Goal: Task Accomplishment & Management: Manage account settings

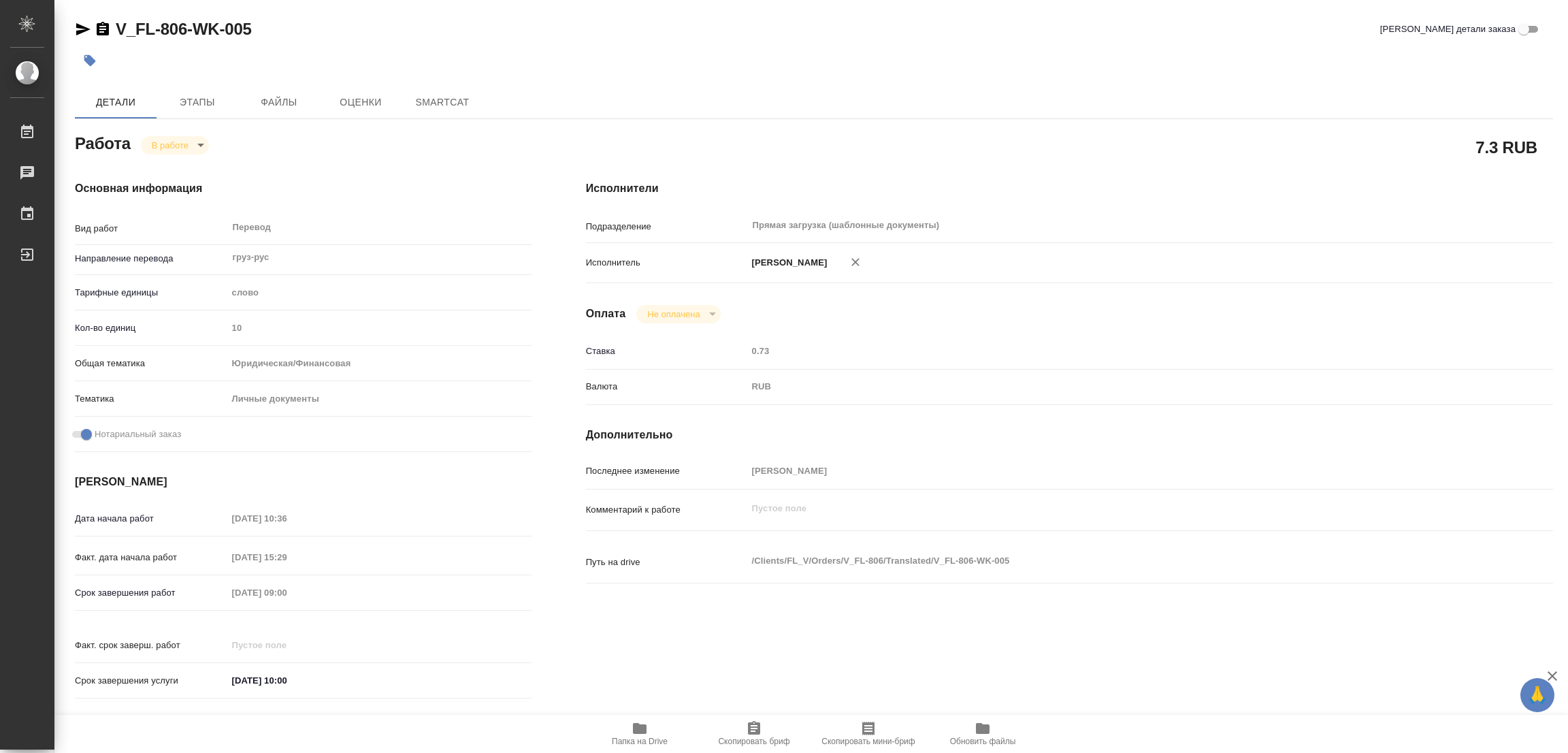
type textarea "x"
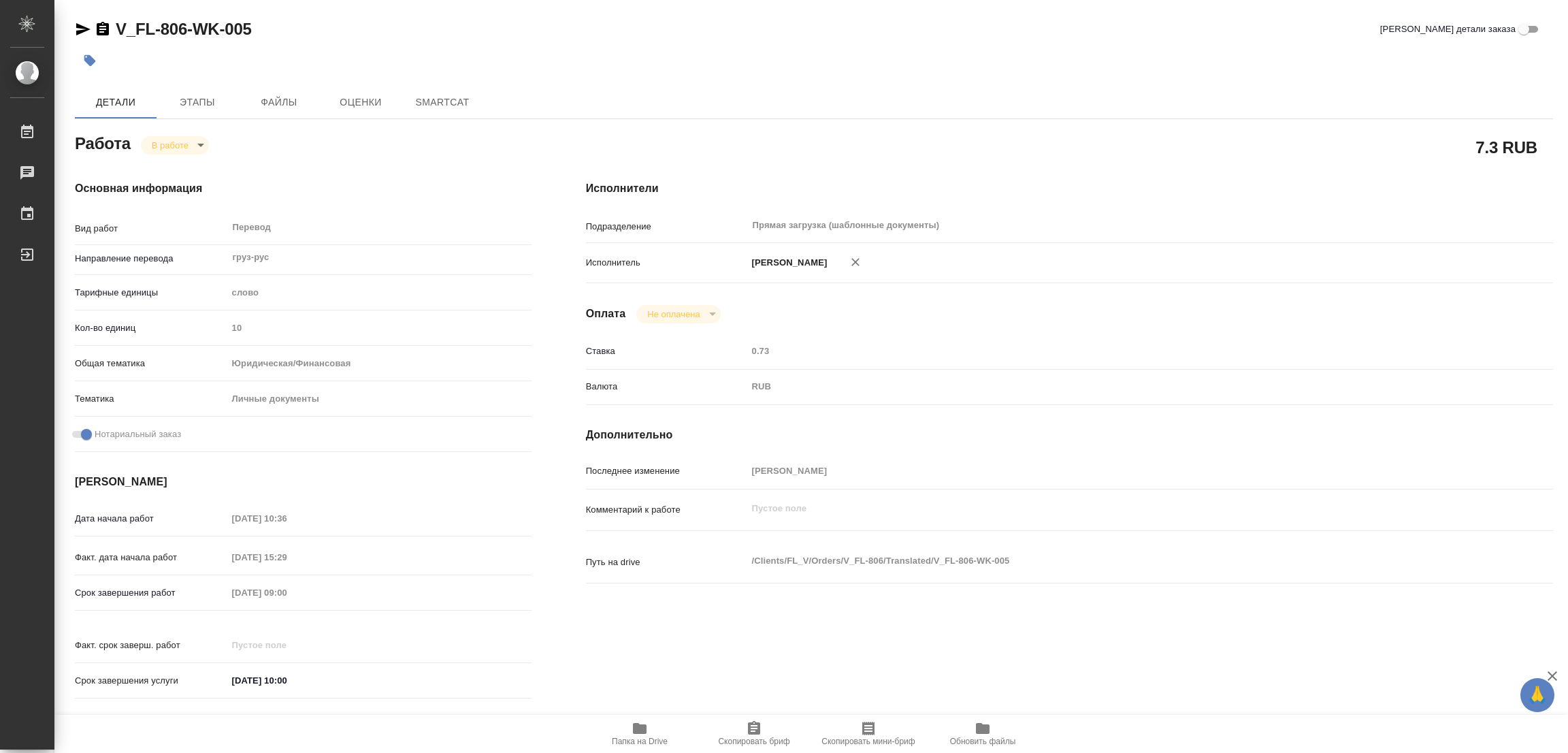
type textarea "x"
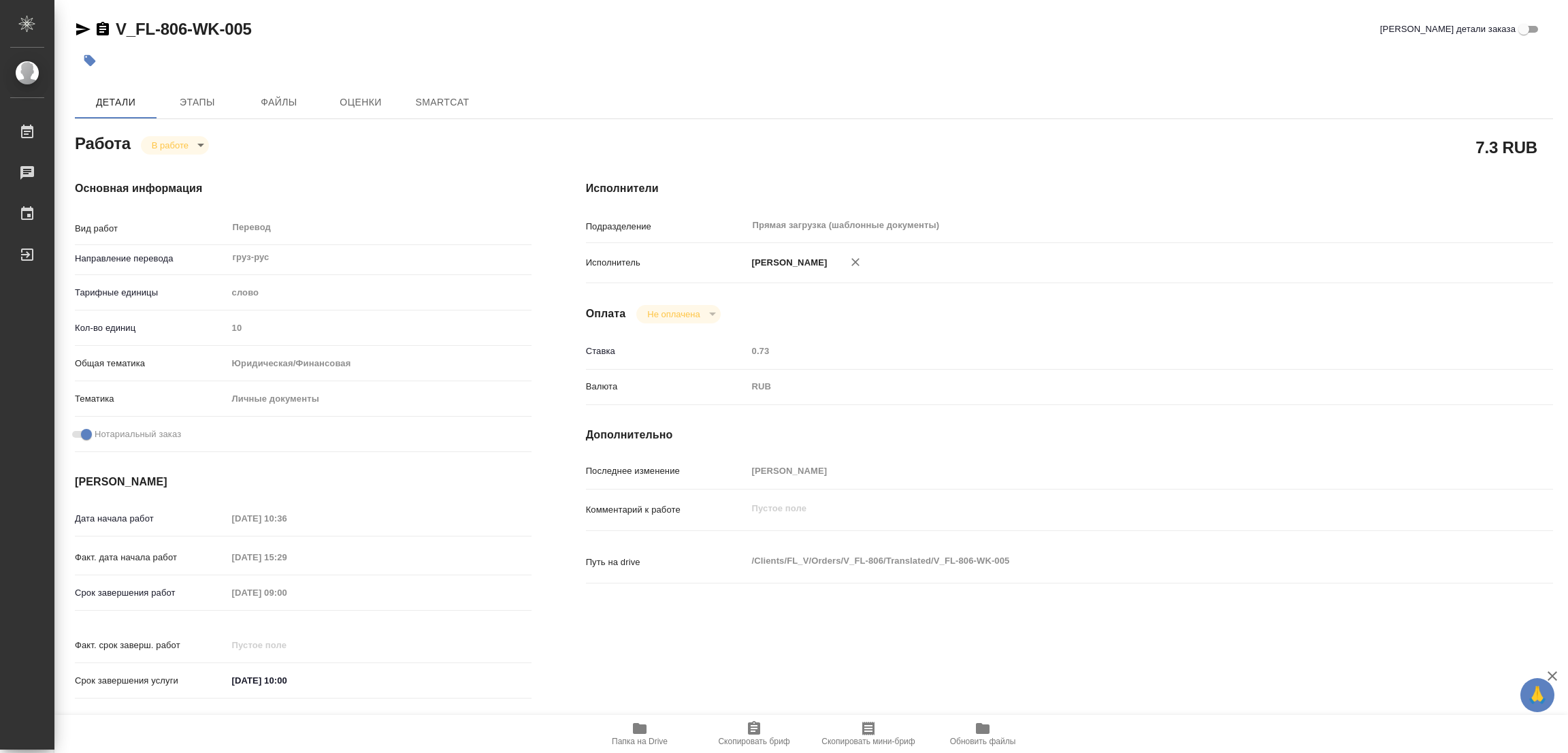
type textarea "x"
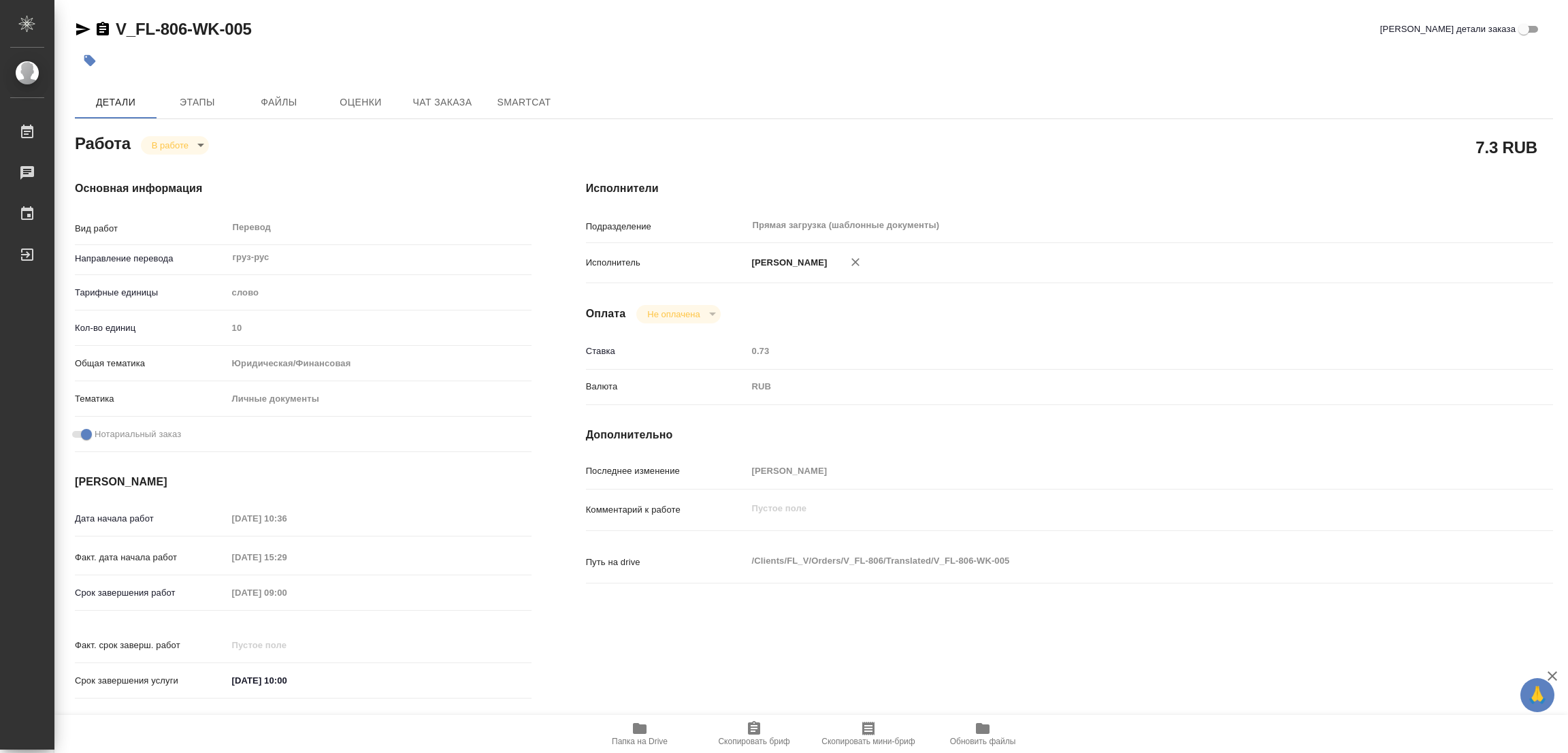
type textarea "x"
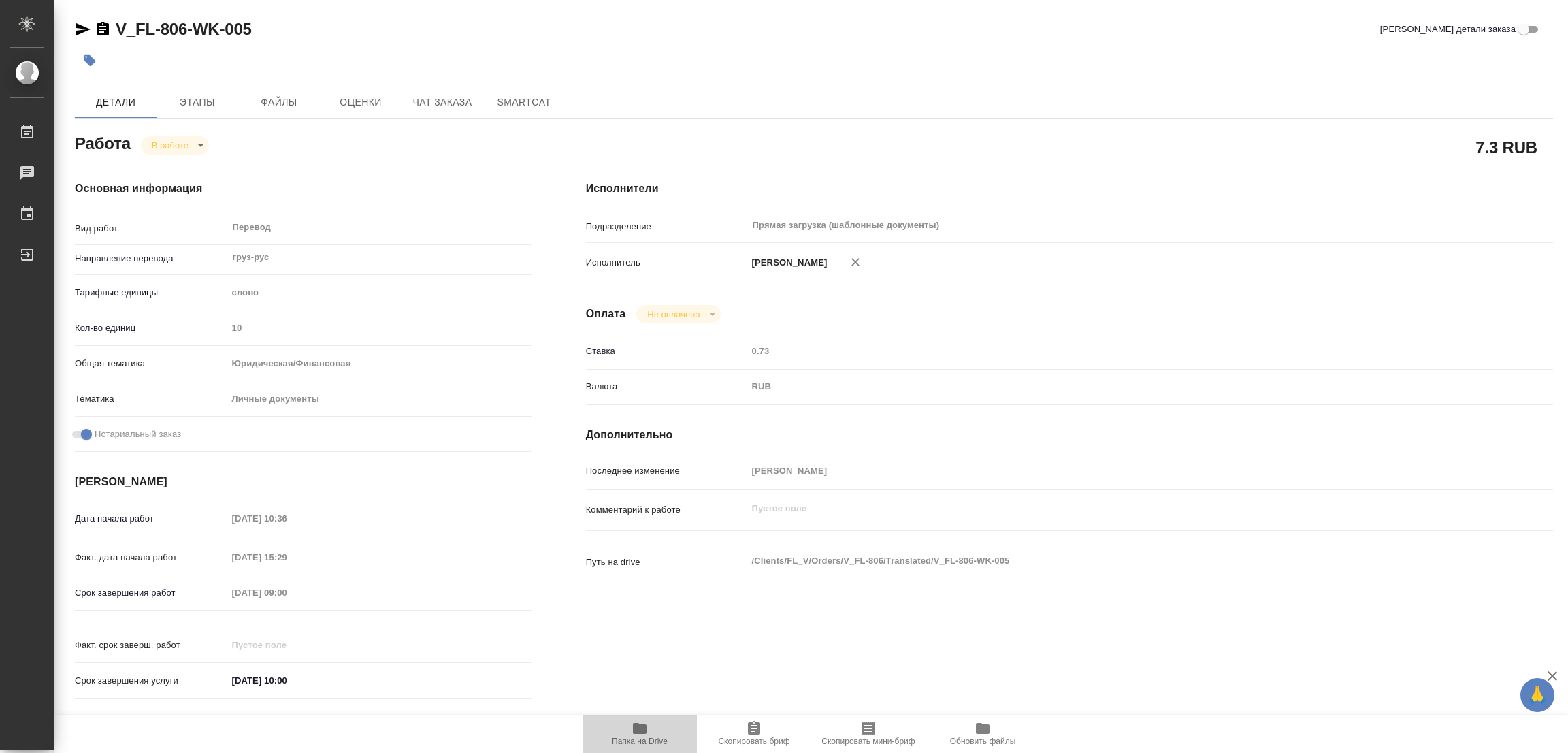
click at [644, 728] on icon "button" at bounding box center [640, 728] width 14 height 11
type textarea "x"
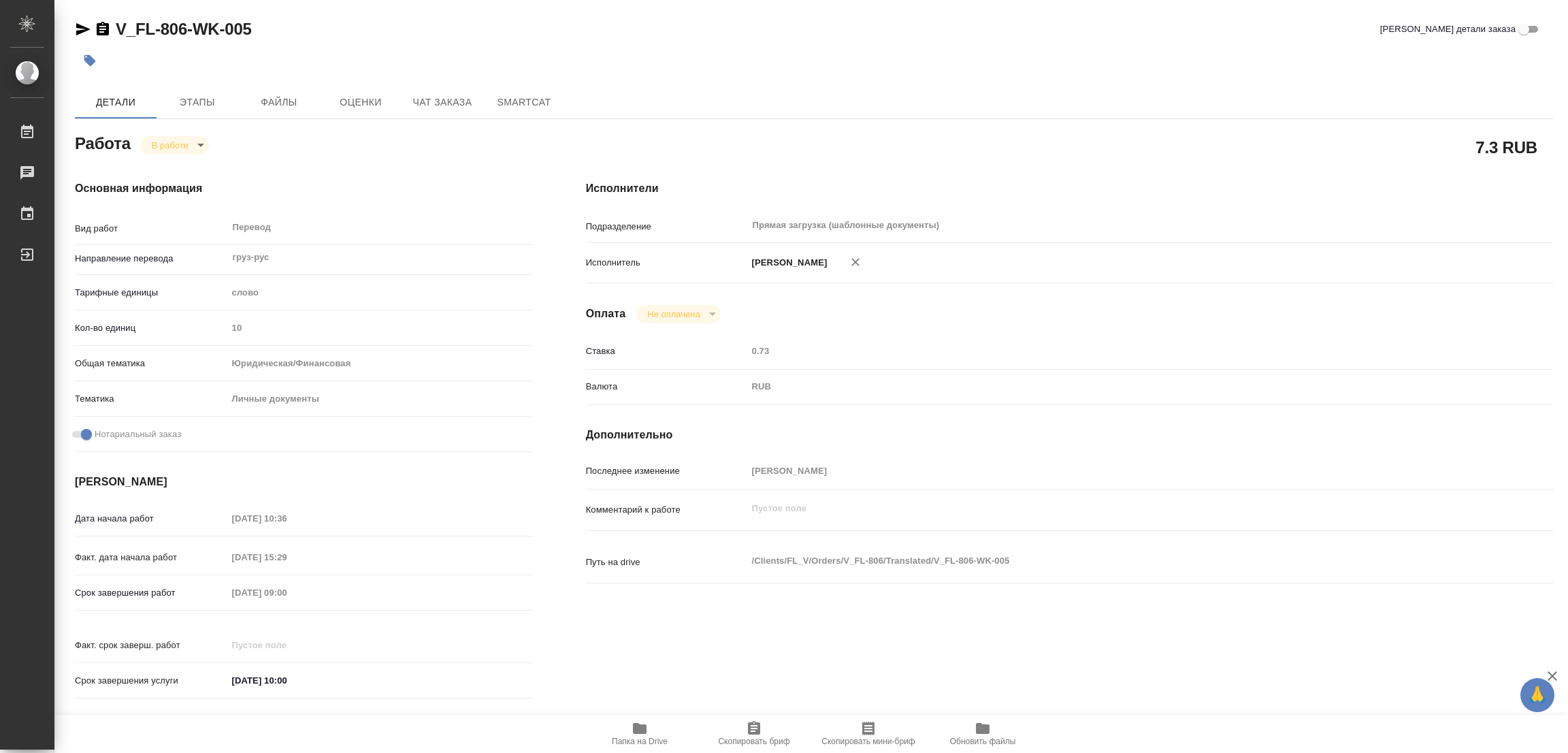
type textarea "x"
click at [202, 97] on span "Этапы" at bounding box center [197, 102] width 65 height 17
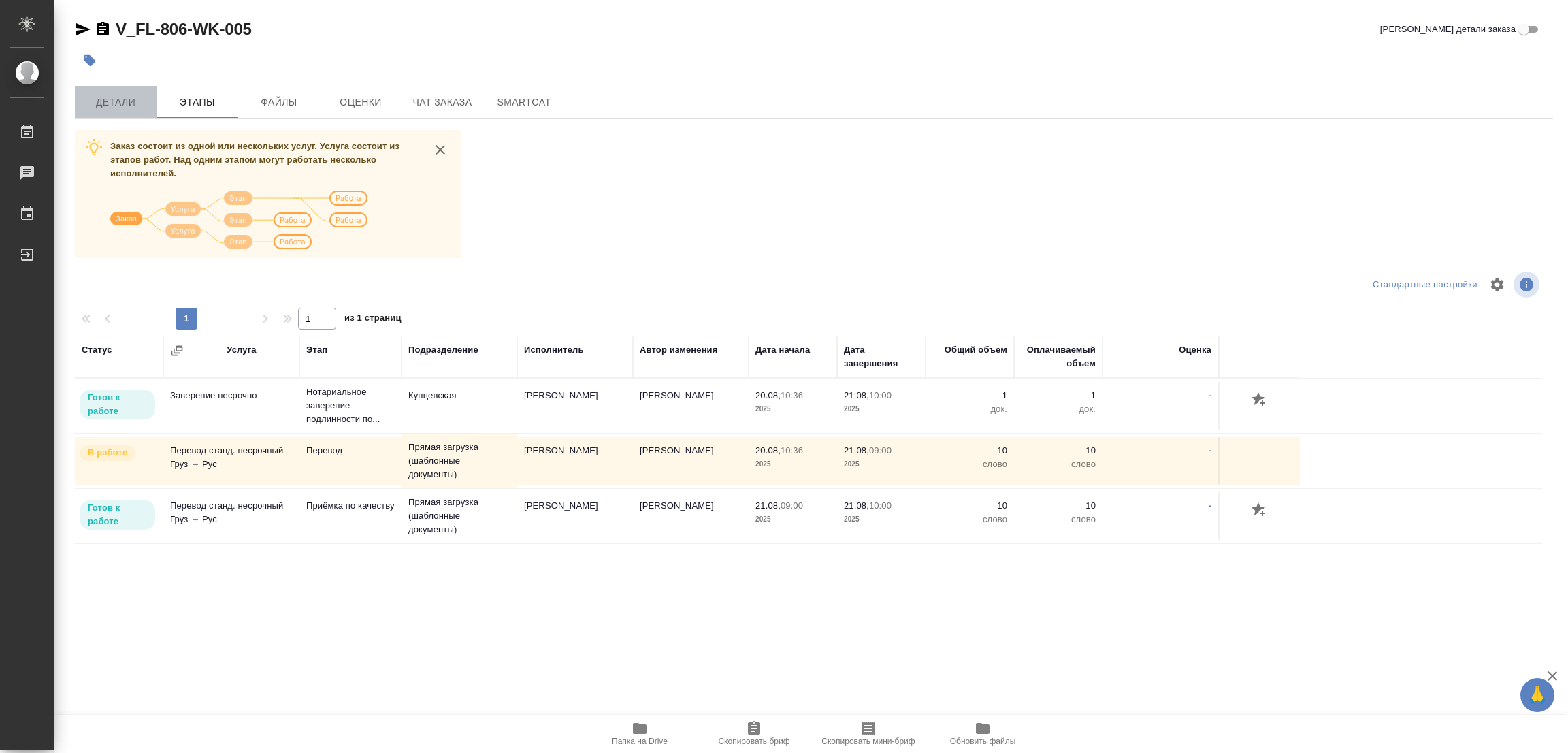
click at [112, 108] on span "Детали" at bounding box center [115, 102] width 65 height 17
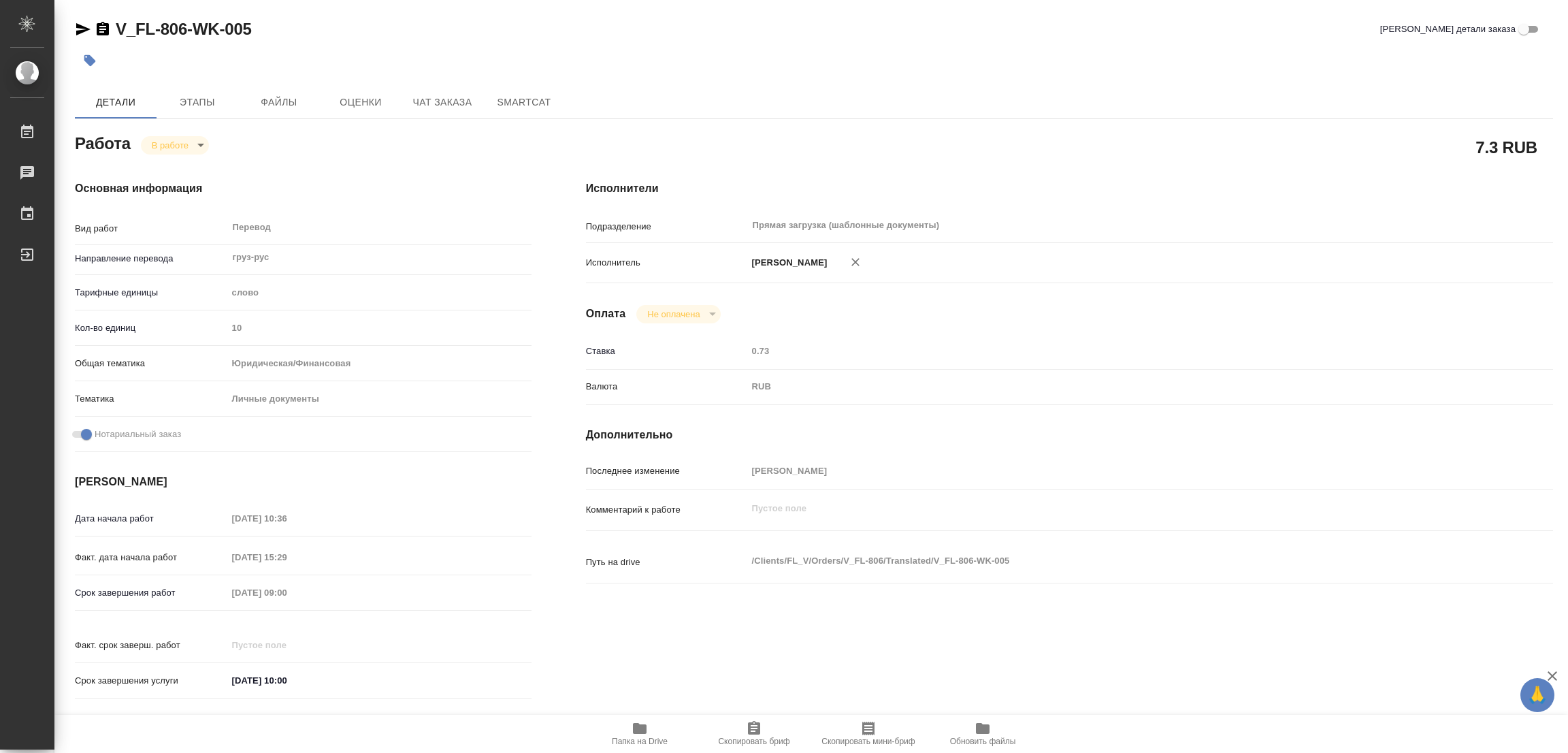
type textarea "x"
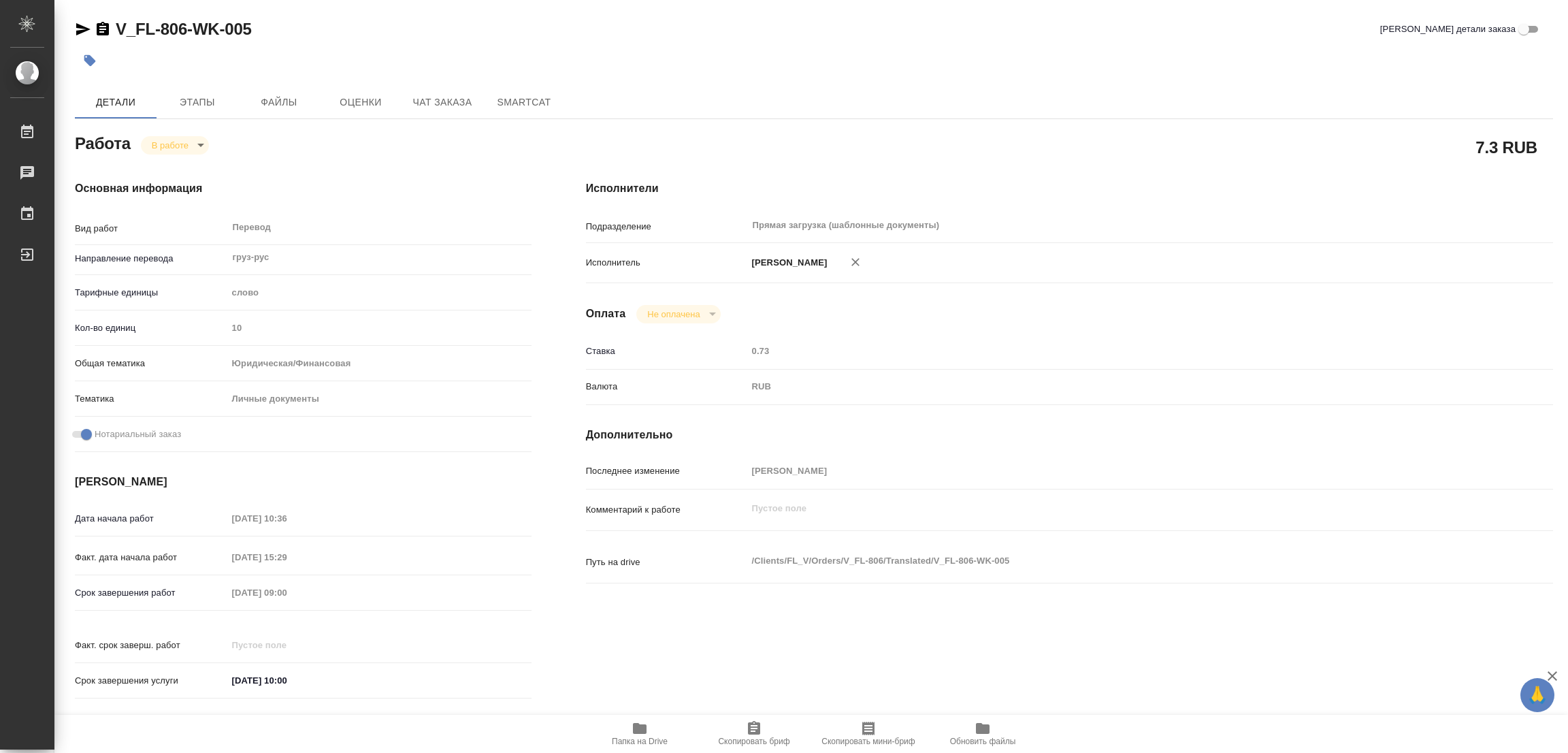
type textarea "x"
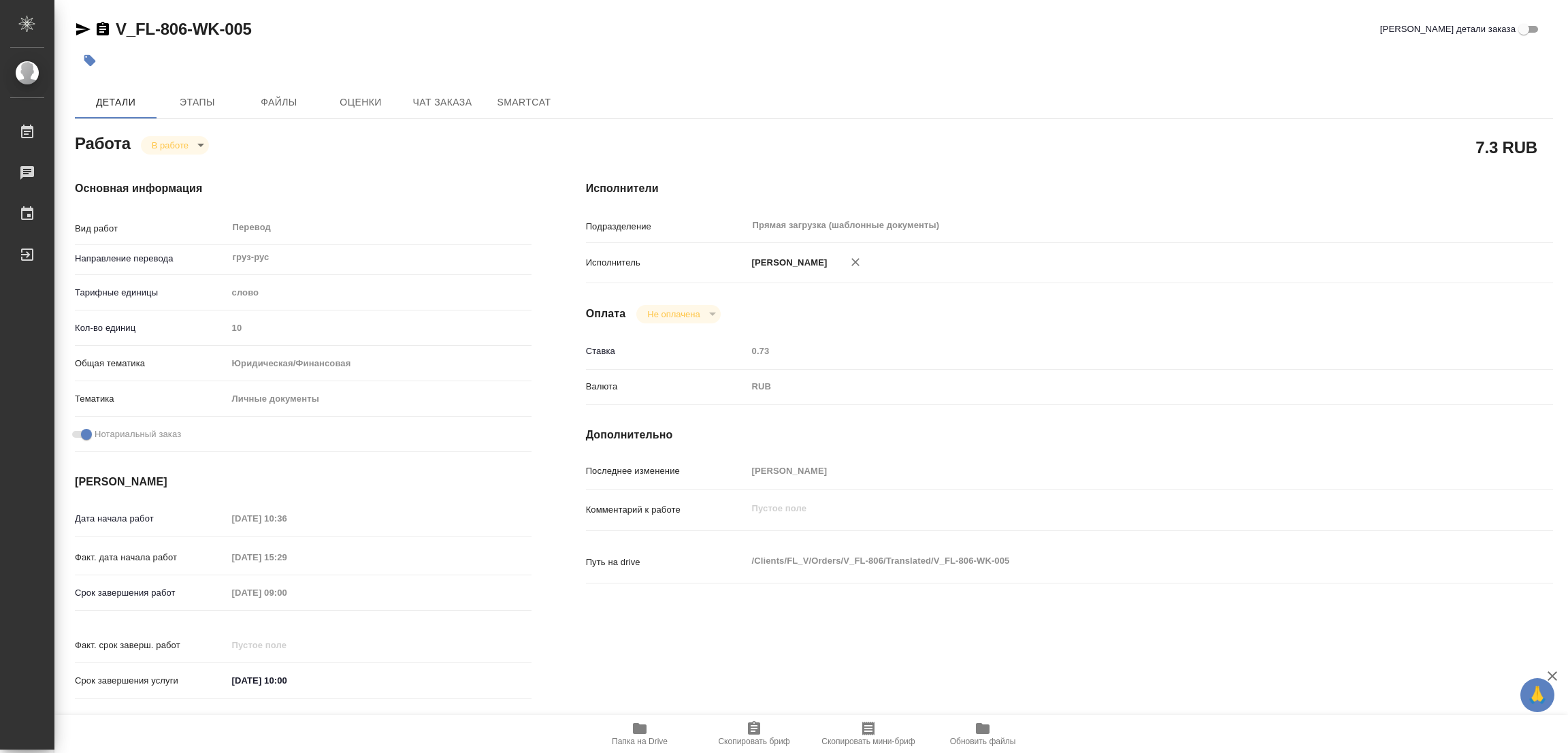
type textarea "x"
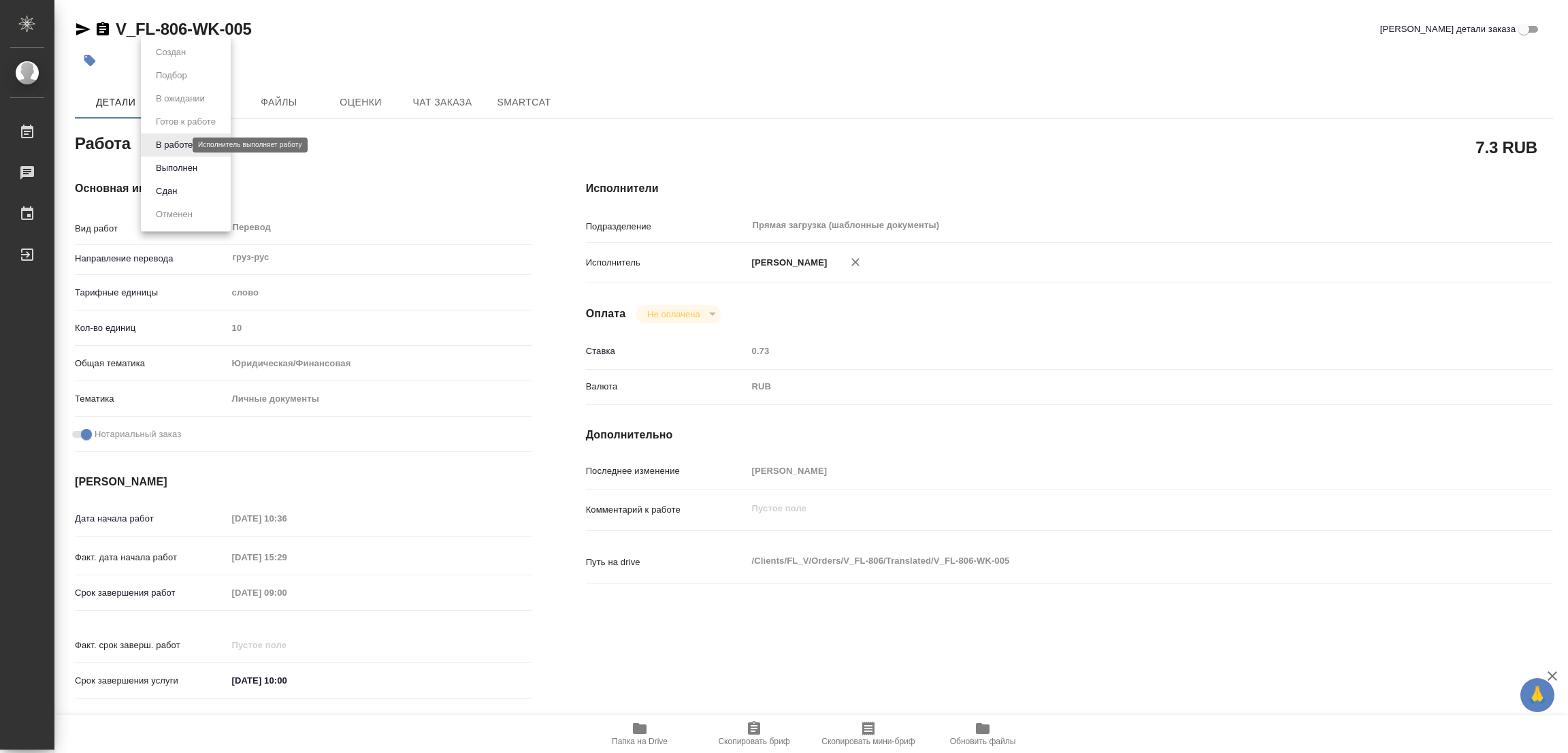
click at [164, 143] on body "🙏 .cls-1 fill:#fff; AWATERA Popova Galina Работы 0 Чаты График Выйти V_FL-806-W…" at bounding box center [784, 376] width 1568 height 753
click at [161, 168] on button "Выполнен" at bounding box center [176, 168] width 50 height 15
click at [84, 62] on icon "button" at bounding box center [90, 61] width 14 height 14
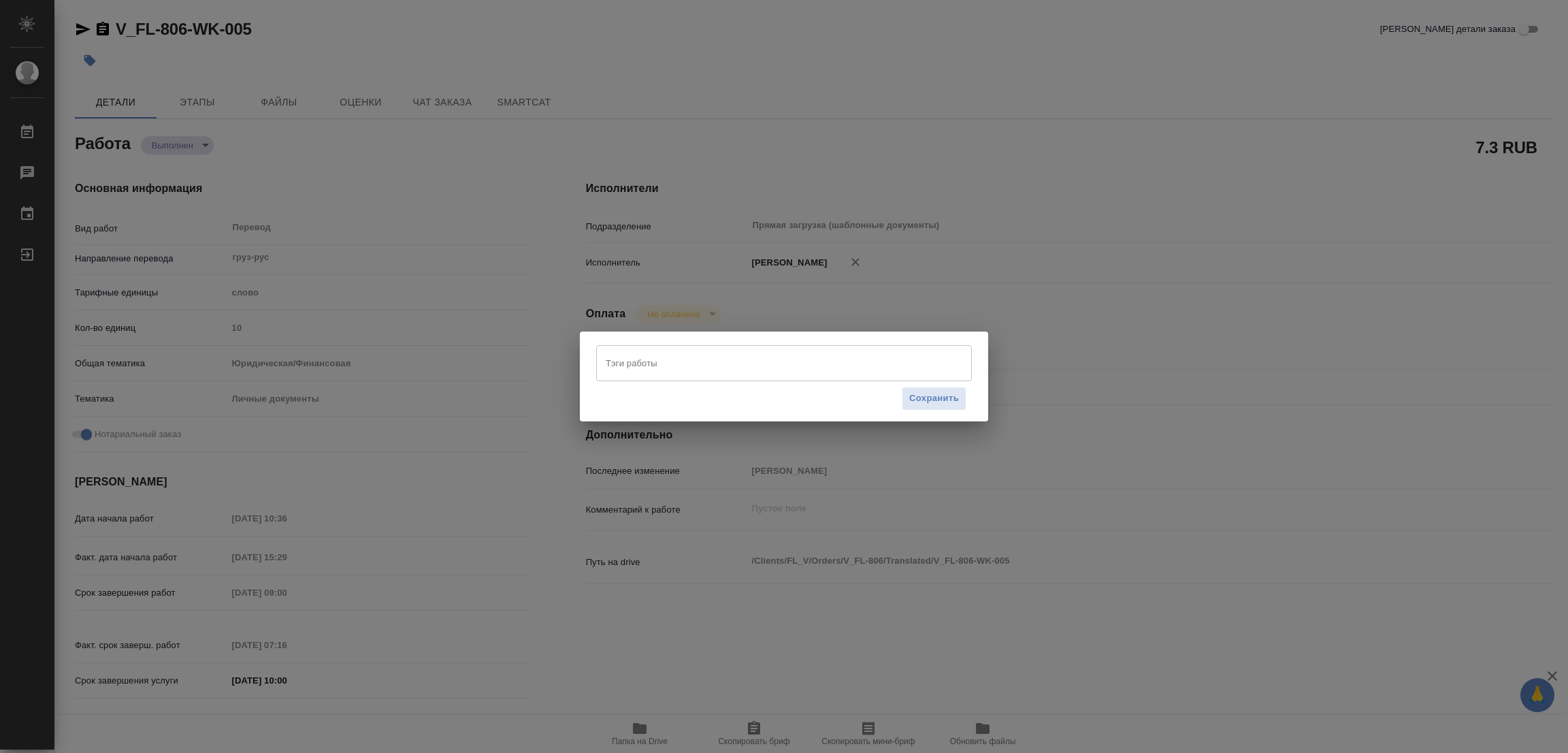
type textarea "x"
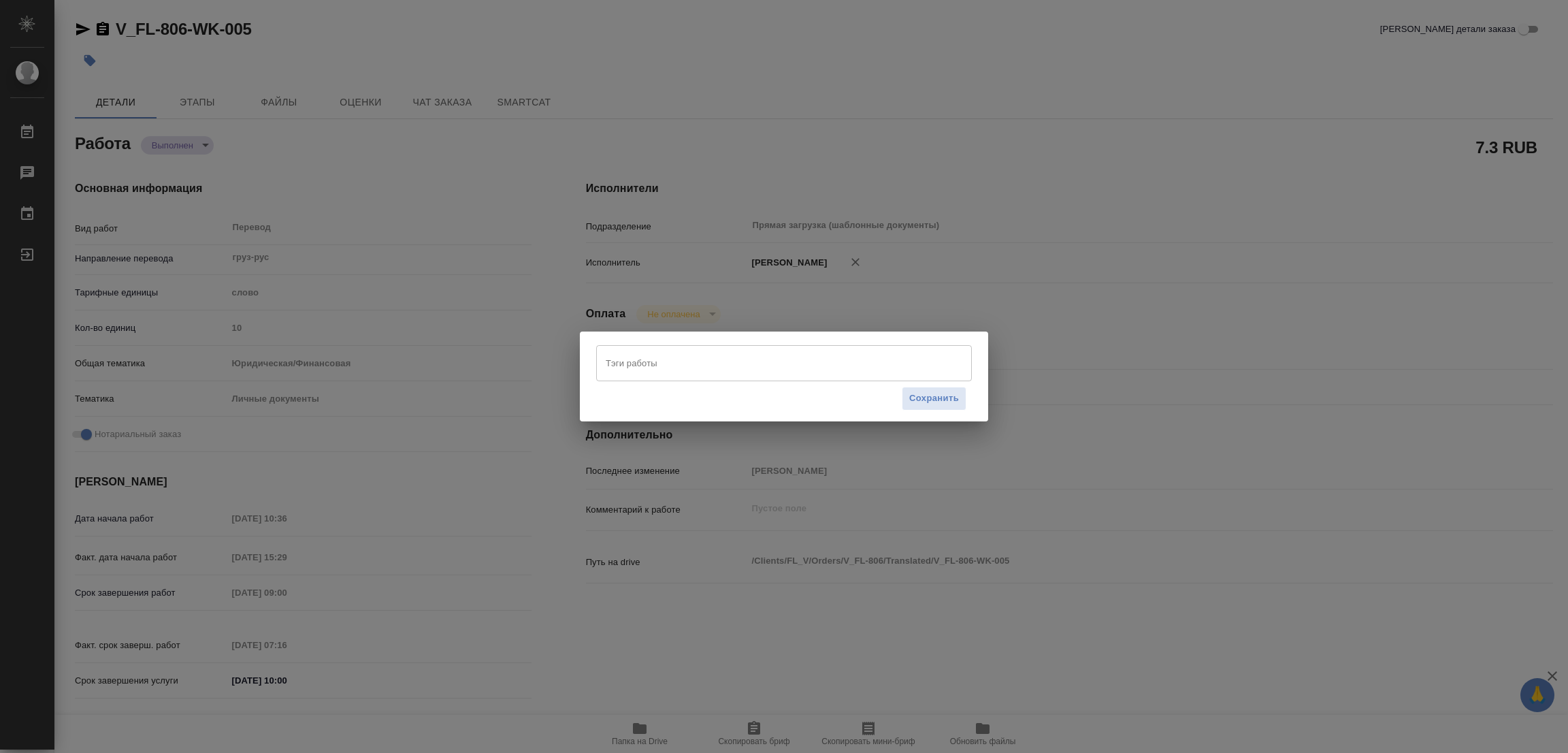
type textarea "x"
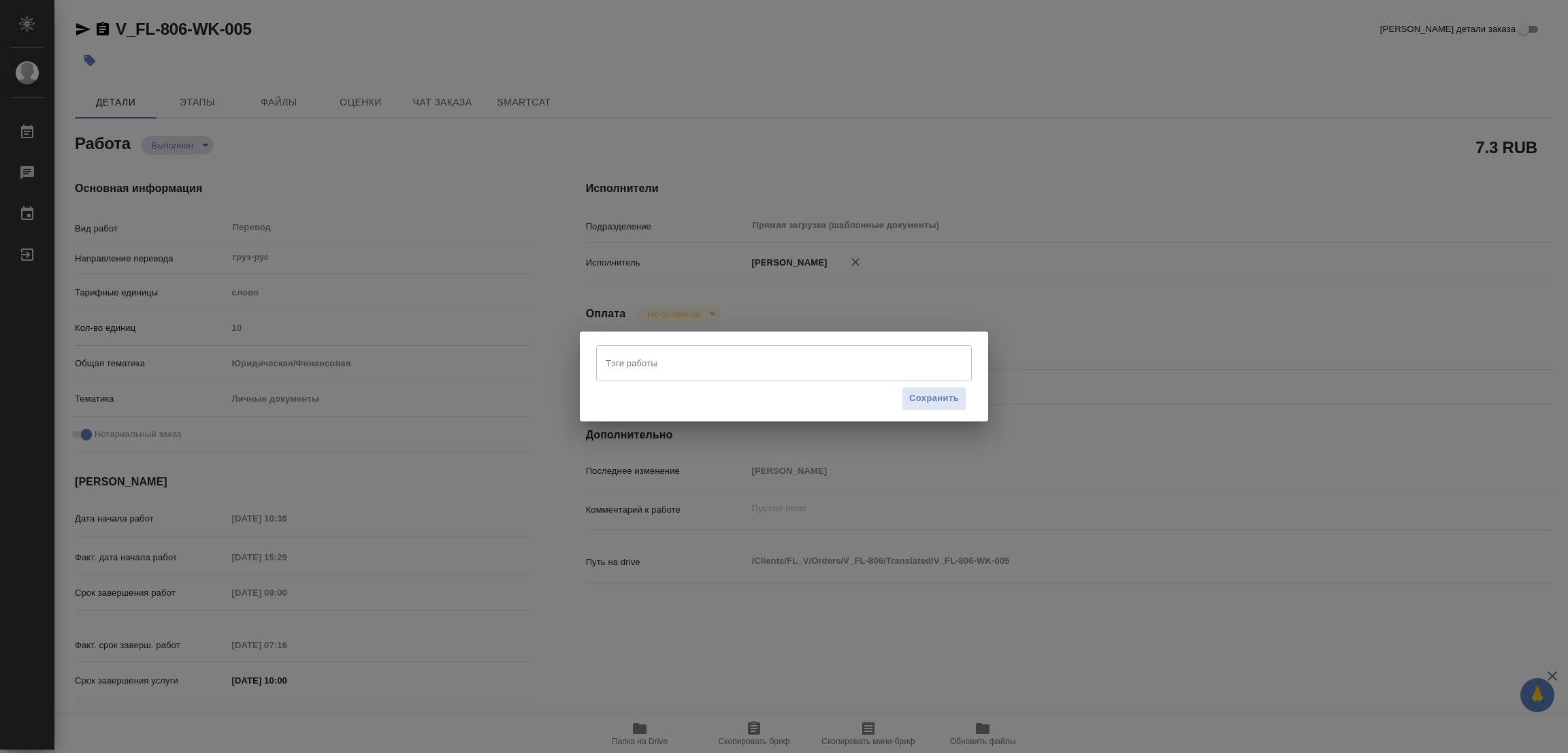
type textarea "x"
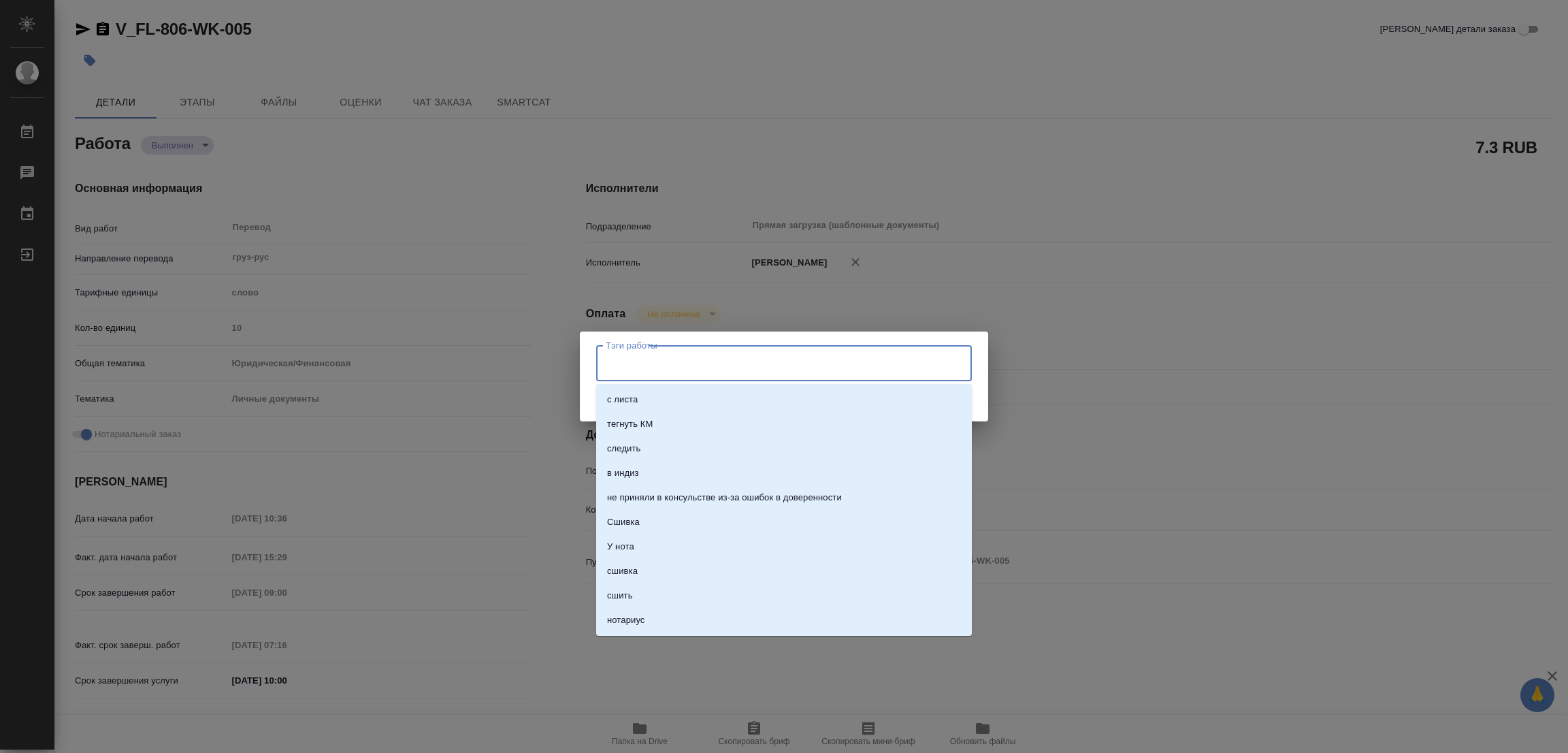
click at [611, 363] on input "Тэги работы" at bounding box center [771, 363] width 338 height 23
type input "стат"
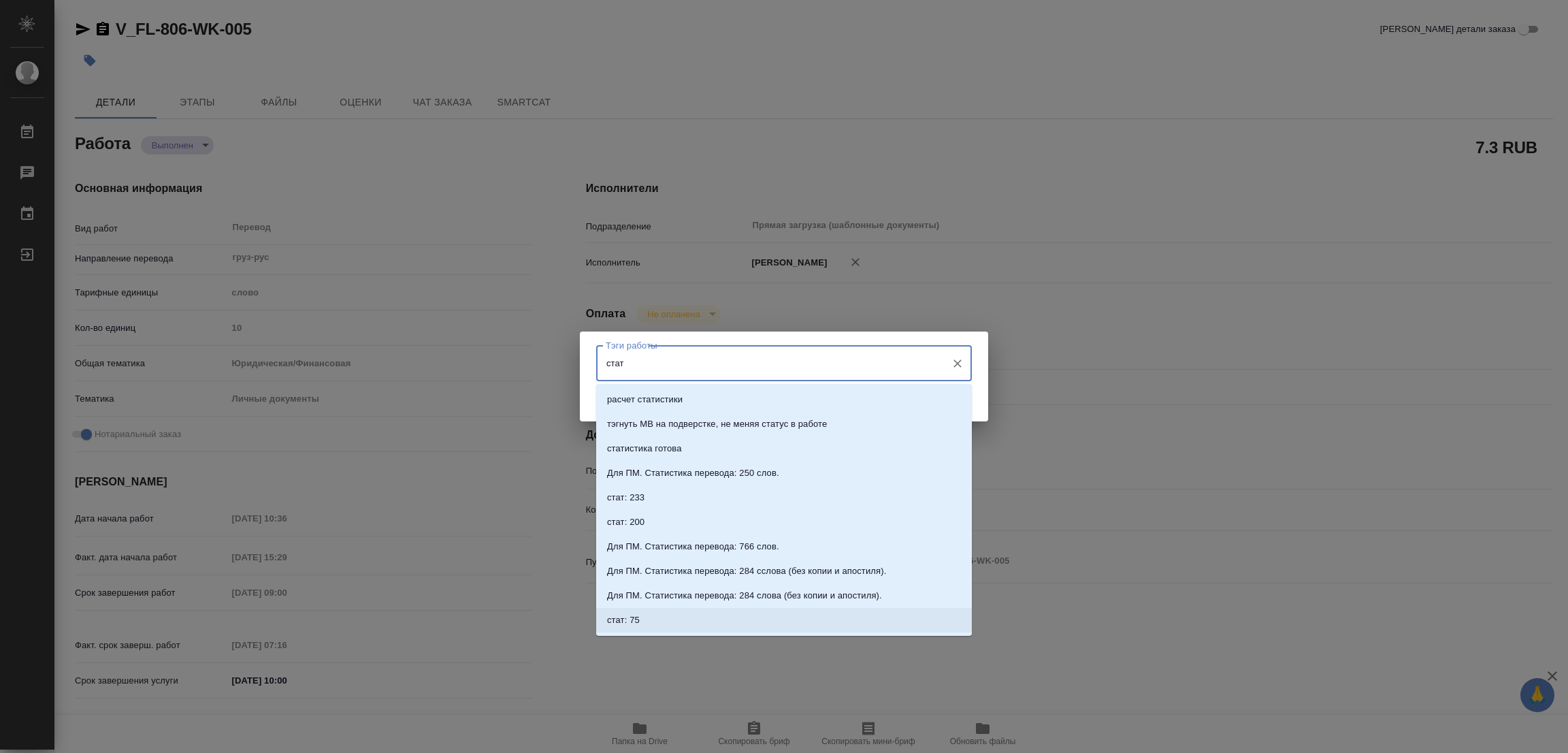
click at [638, 617] on p "стат: 75" at bounding box center [623, 620] width 32 height 14
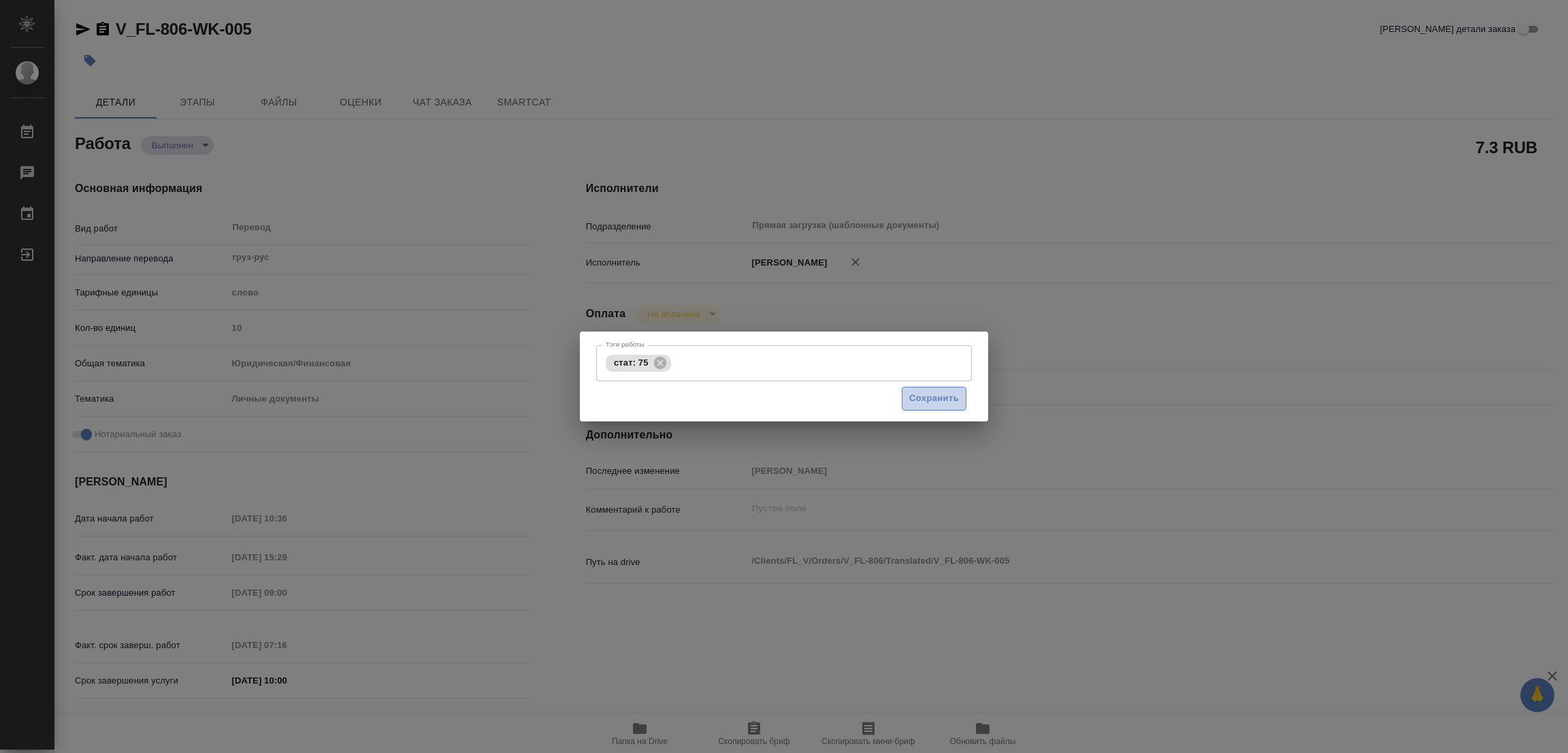
click at [930, 392] on span "Сохранить" at bounding box center [934, 399] width 50 height 16
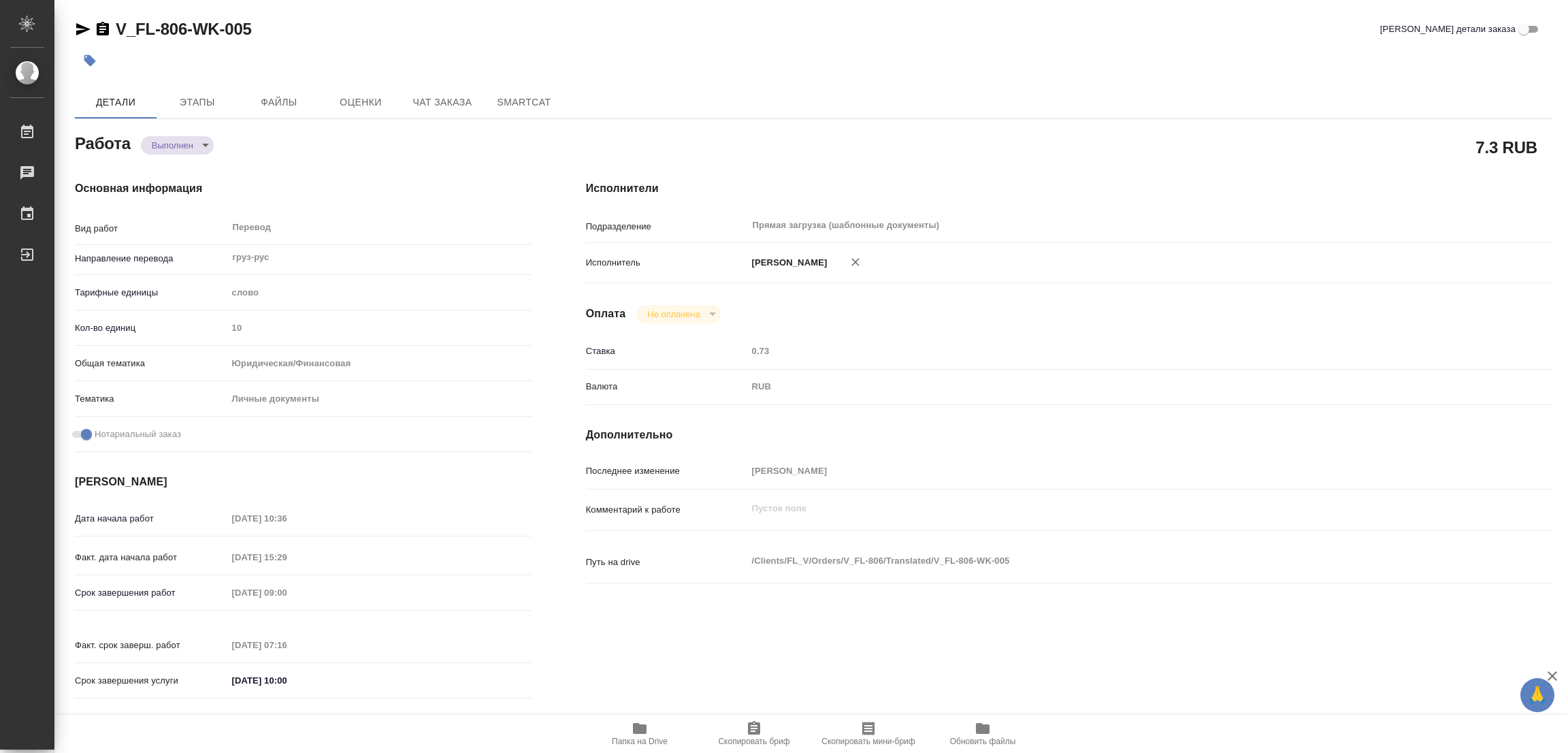
type input "completed"
type textarea "Перевод"
type textarea "x"
type input "груз-рус"
type input "5a8b1489cc6b4906c91bfd90"
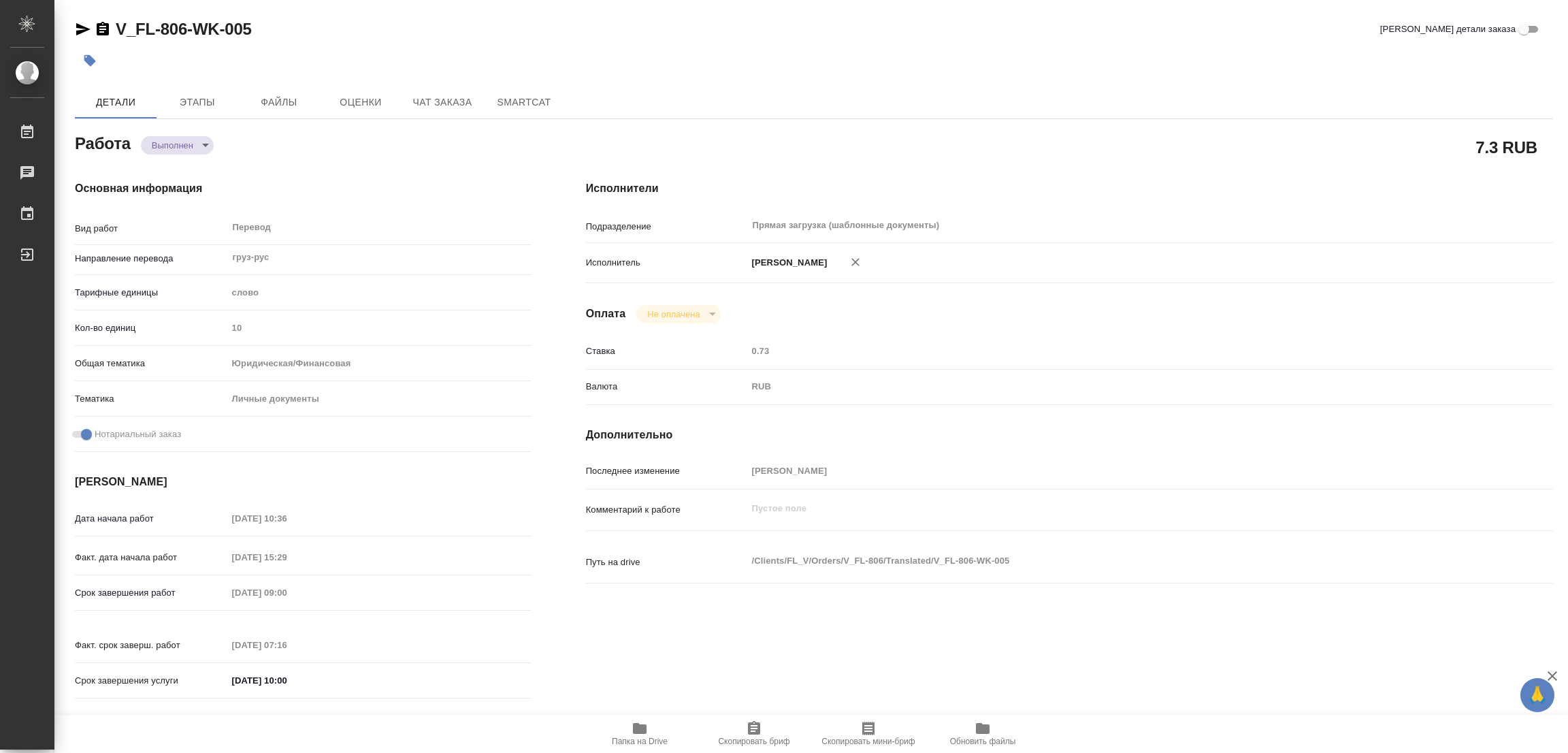
type input "10"
type input "yr-fn"
type input "5a8b8b956a9677013d343cfe"
checkbox input "true"
type input "20.08.2025 10:36"
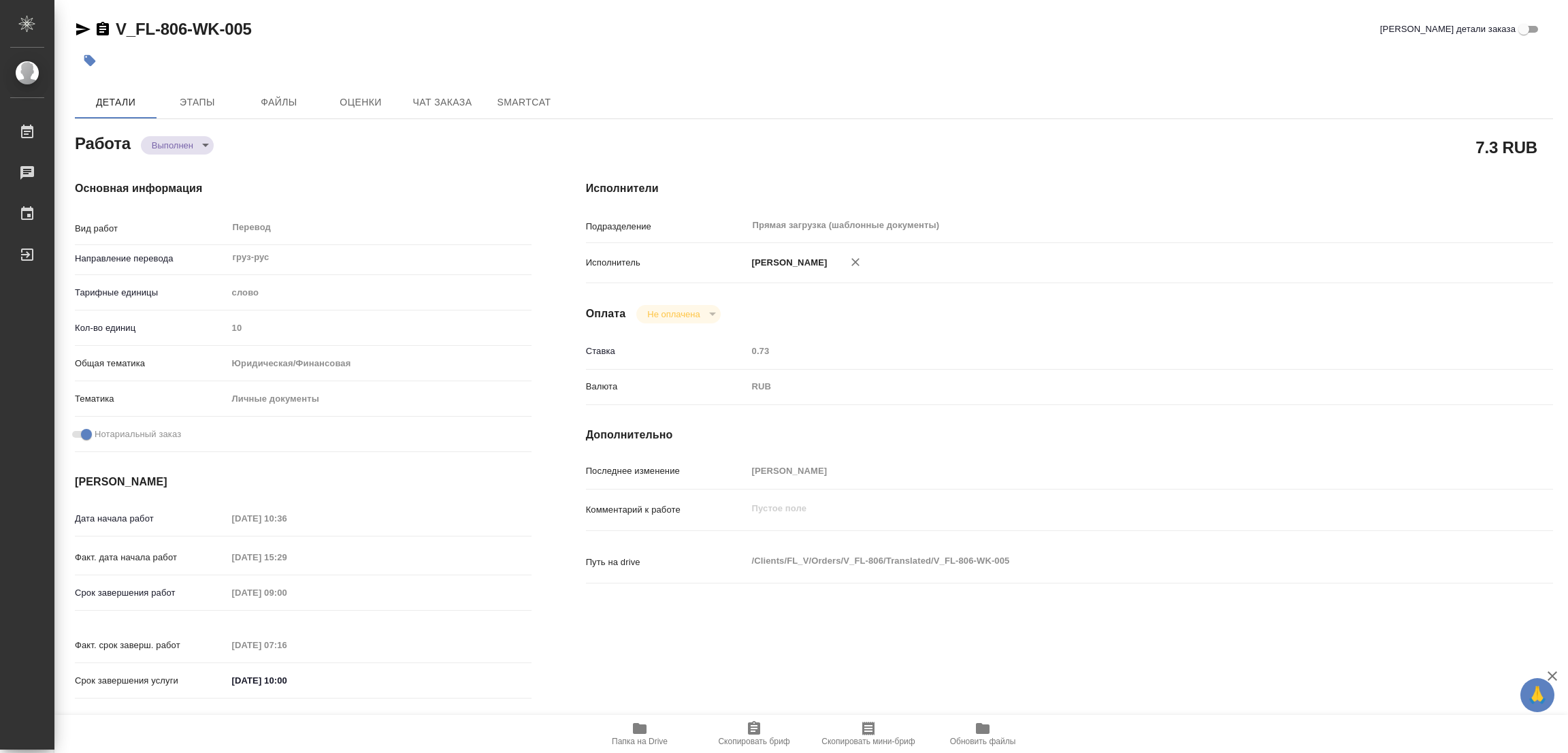
type input "20.08.2025 15:29"
type input "21.08.2025 09:00"
type input "21.08.2025 07:16"
type input "21.08.2025 10:00"
type input "Прямая загрузка (шаблонные документы)"
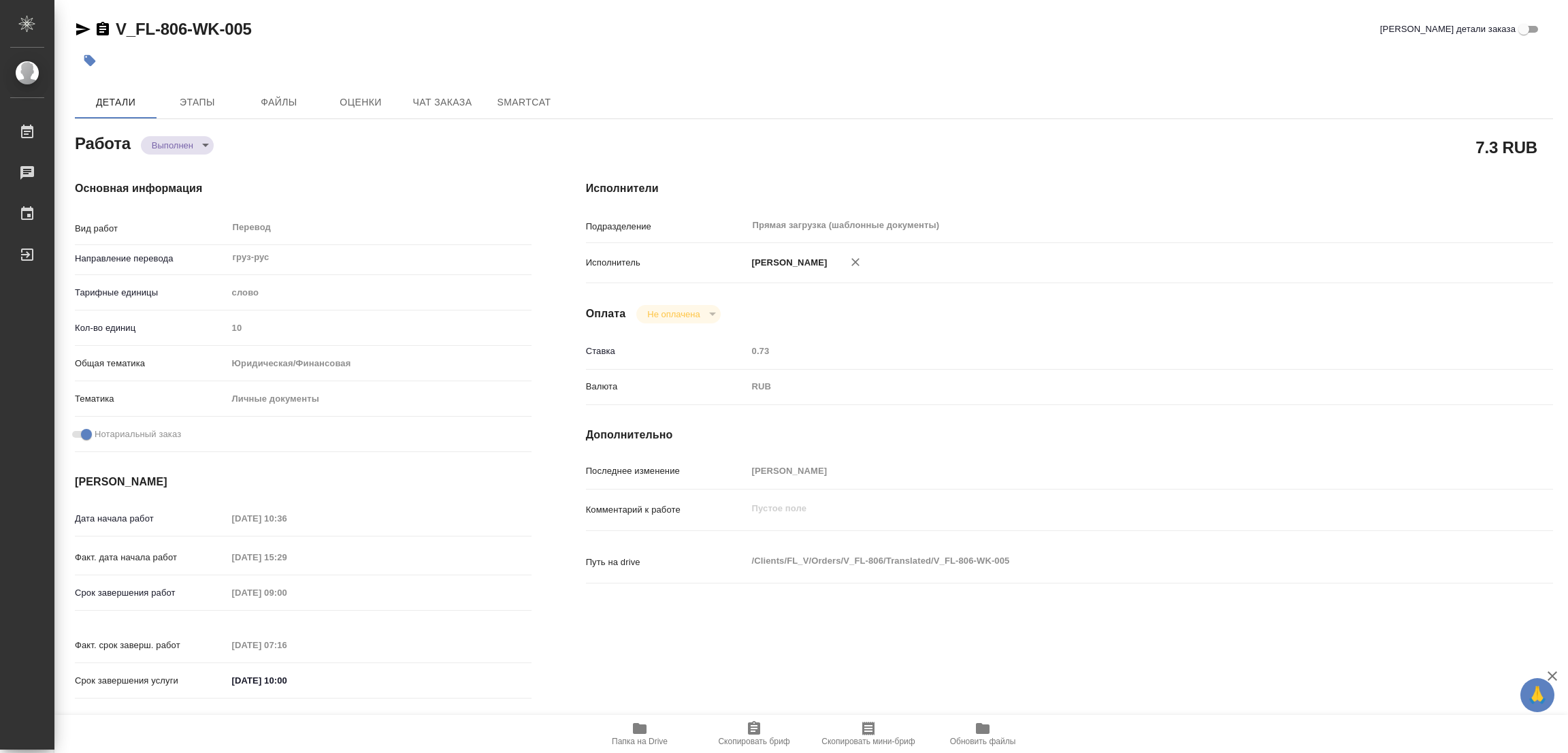
type input "notPayed"
type input "0.73"
type input "RUB"
type input "[PERSON_NAME]"
type textarea "x"
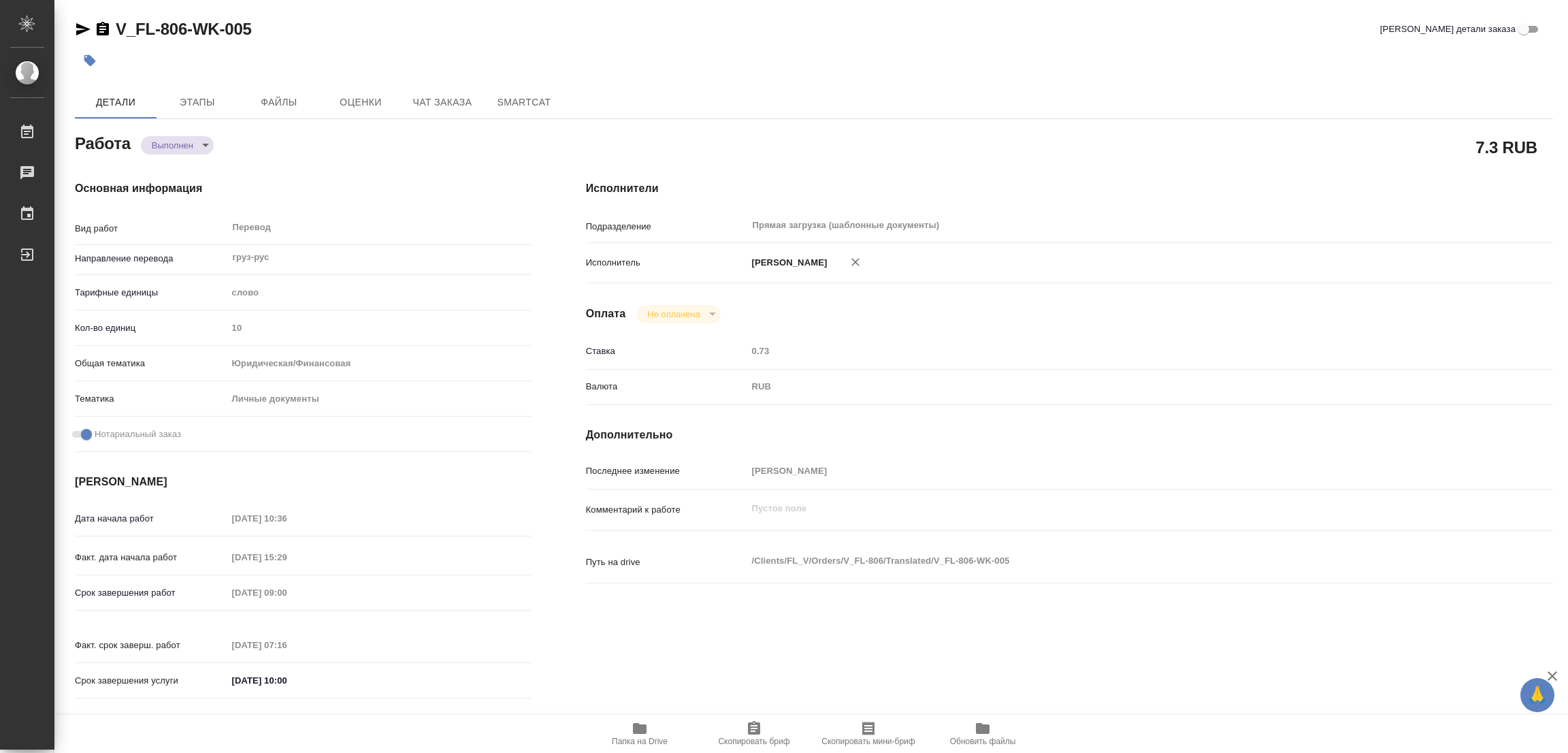
type textarea "/Clients/FL_V/Orders/V_FL-806/Translated/V_FL-806-WK-005"
type textarea "x"
type input "V_FL-806"
type input "Перевод станд. несрочный"
type input "Перевод, Корректура, Приёмка по качеству, Редактура, Постредактура машинного пе…"
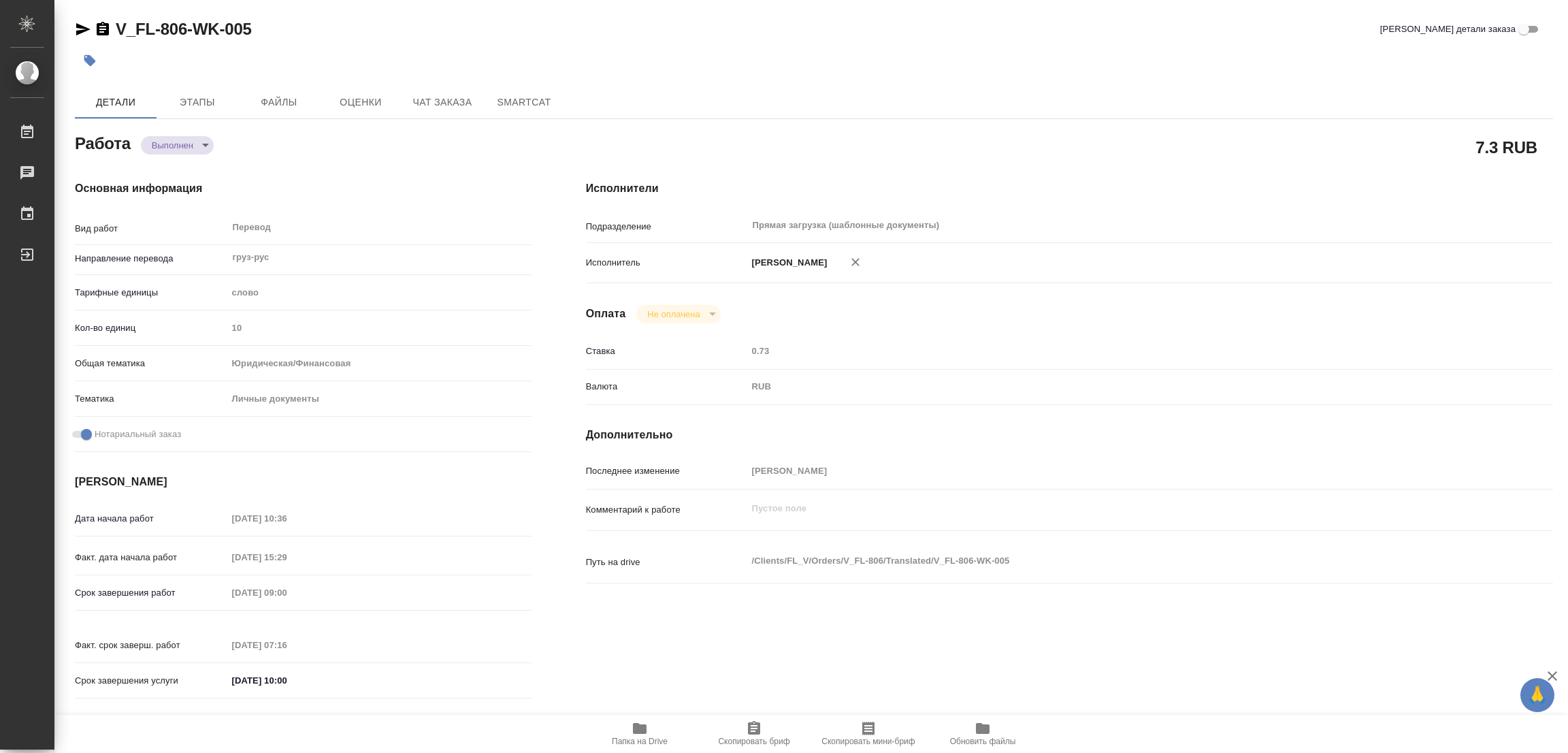
type input "Веселова Юлия, Касымов Тимур"
type input "/Clients/FL_V/Orders/V_FL-806"
type textarea "x"
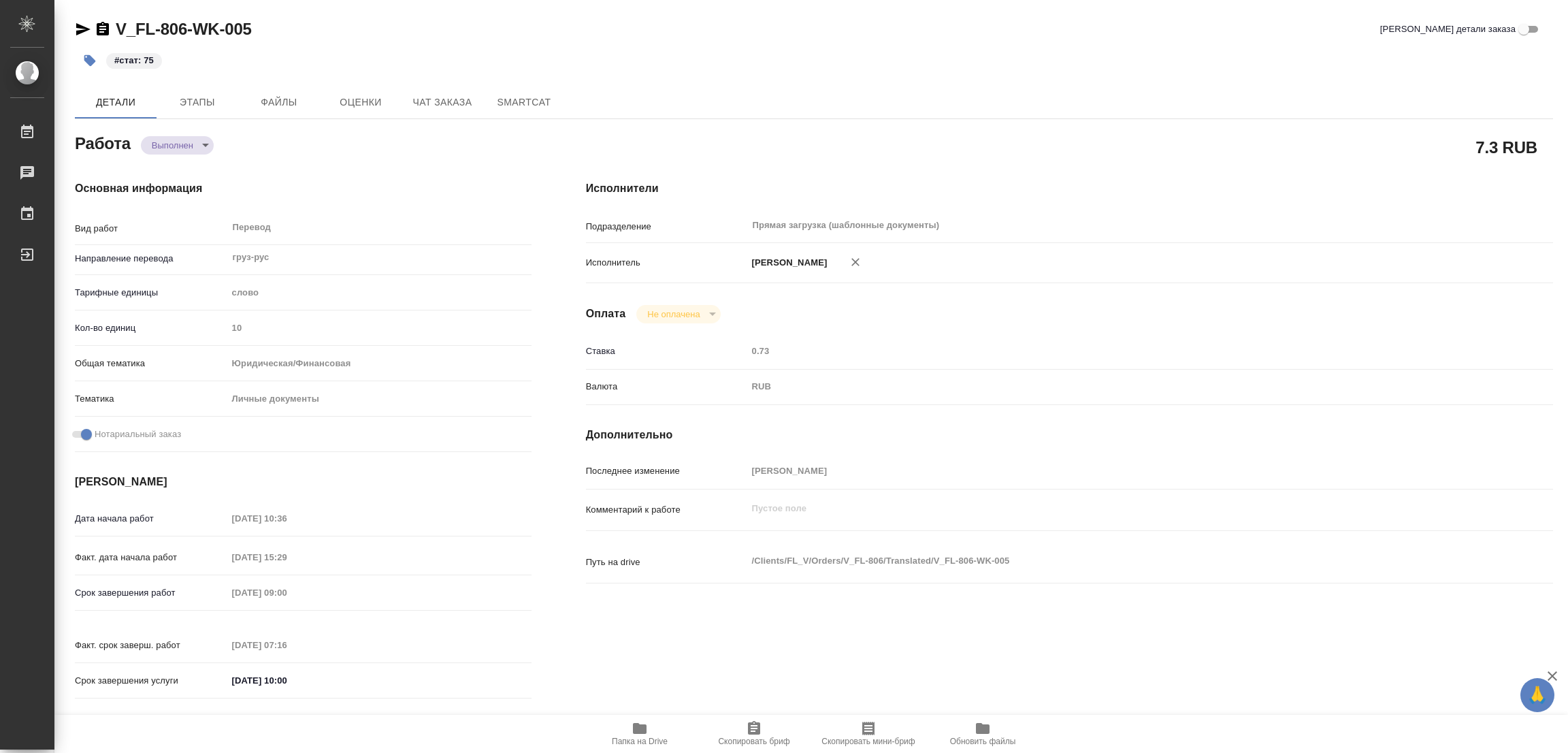
type textarea "x"
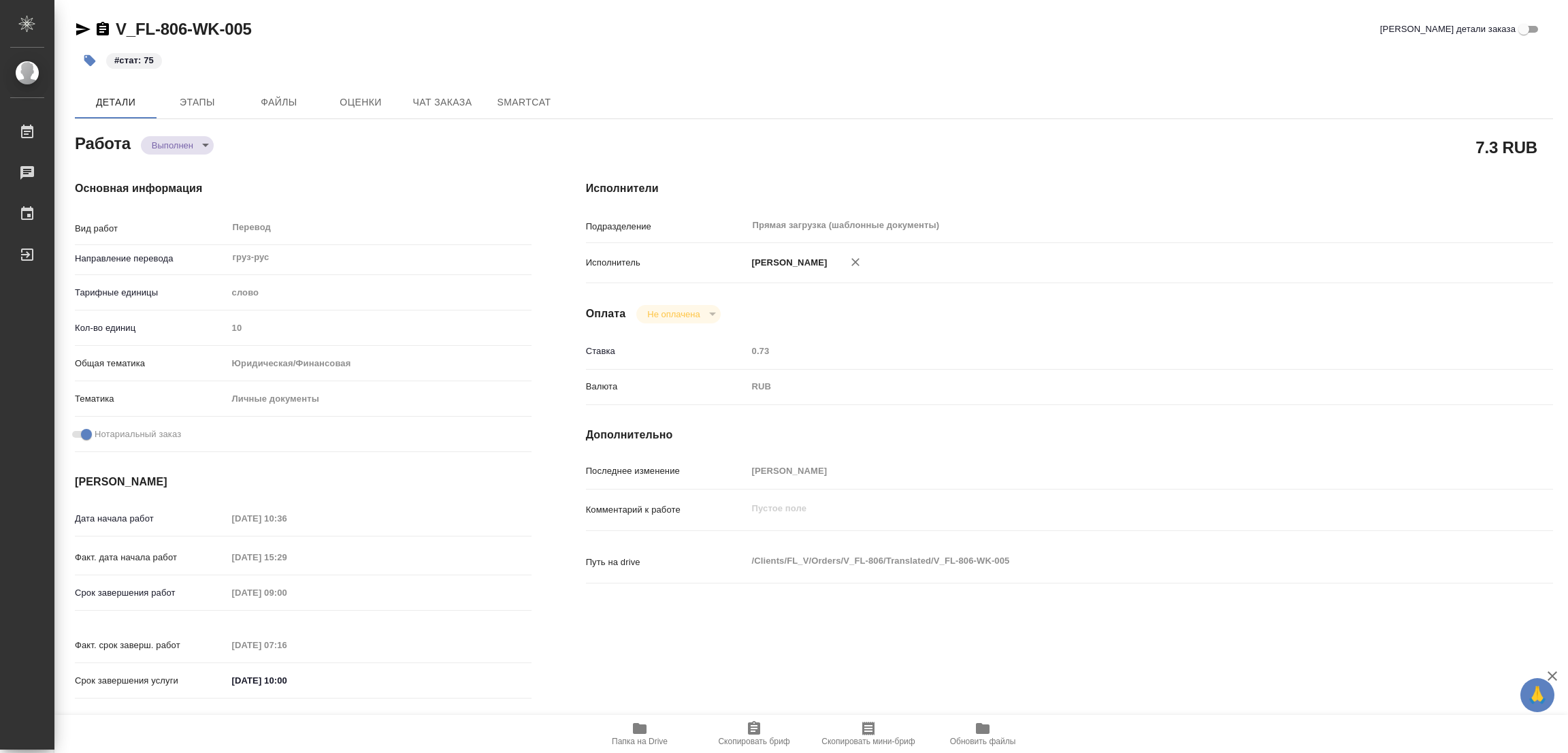
type textarea "x"
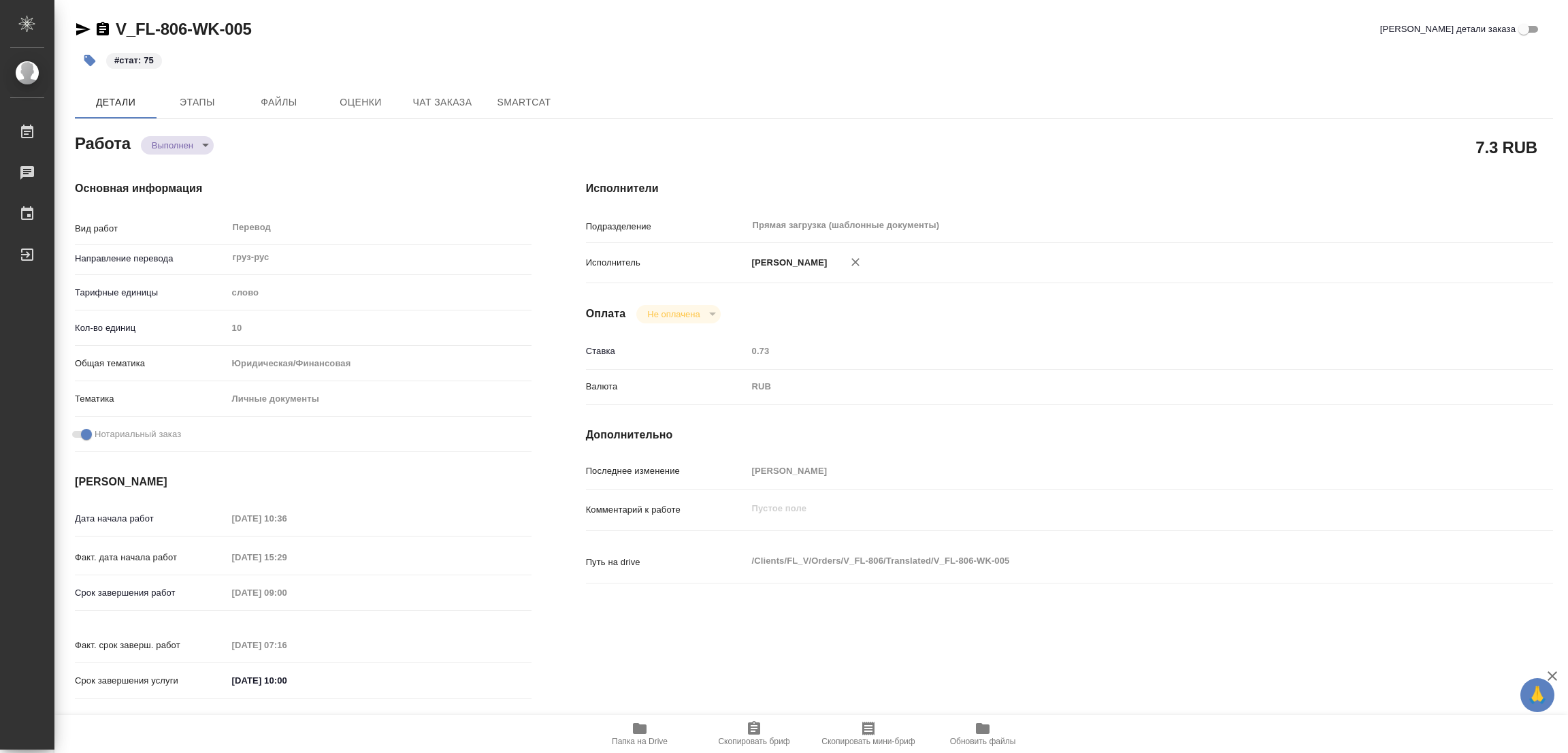
type textarea "x"
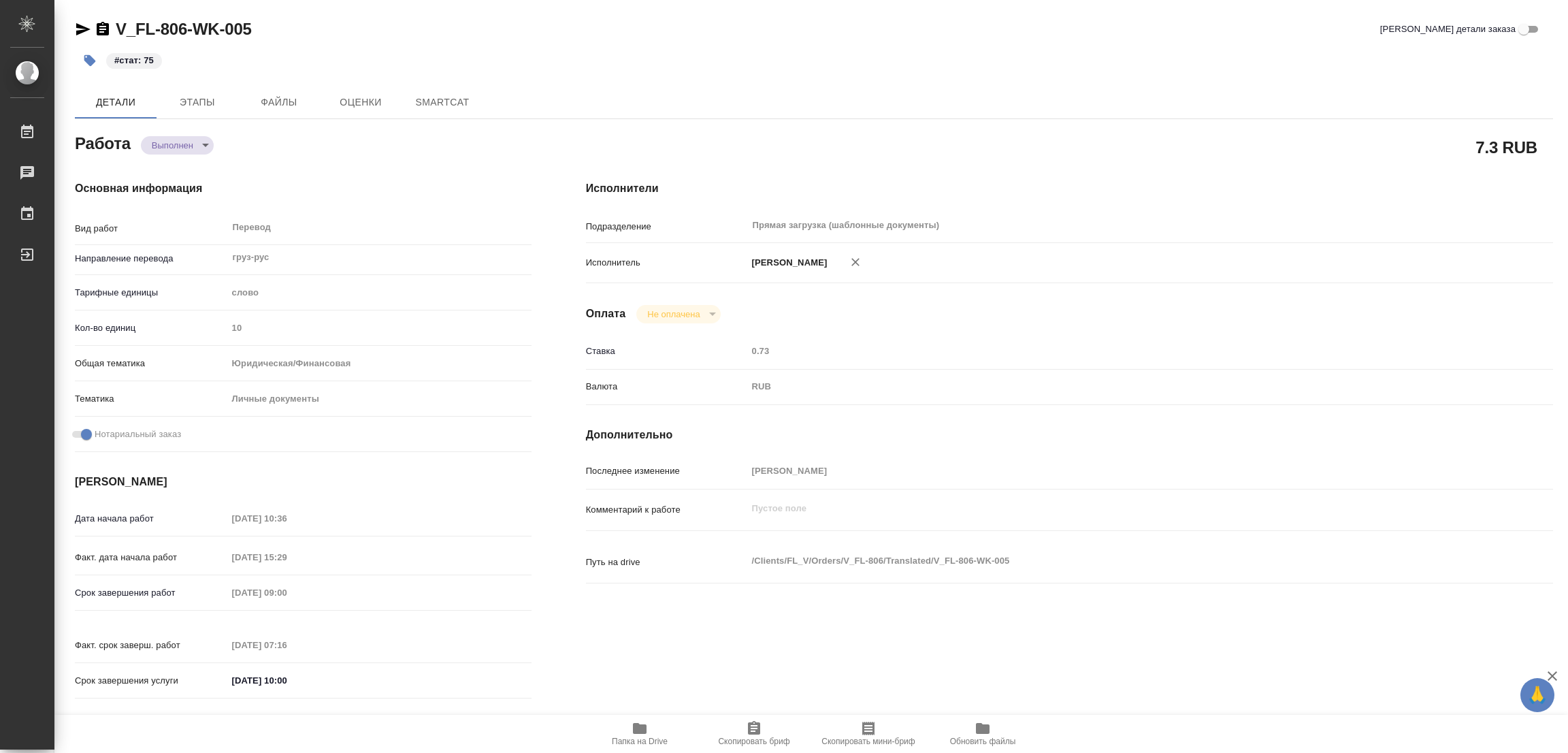
type textarea "x"
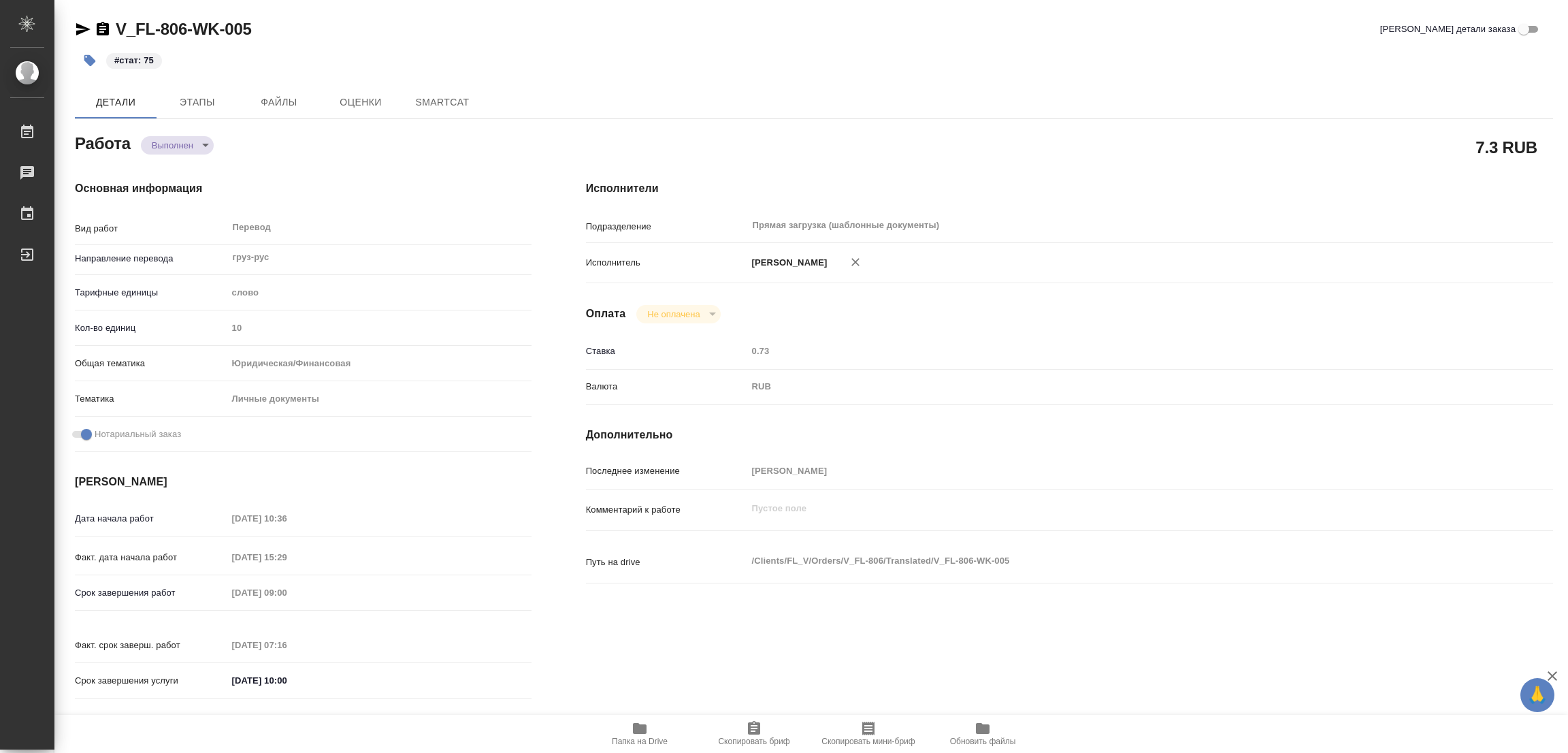
type textarea "x"
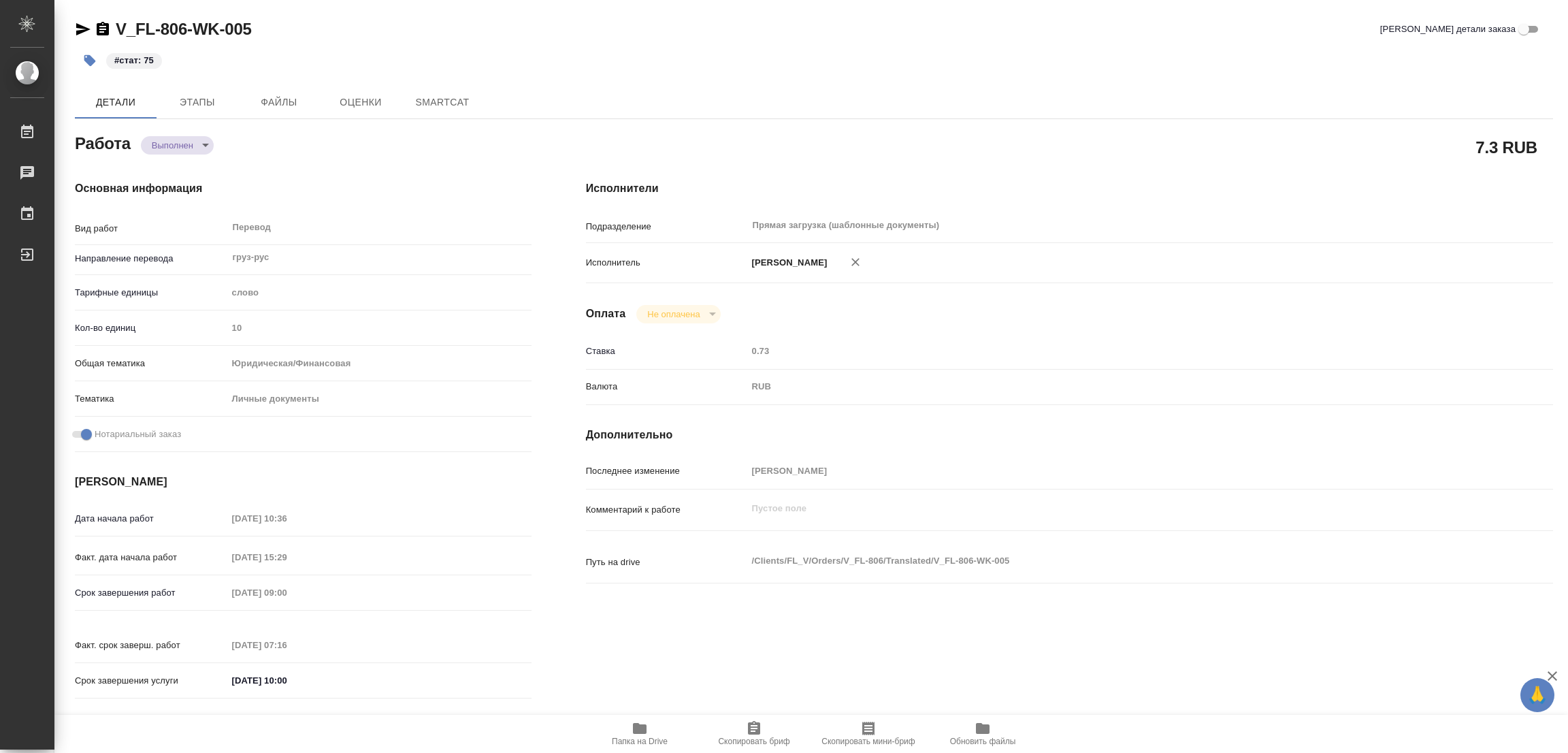
type textarea "x"
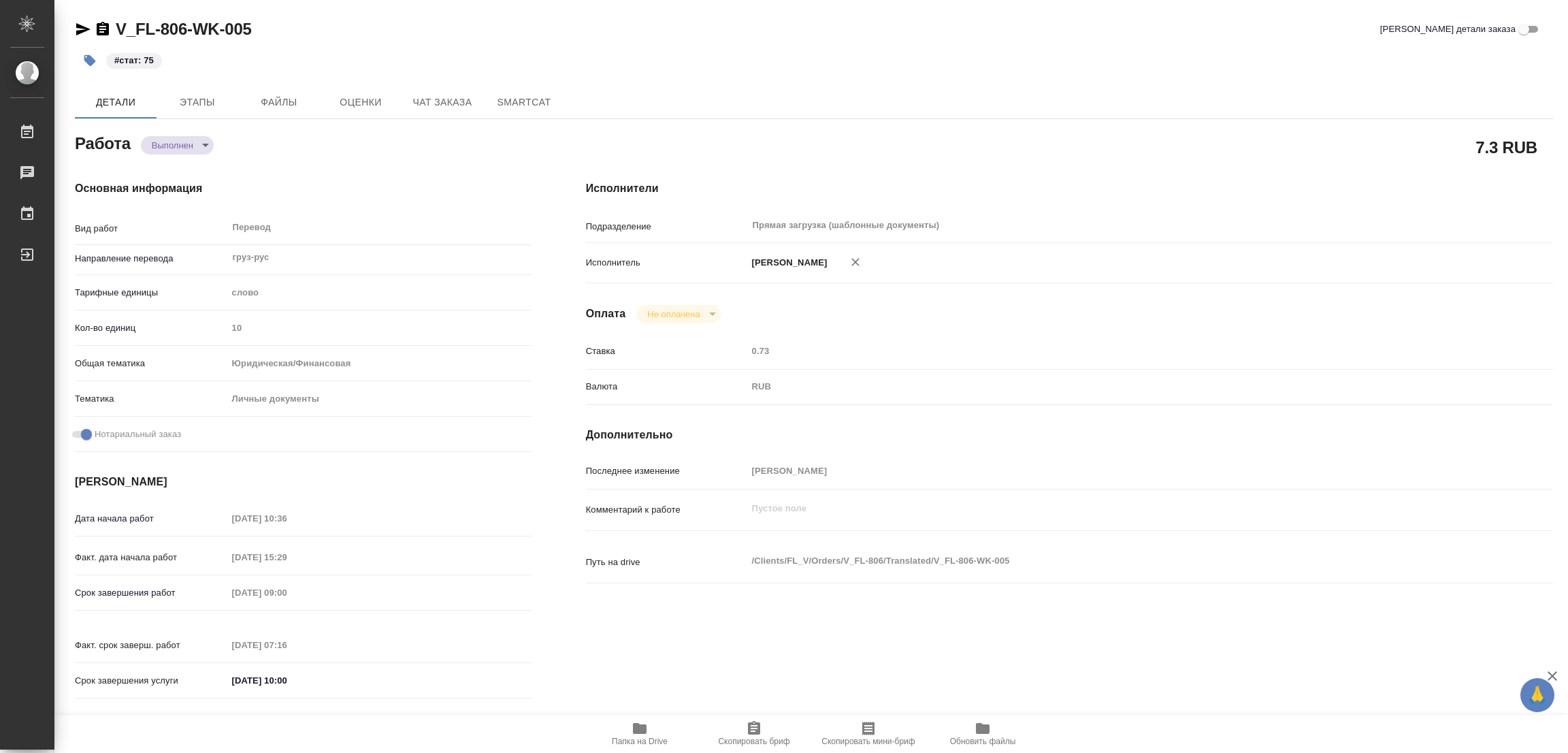
type textarea "x"
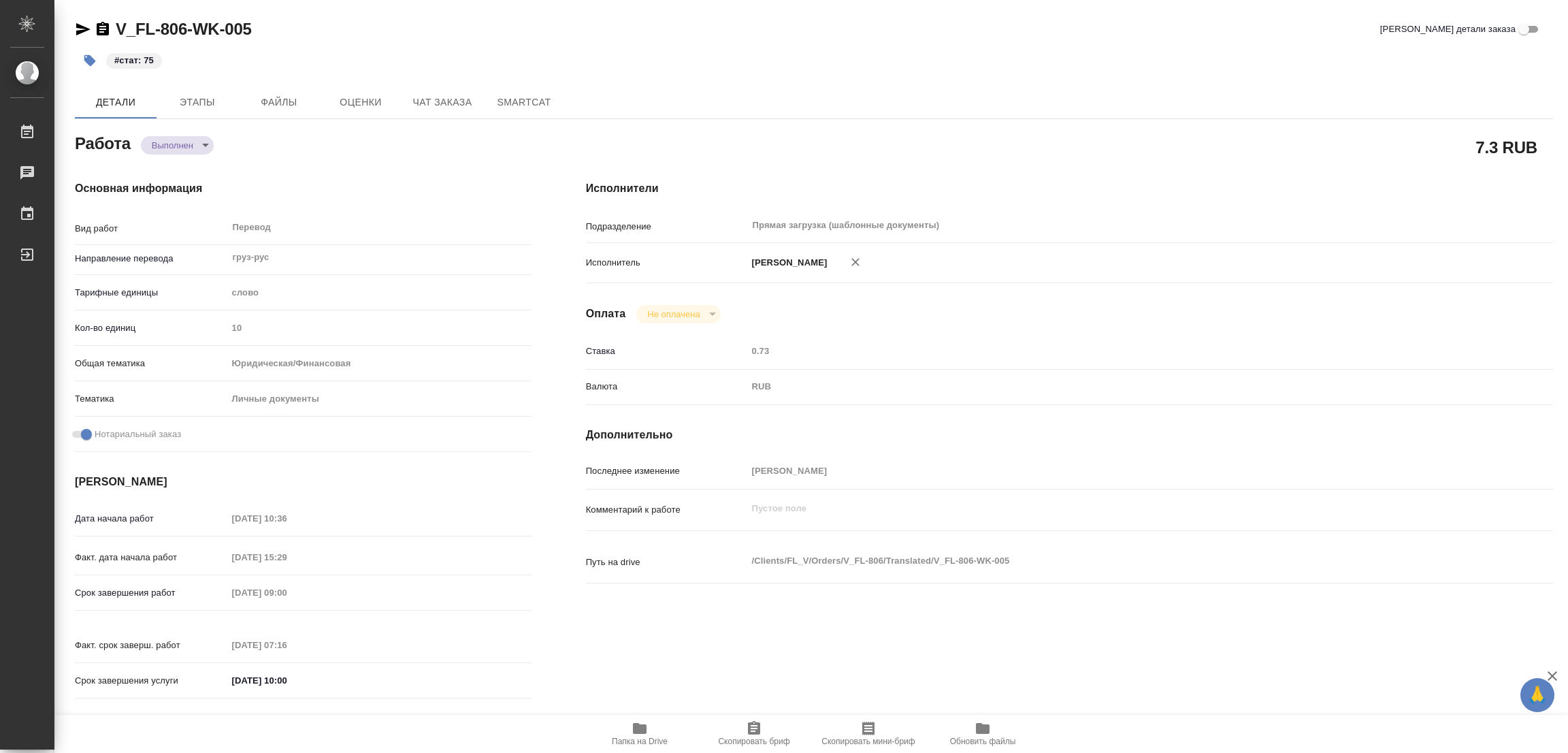
type textarea "x"
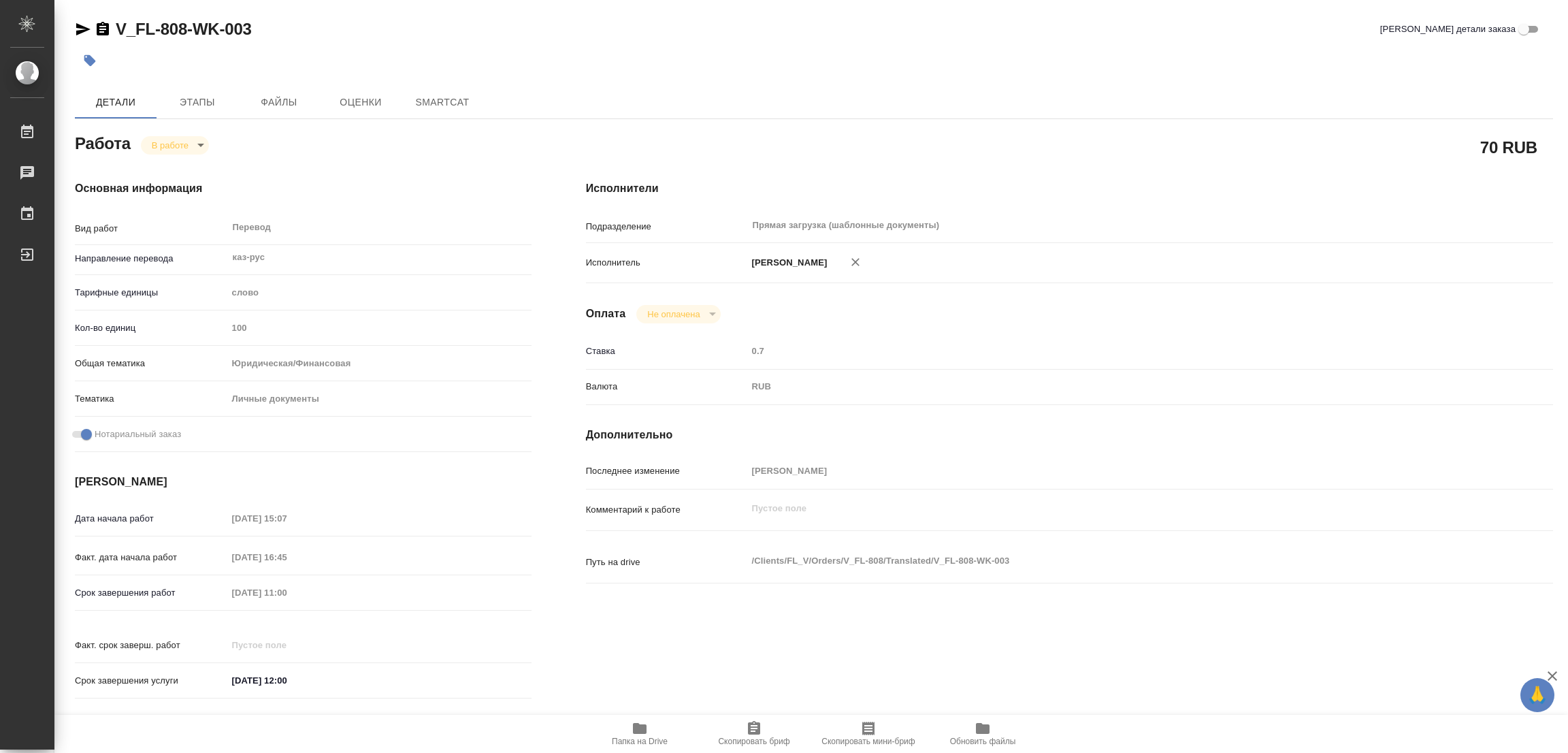
type textarea "x"
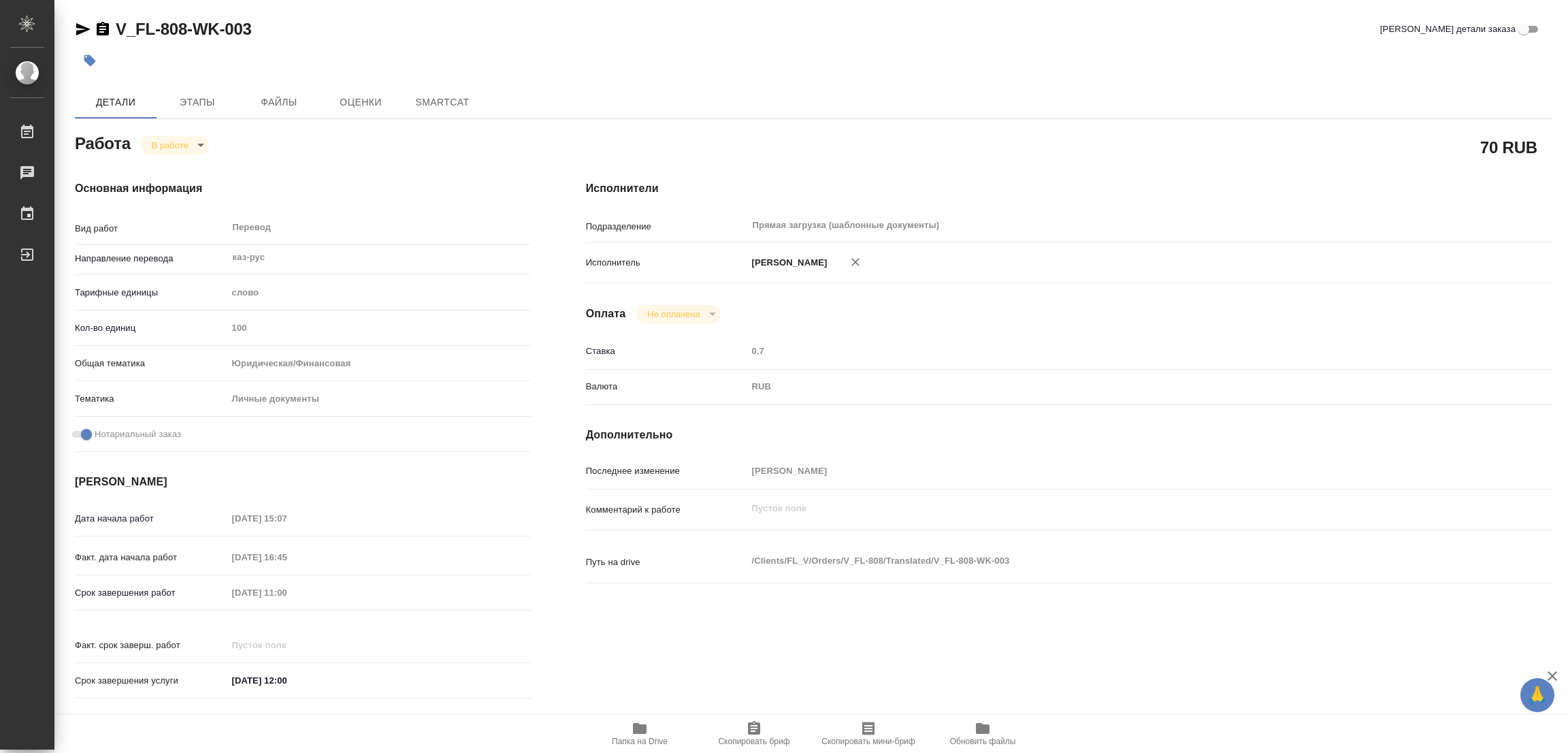
type textarea "x"
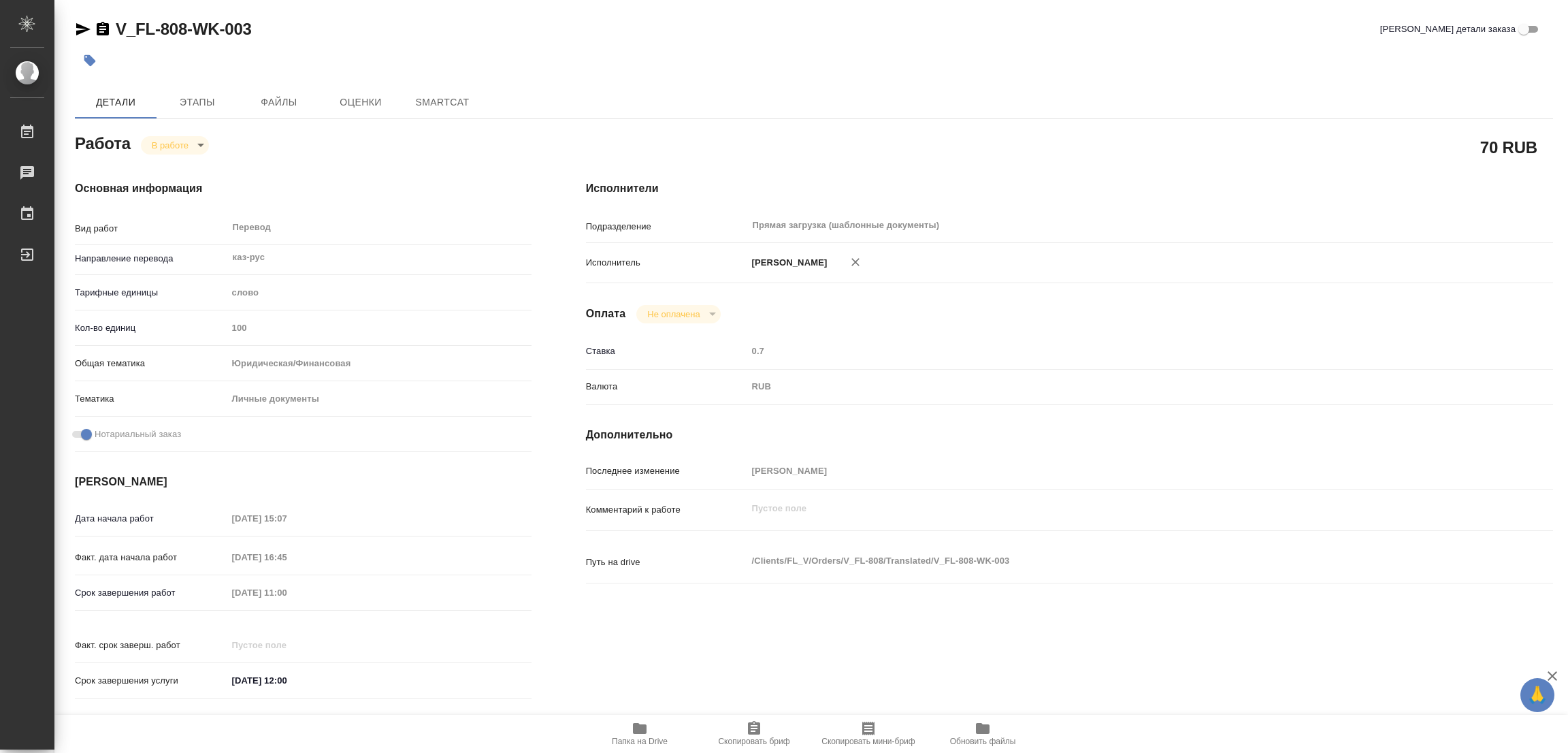
type textarea "x"
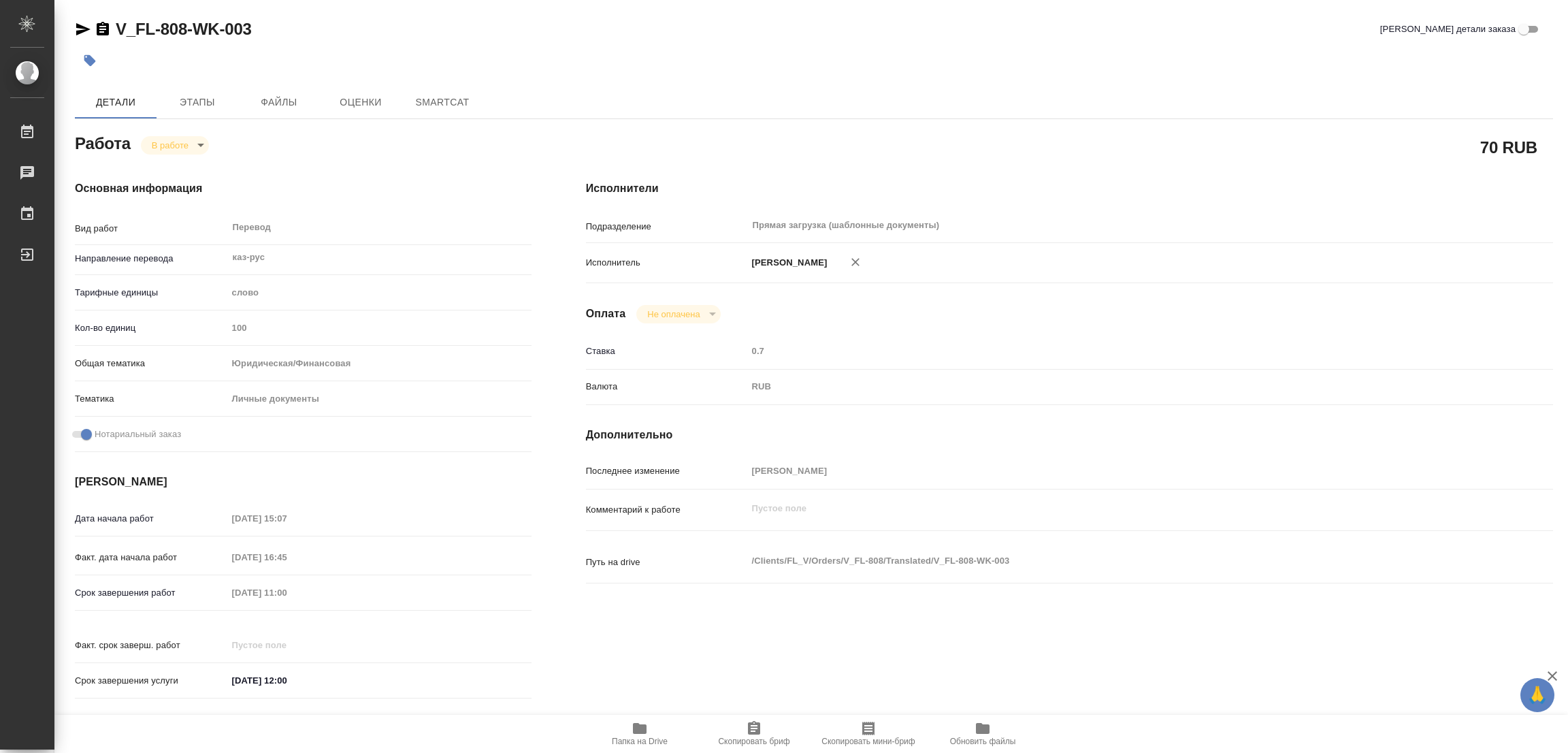
type textarea "x"
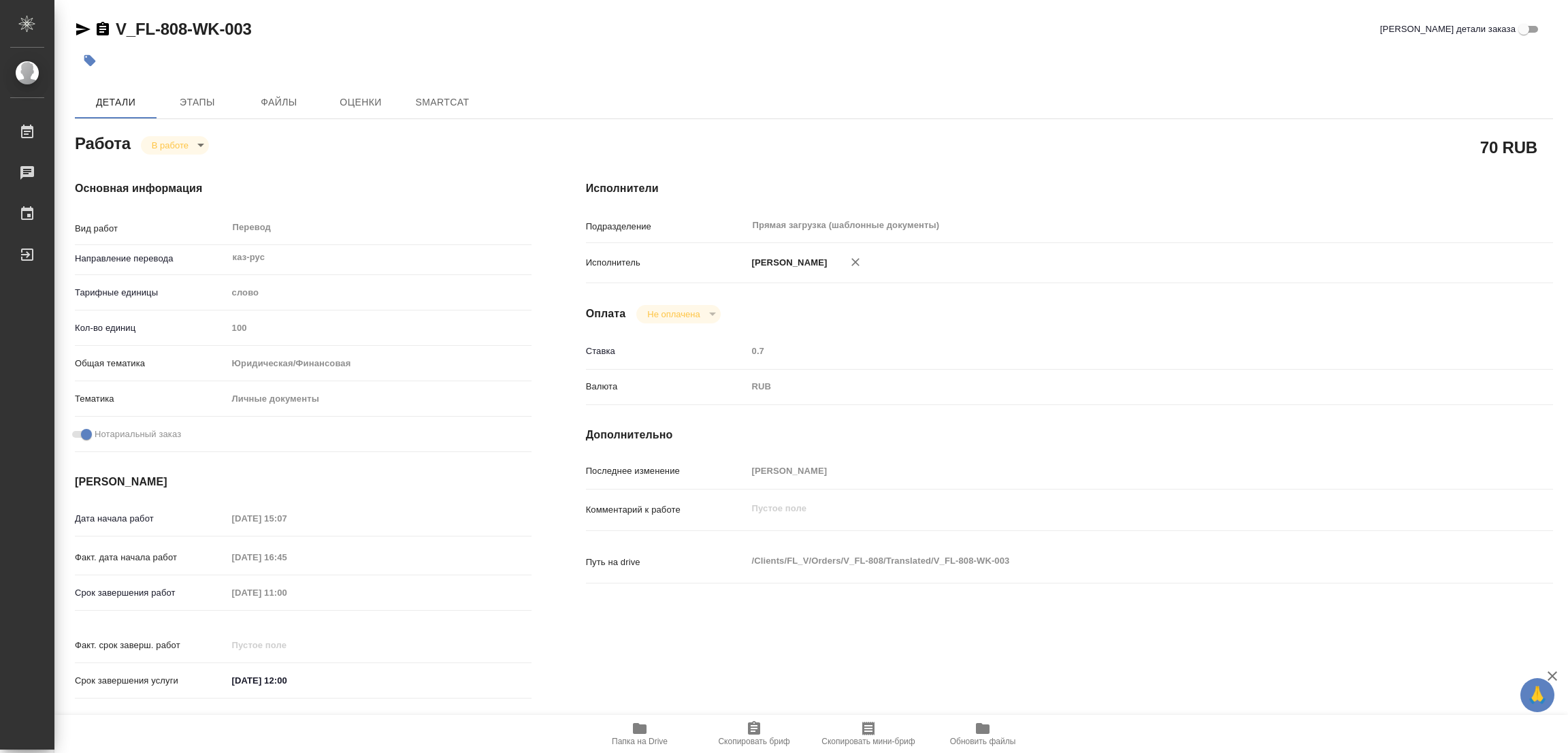
type textarea "x"
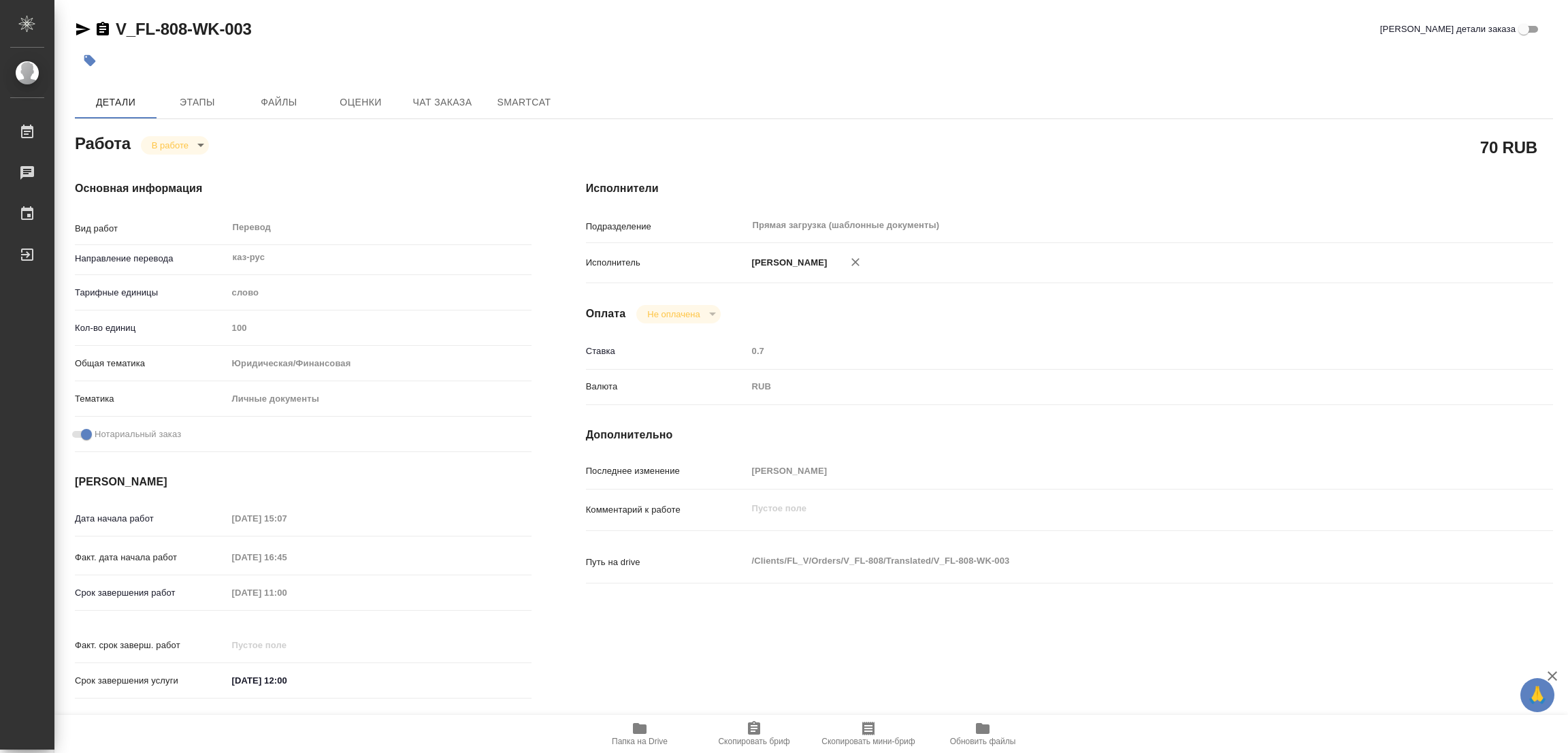
type textarea "x"
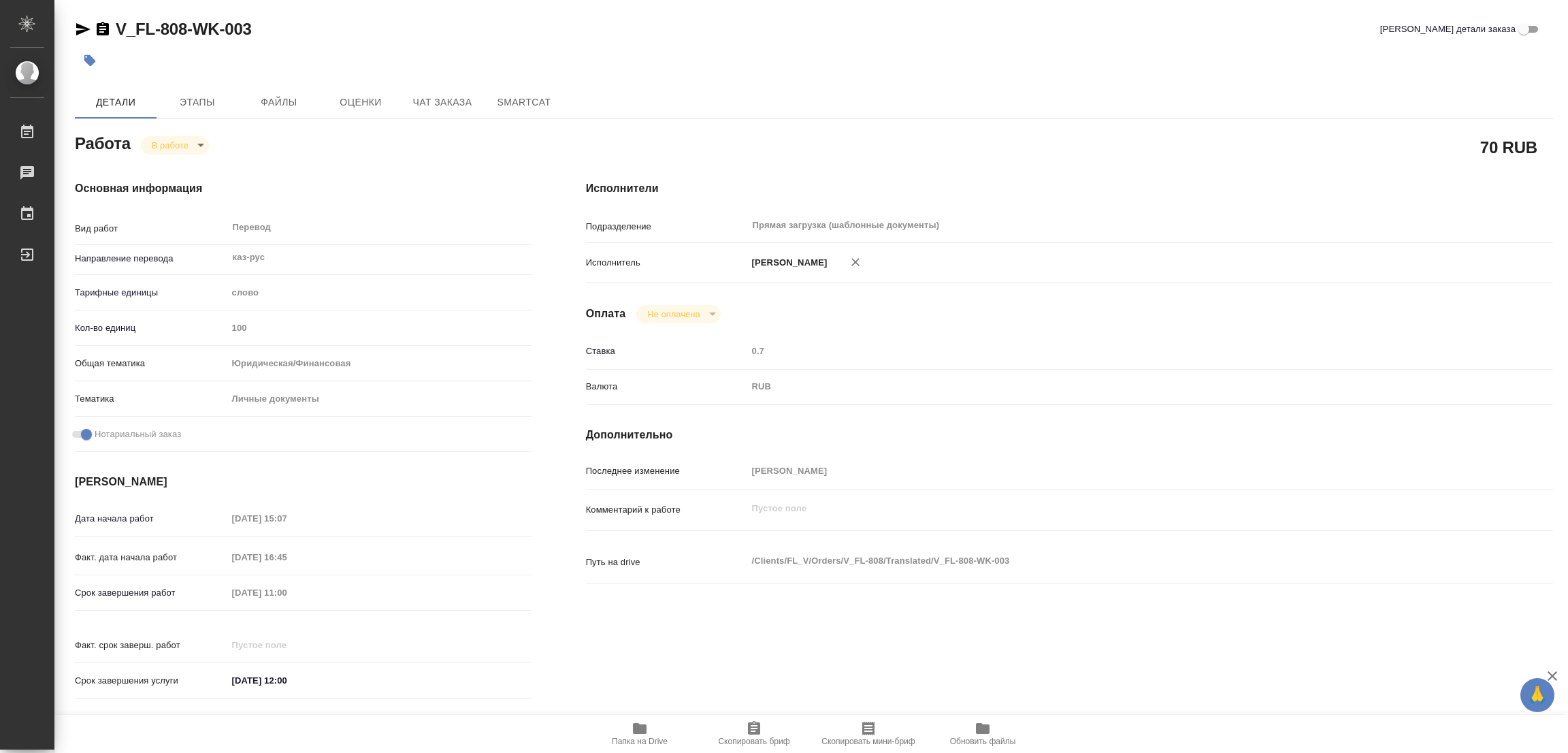
type textarea "x"
click at [643, 730] on icon "button" at bounding box center [640, 728] width 14 height 11
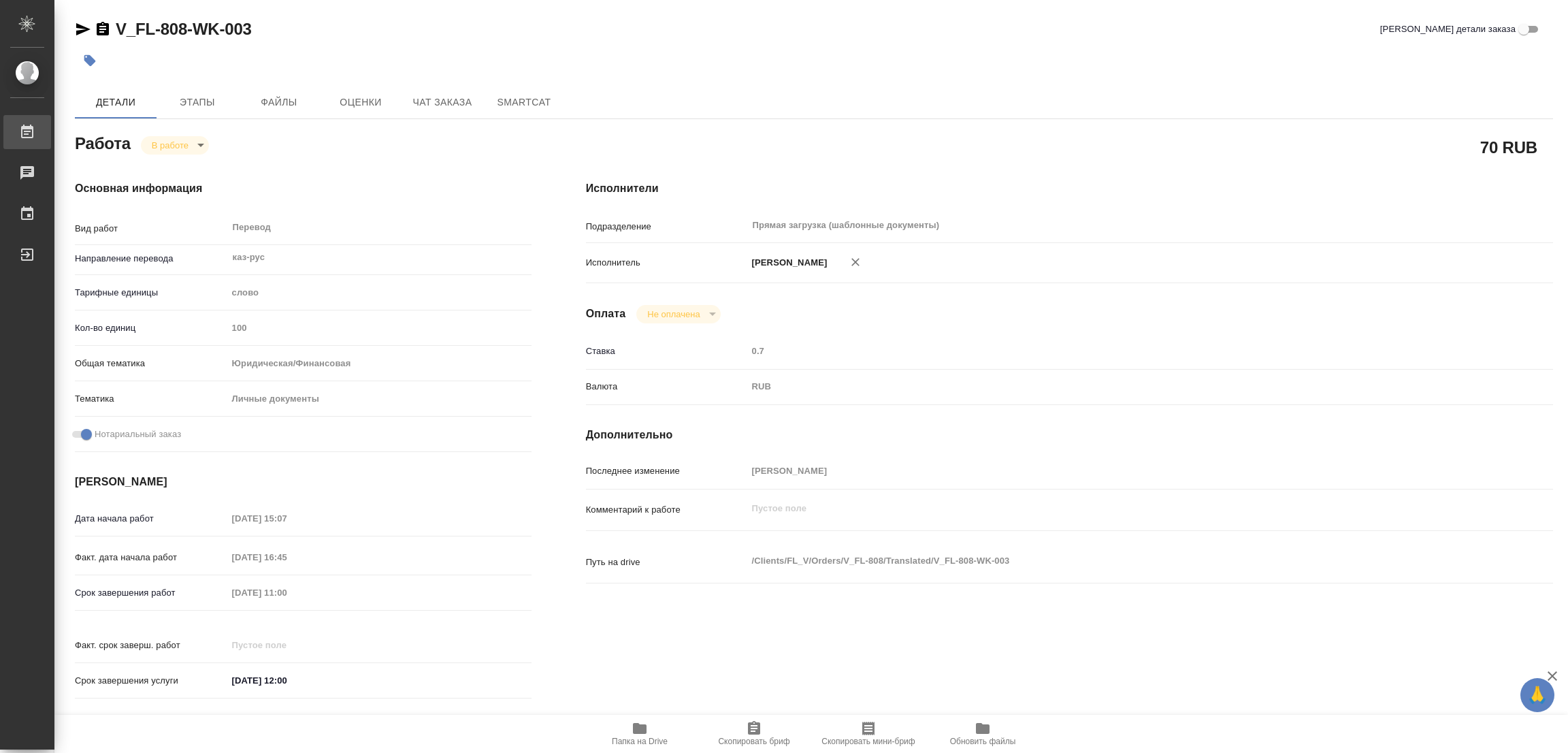
type textarea "x"
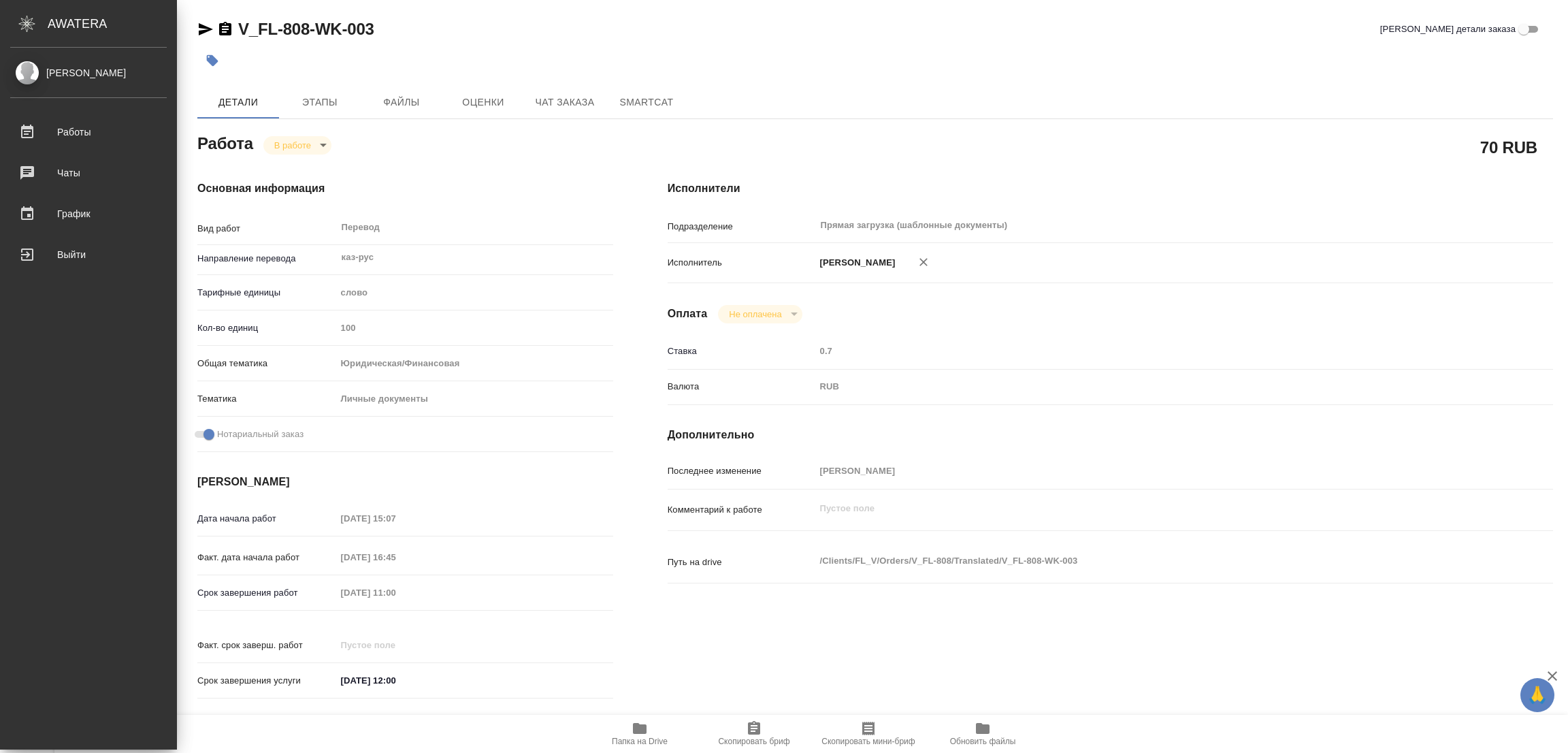
type textarea "x"
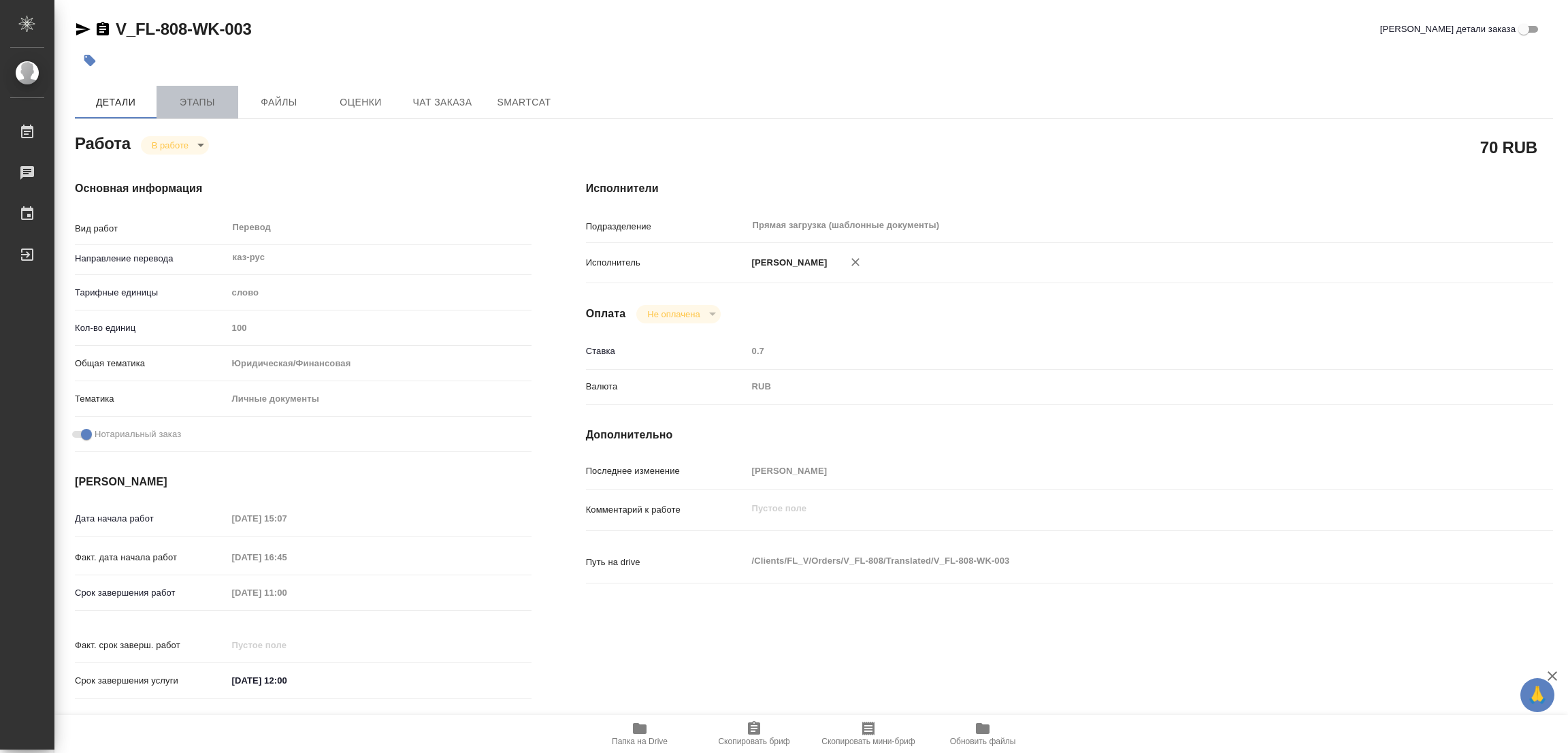
click at [209, 99] on span "Этапы" at bounding box center [197, 102] width 65 height 17
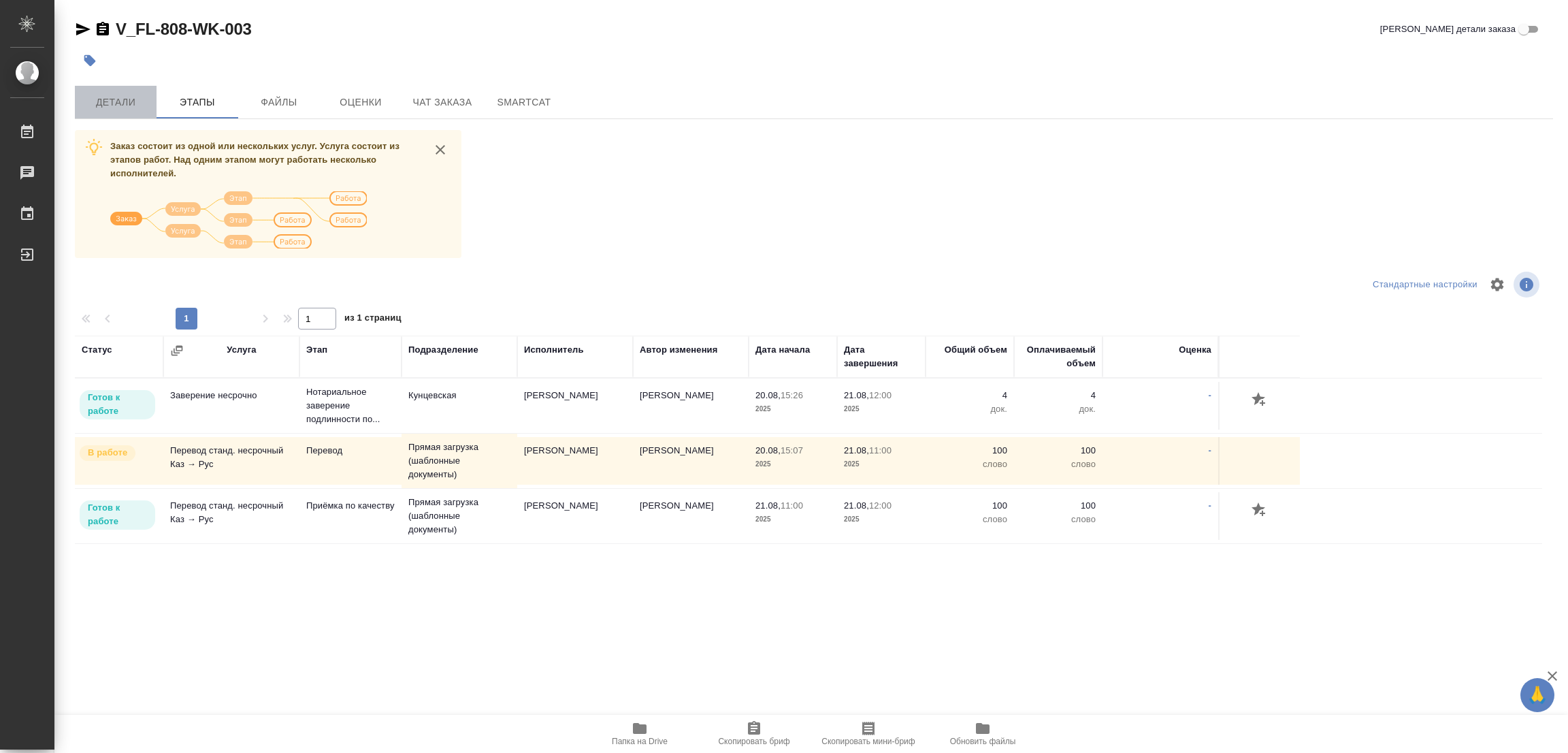
click at [96, 101] on span "Детали" at bounding box center [115, 102] width 65 height 17
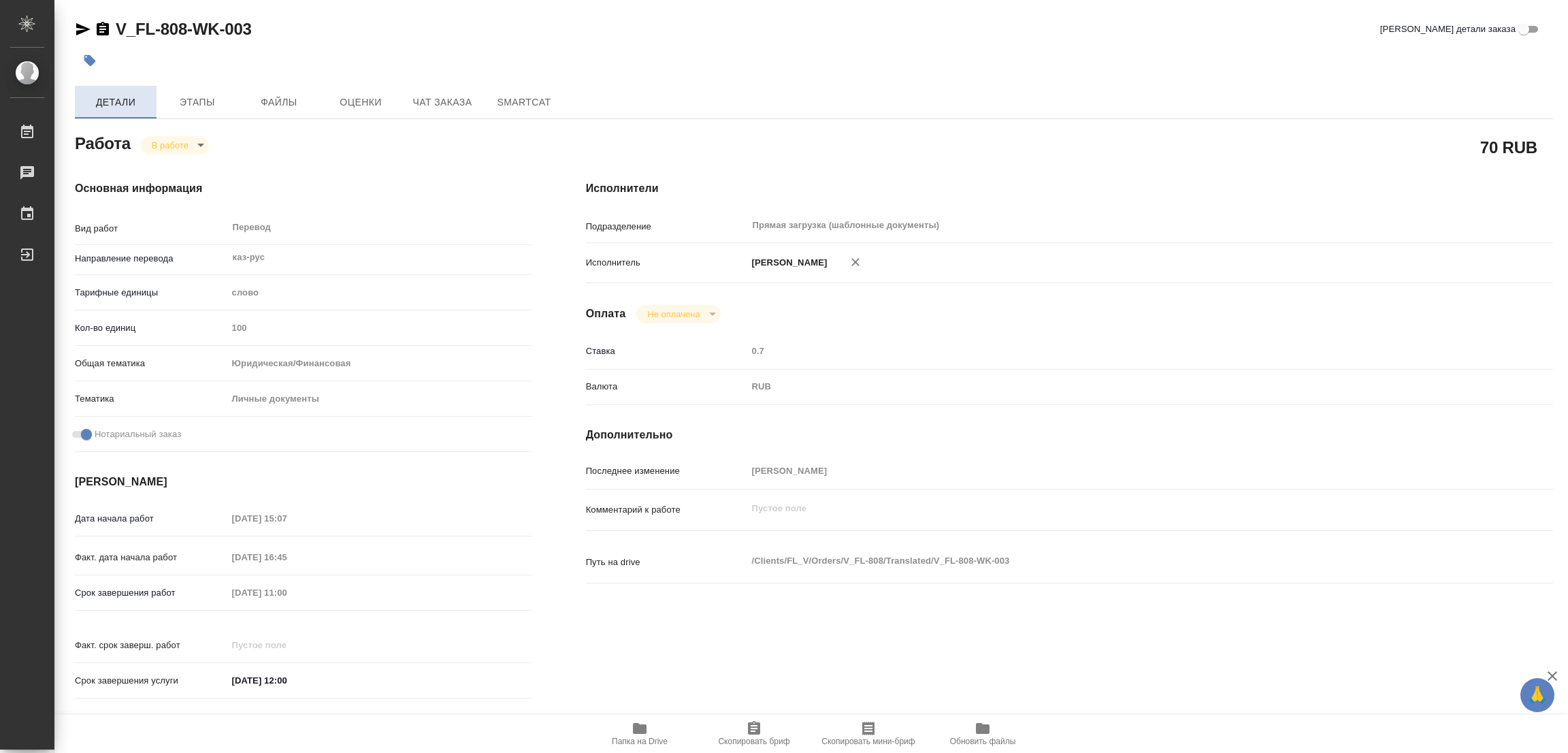
type textarea "x"
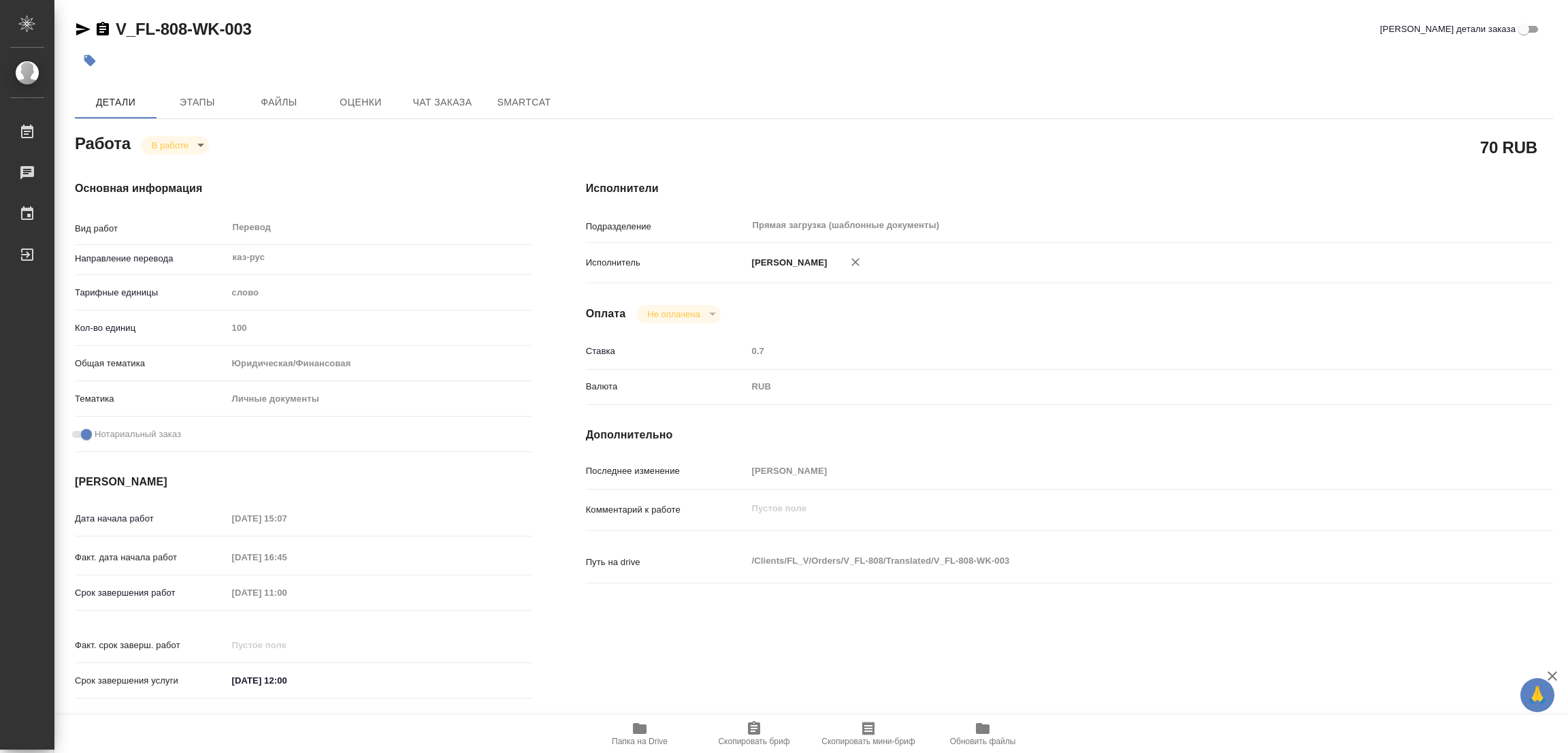
type textarea "x"
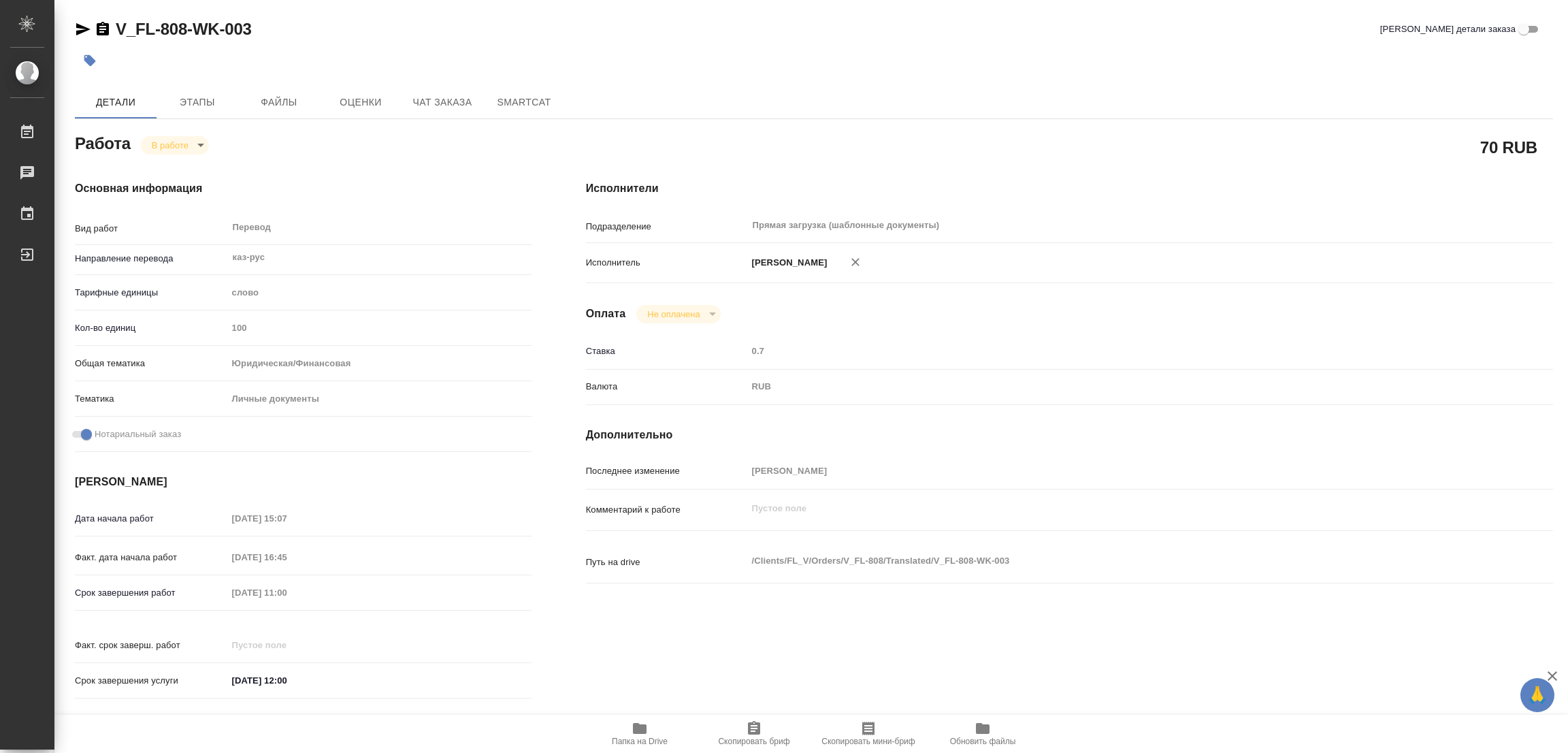
type textarea "x"
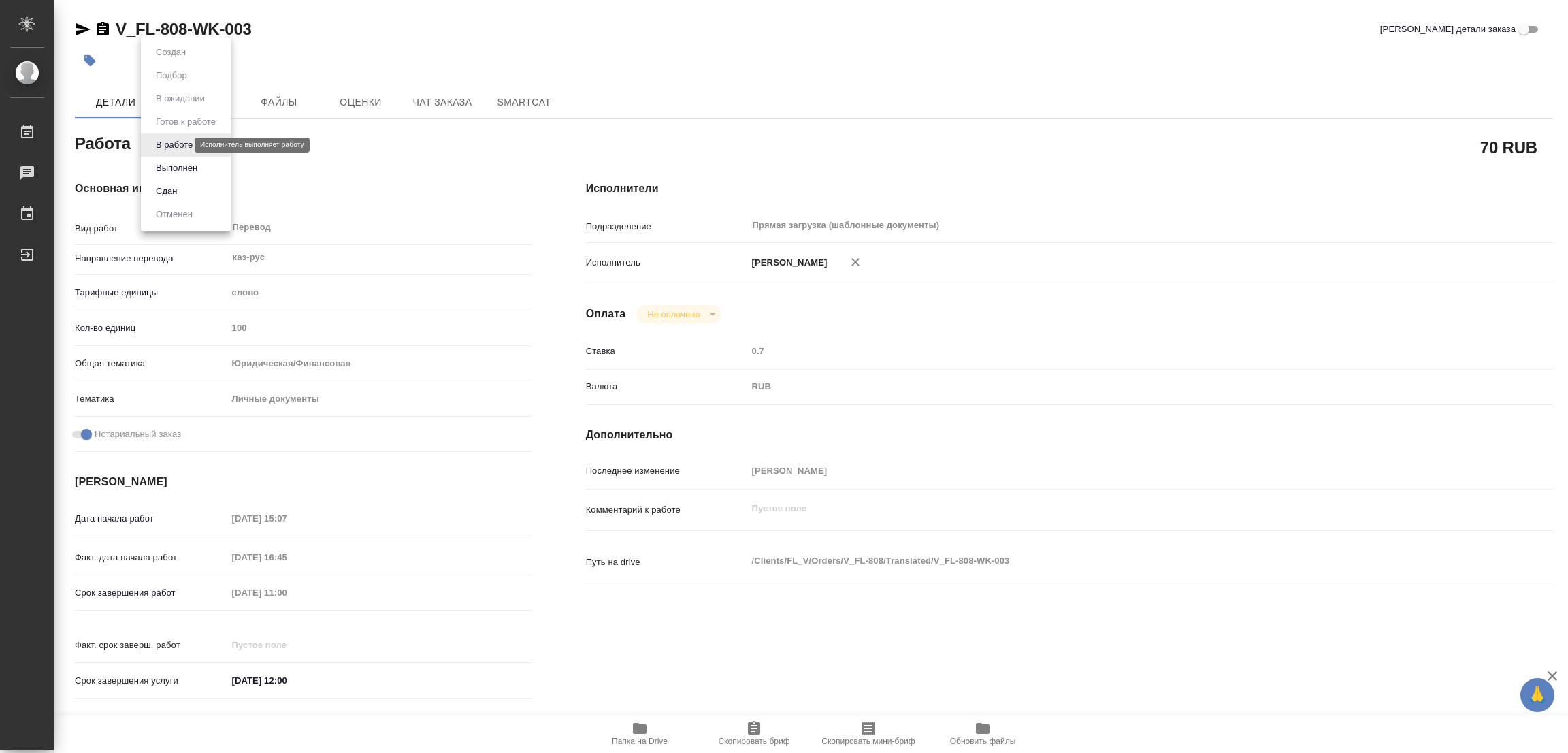
click at [173, 146] on body "🙏 .cls-1 fill:#fff; AWATERA Popova Galina Работы 0 Чаты График Выйти V_FL-808-W…" at bounding box center [784, 376] width 1568 height 753
click at [164, 165] on button "Выполнен" at bounding box center [176, 168] width 50 height 15
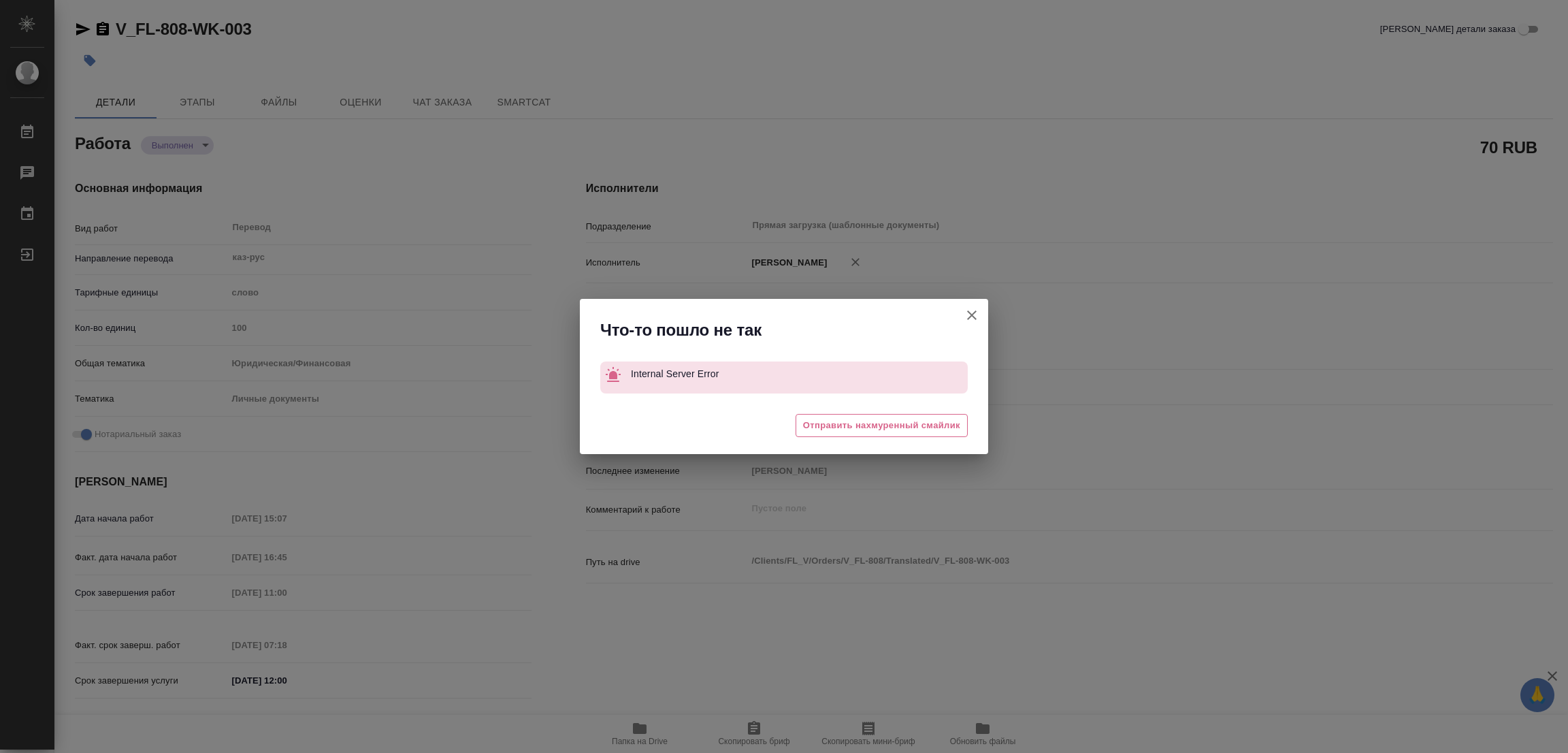
type textarea "x"
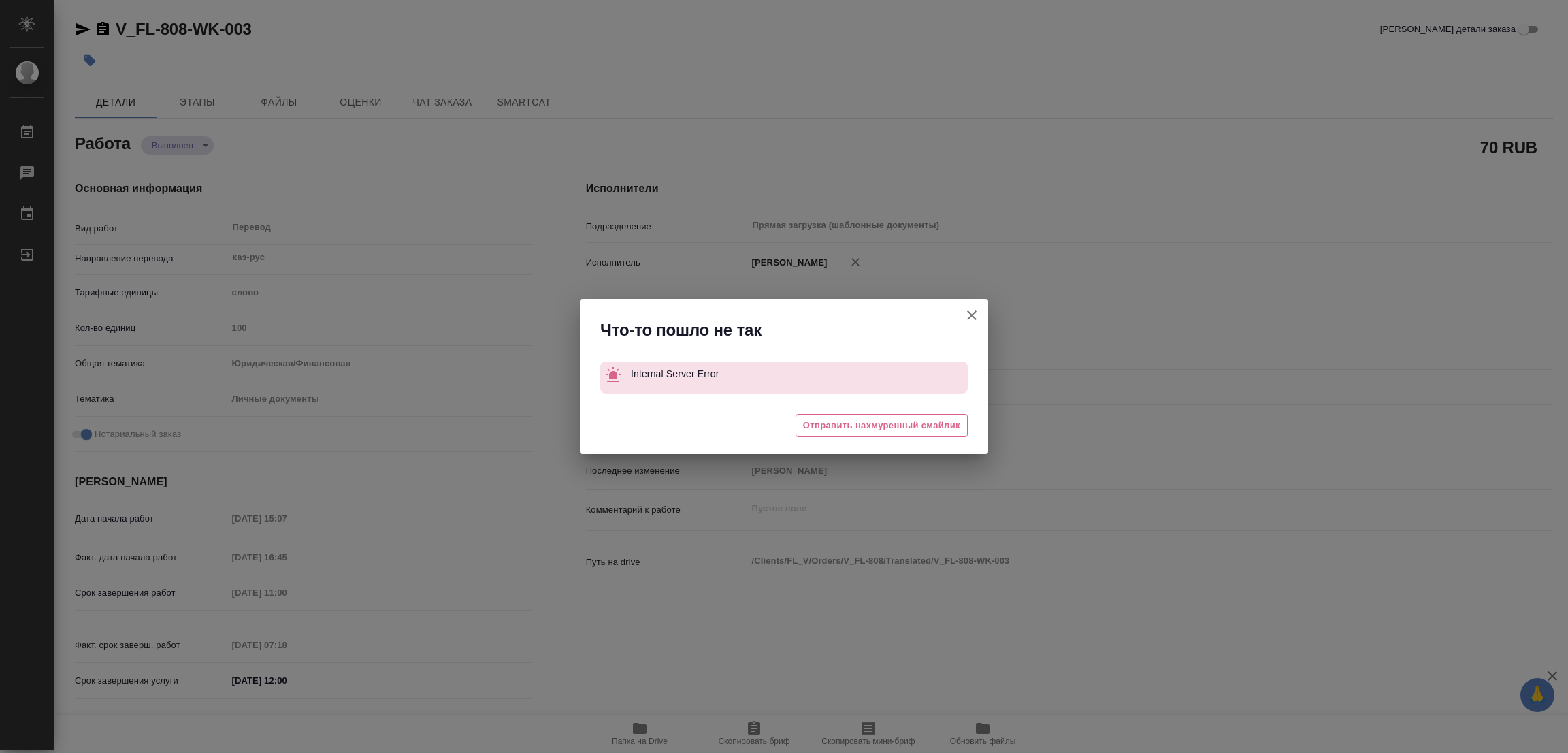
type textarea "x"
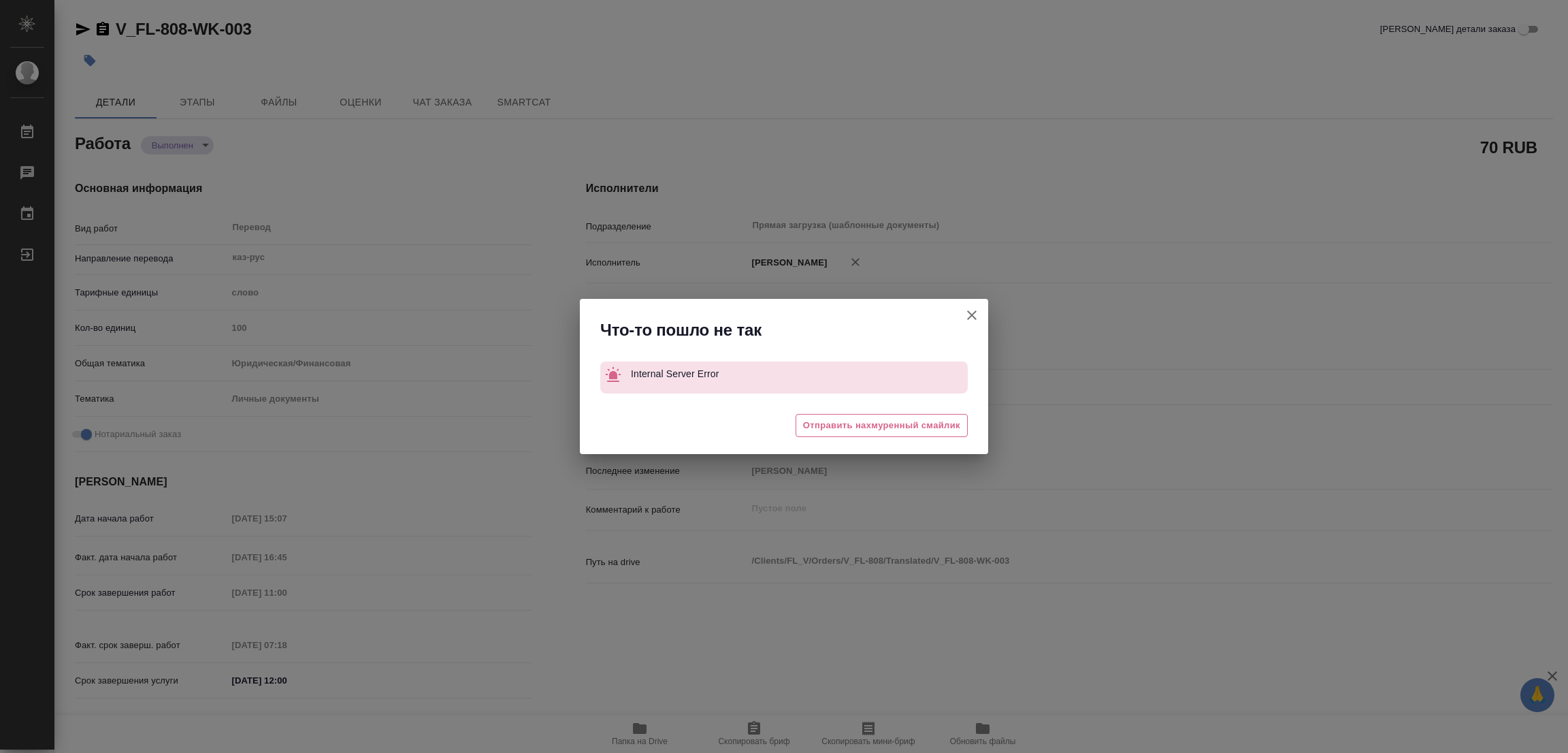
type textarea "x"
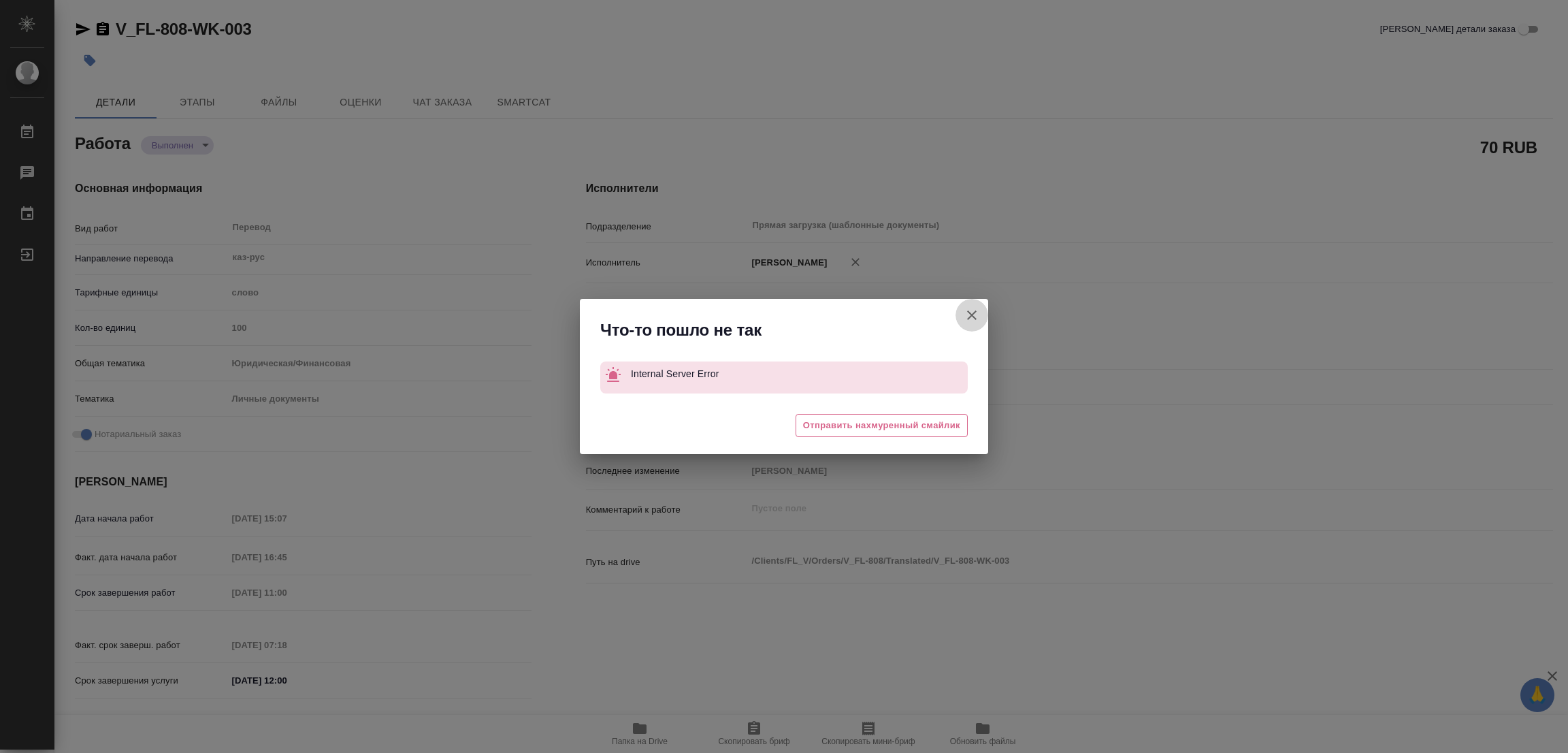
click at [973, 314] on icon "button" at bounding box center [972, 315] width 10 height 10
type textarea "x"
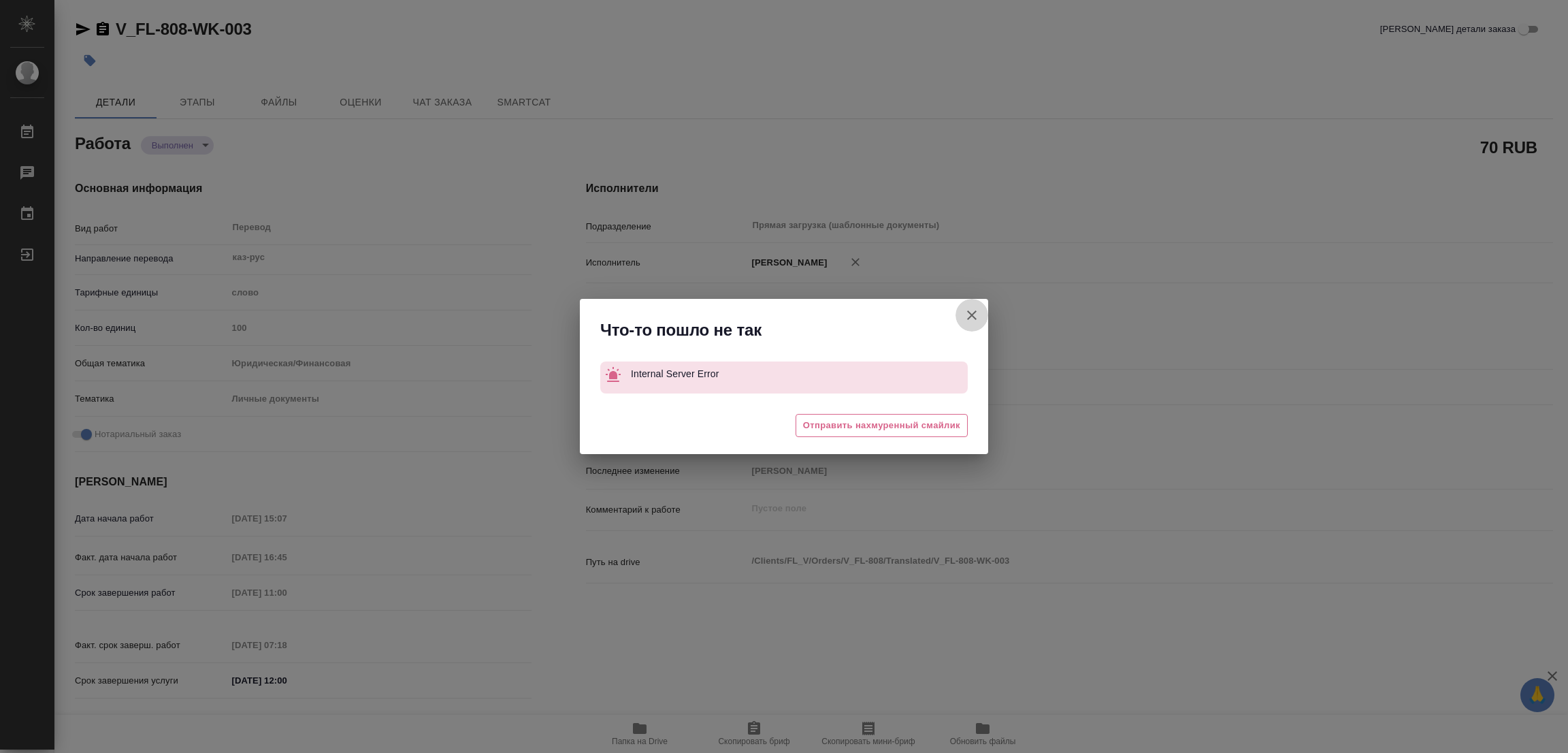
type textarea "x"
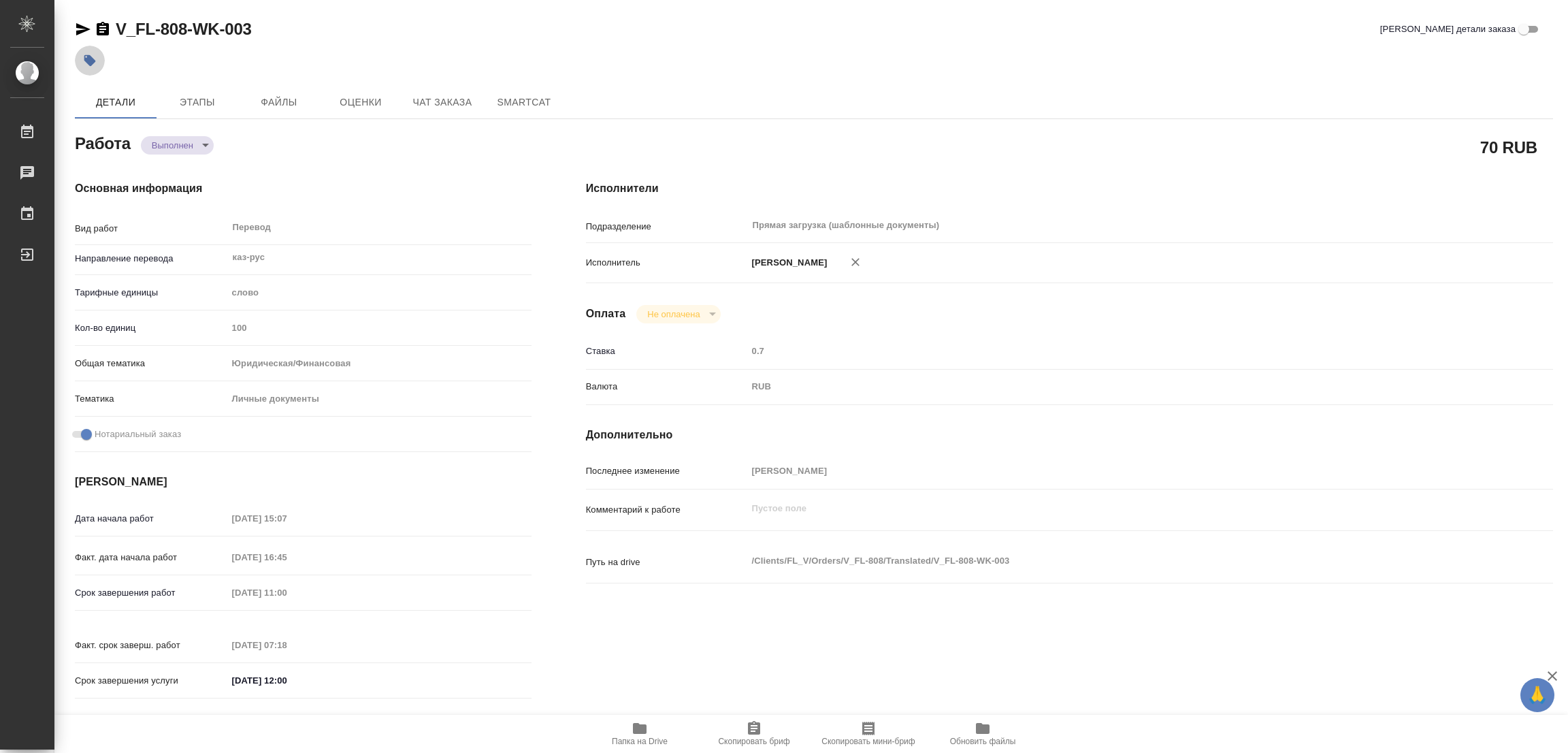
click at [84, 63] on icon "button" at bounding box center [90, 61] width 14 height 14
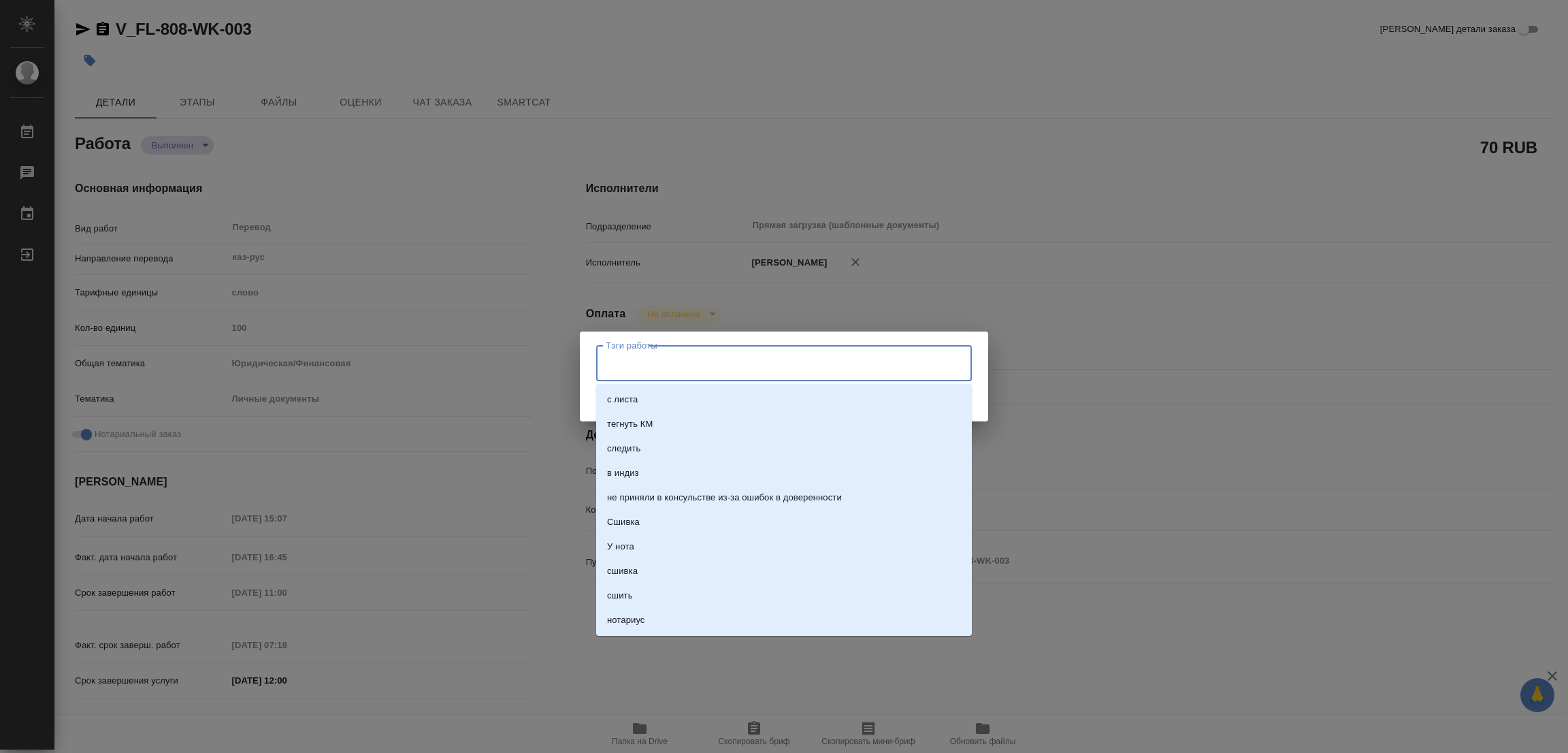
click at [660, 355] on input "Тэги работы" at bounding box center [771, 363] width 338 height 23
type input "стат: 425"
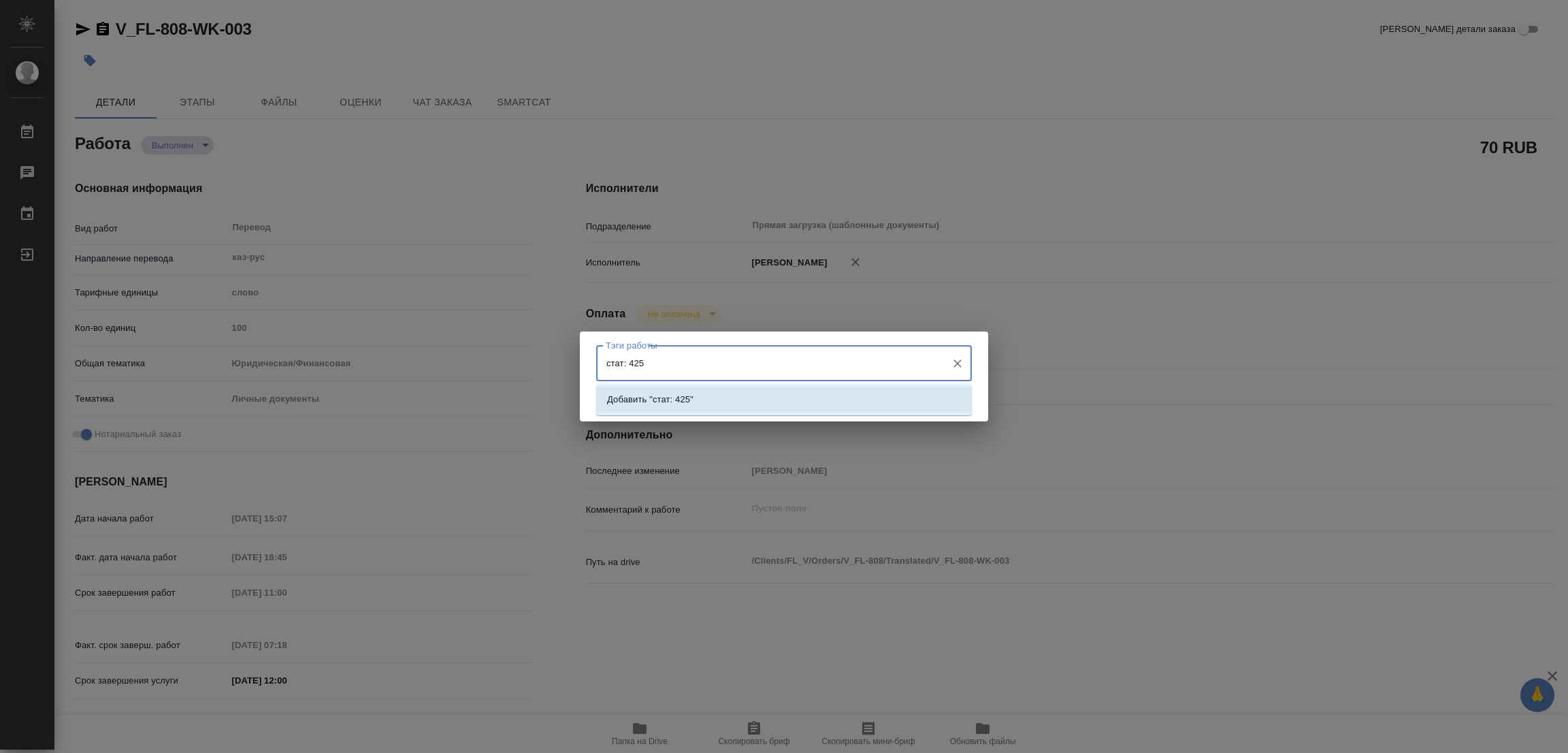
click at [786, 400] on li "Добавить "стат: 425"" at bounding box center [784, 400] width 376 height 25
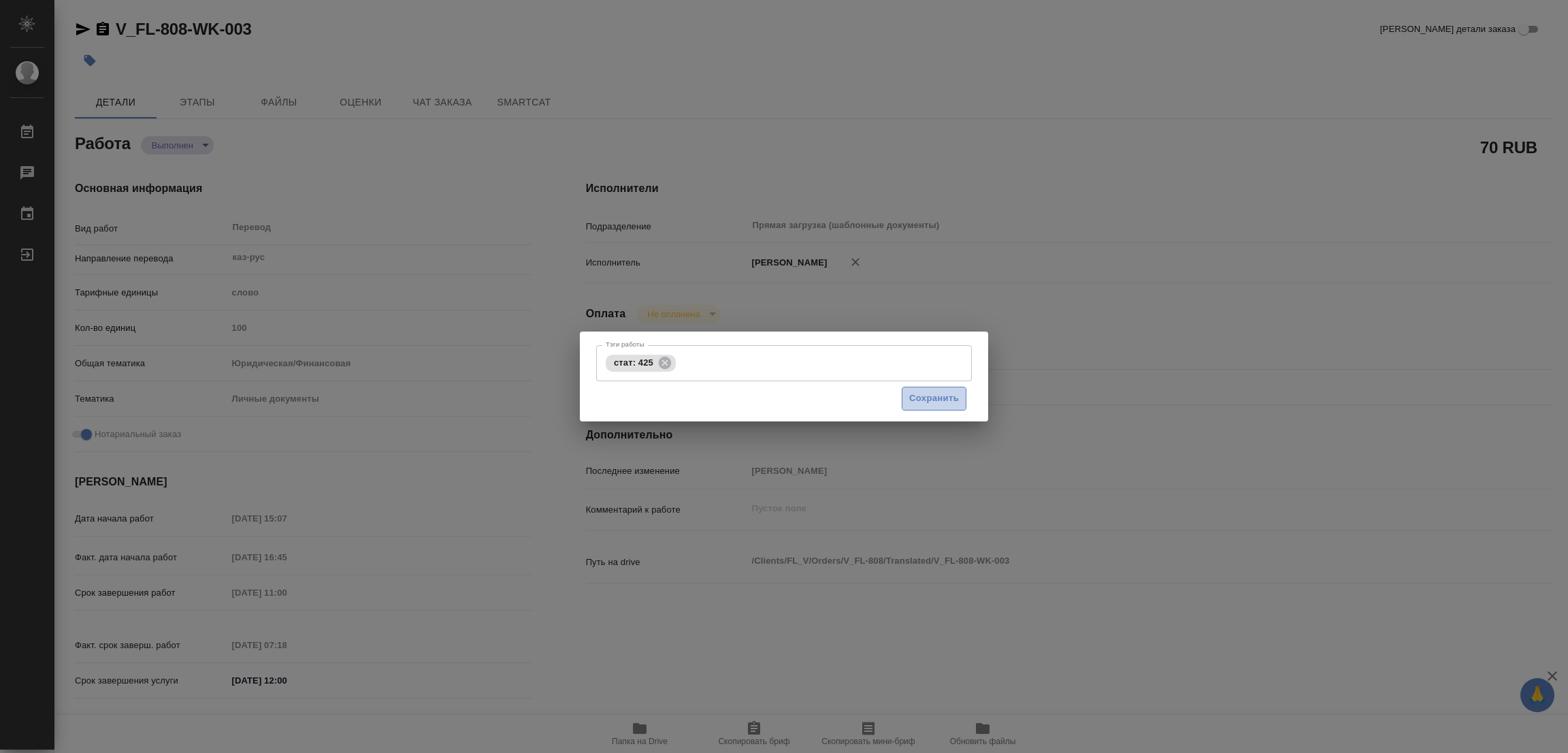
click at [926, 396] on span "Сохранить" at bounding box center [934, 399] width 50 height 16
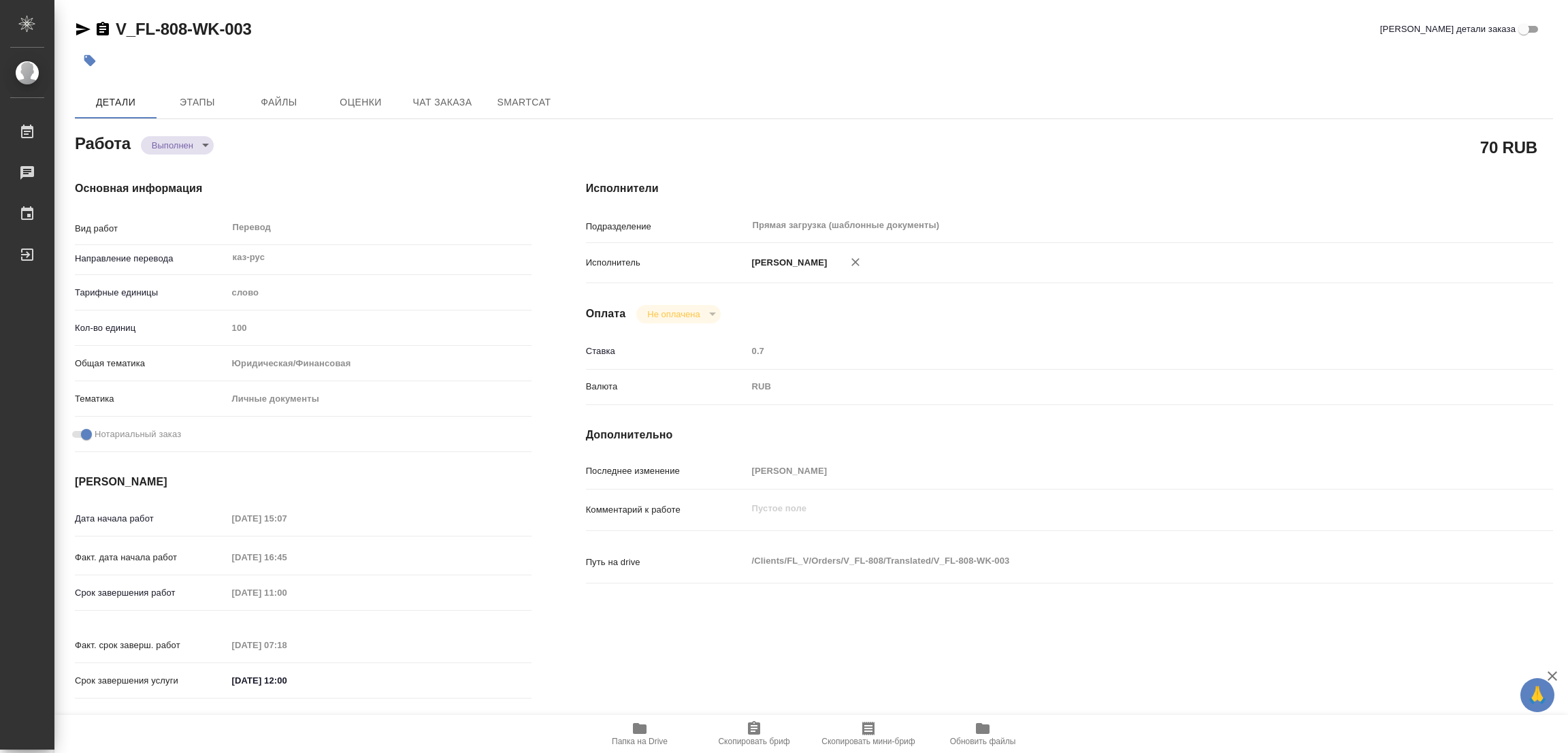
type input "completed"
type textarea "Перевод"
type textarea "x"
type input "каз-рус"
type input "5a8b1489cc6b4906c91bfd90"
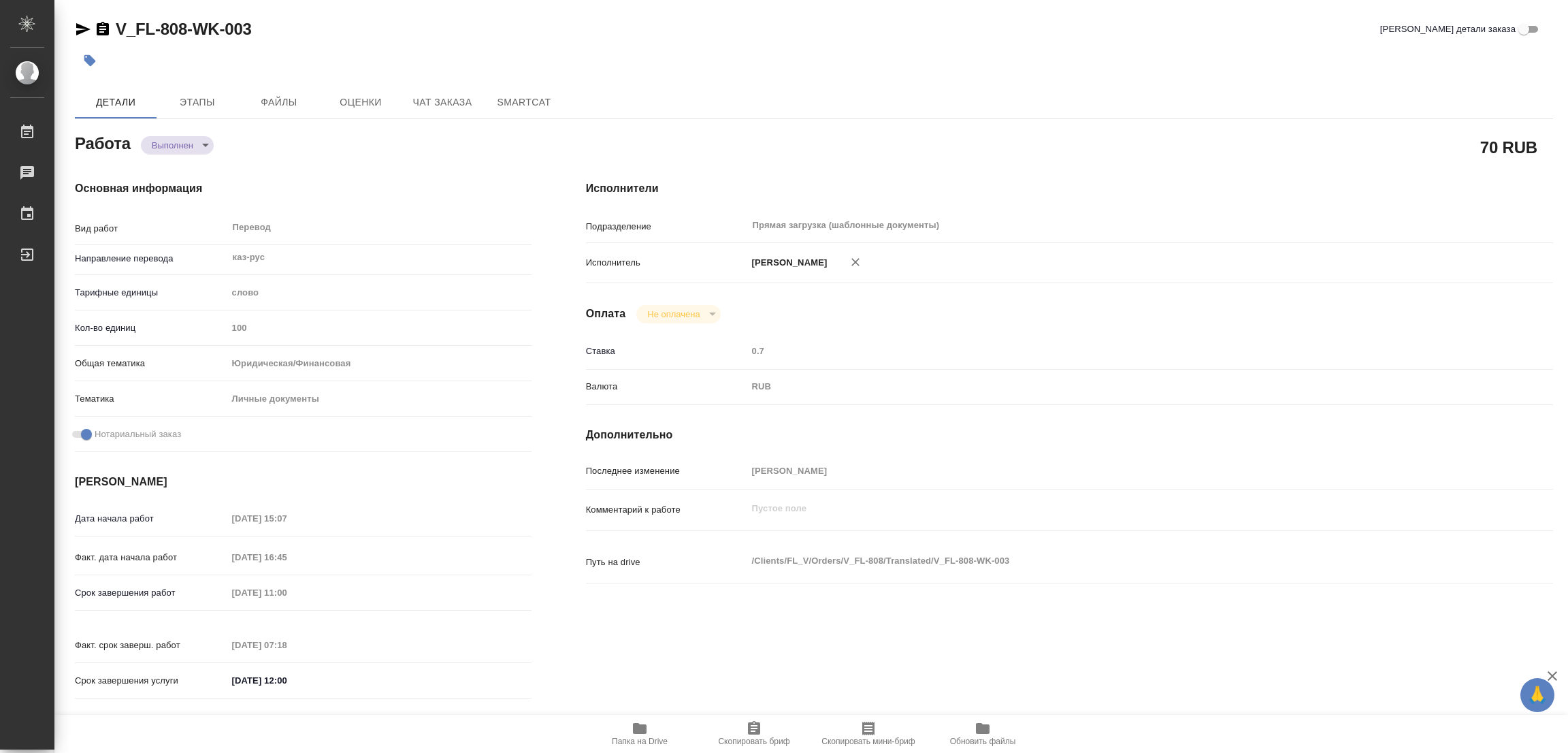
type input "100"
type input "yr-fn"
type input "5a8b8b956a9677013d343cfe"
checkbox input "true"
type input "[DATE] 15:07"
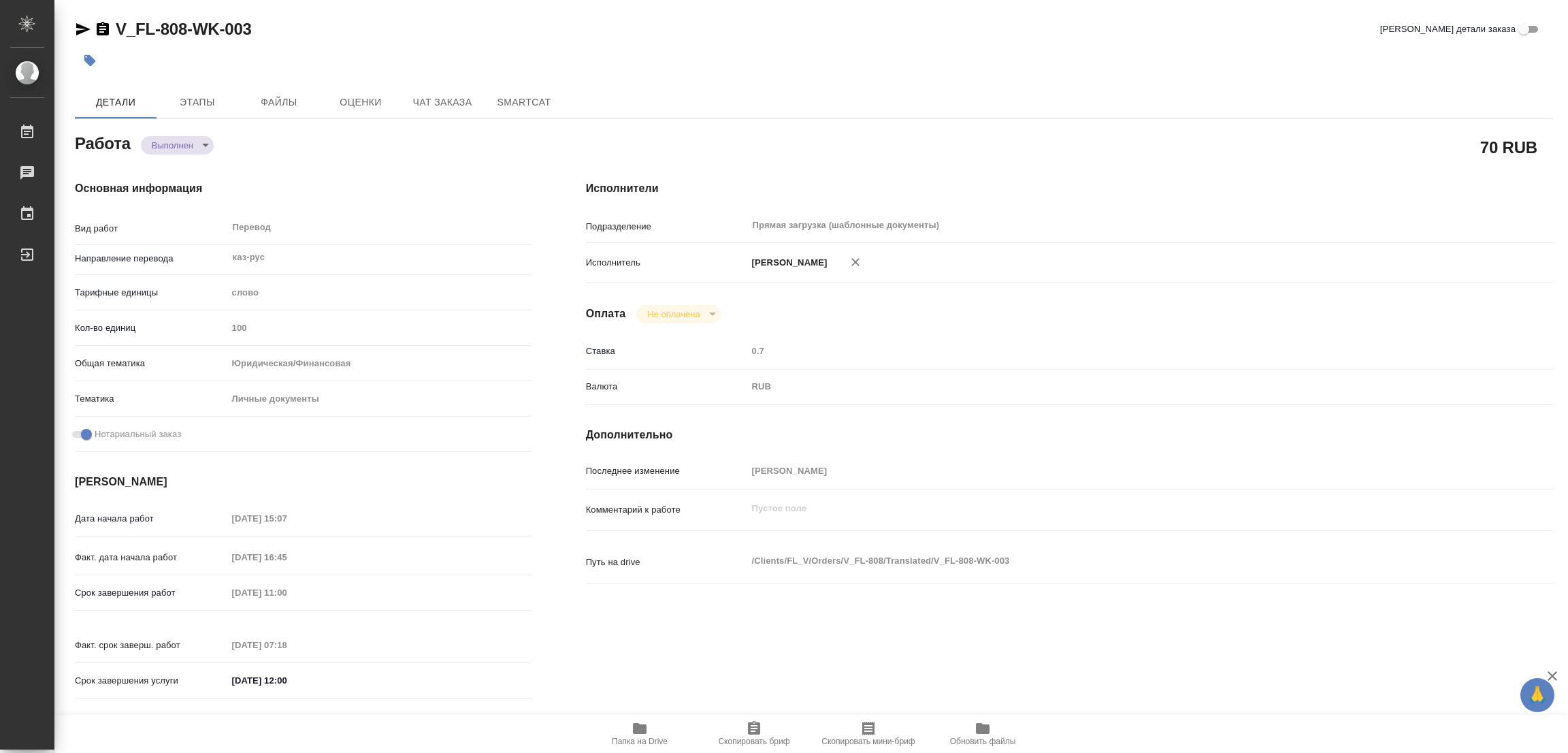
type input "[DATE] 16:45"
type input "[DATE] 11:00"
type input "[DATE] 07:18"
type input "[DATE] 12:00"
type input "Прямая загрузка (шаблонные документы)"
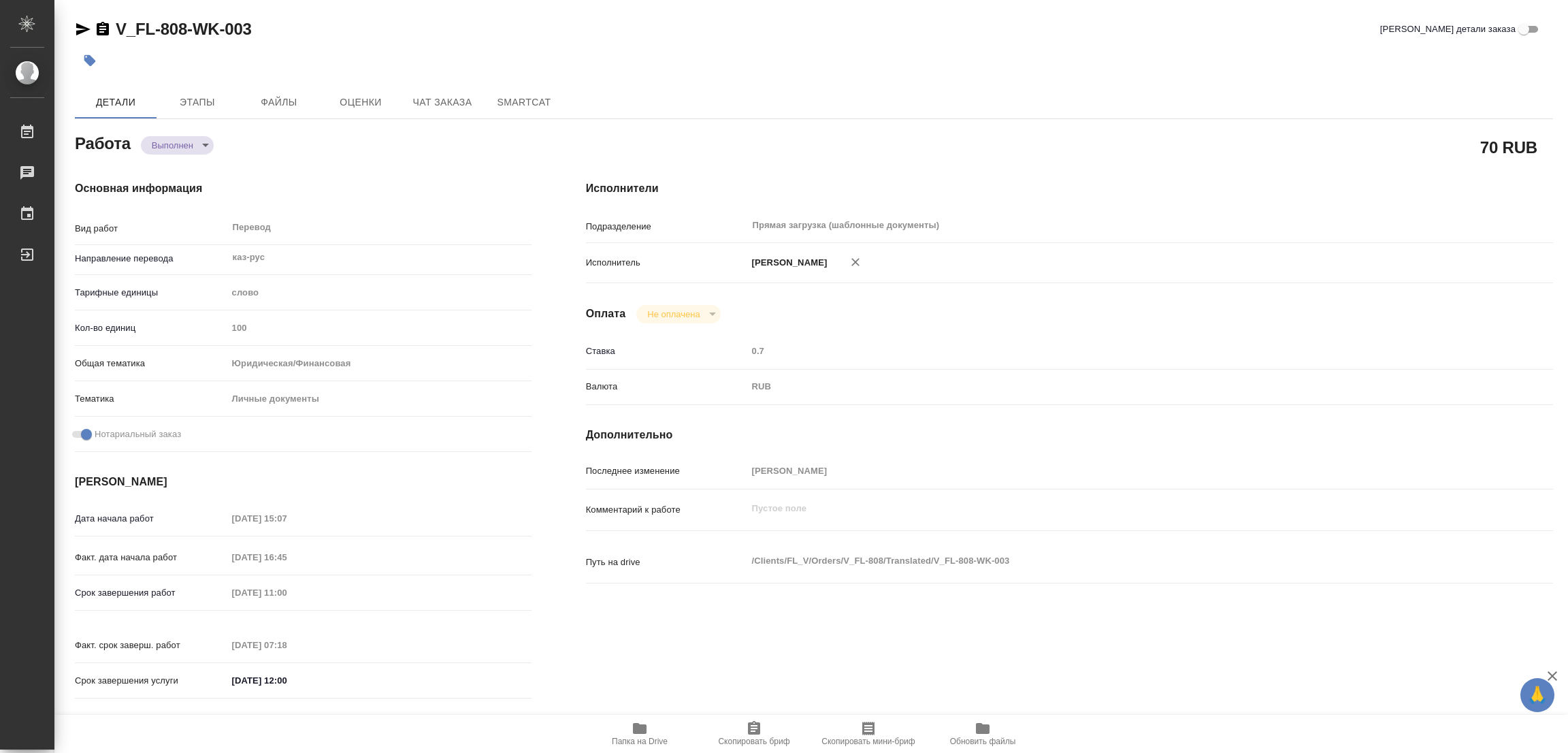
type input "notPayed"
type input "0.7"
type input "RUB"
type input "[PERSON_NAME]"
type textarea "x"
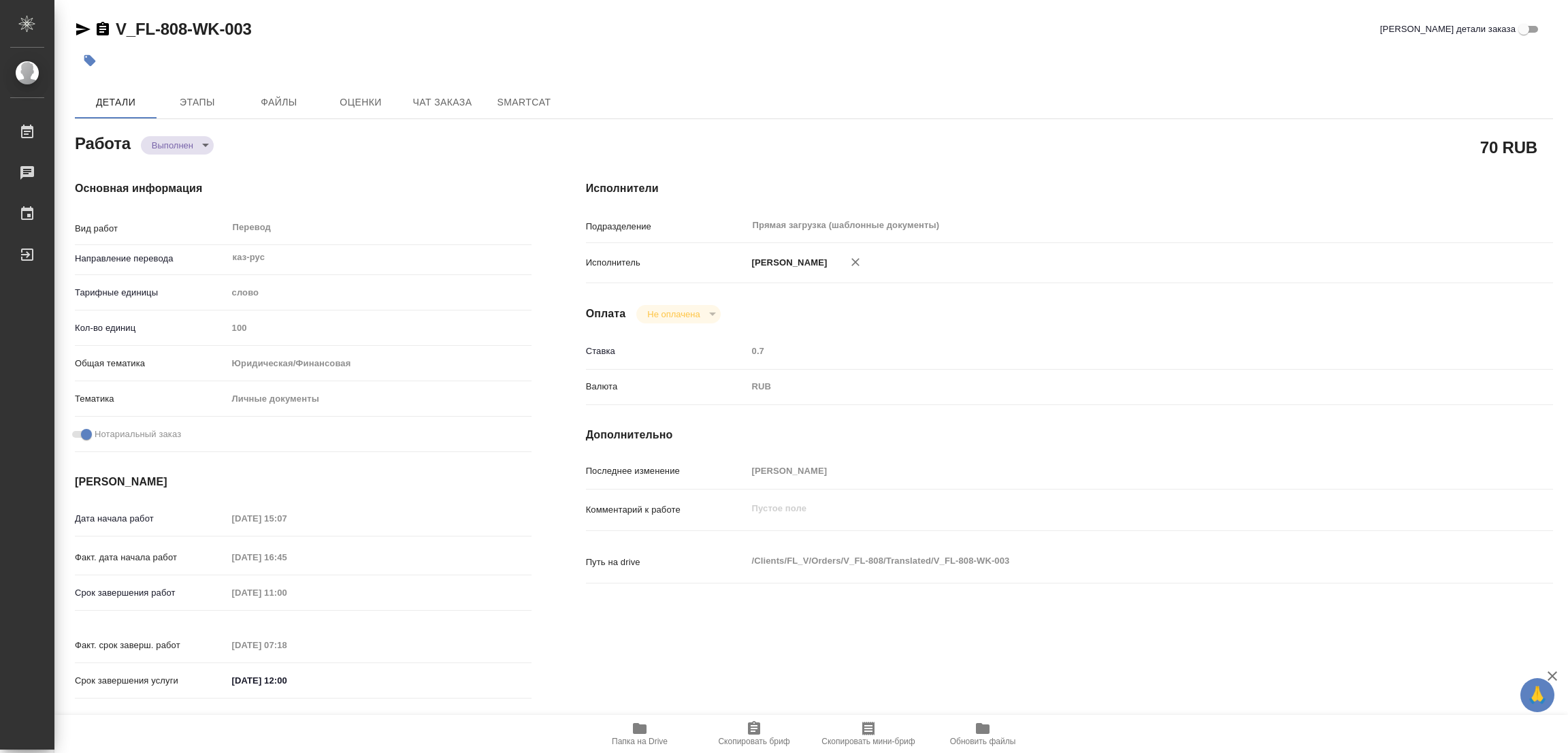
type textarea "/Clients/FL_V/Orders/V_FL-808/Translated/V_FL-808-WK-003"
type textarea "x"
type input "V_FL-808"
type input "Перевод станд. несрочный"
type input "Редактура, Корректура, Постредактура машинного перевода, Перевод, Приёмка по ка…"
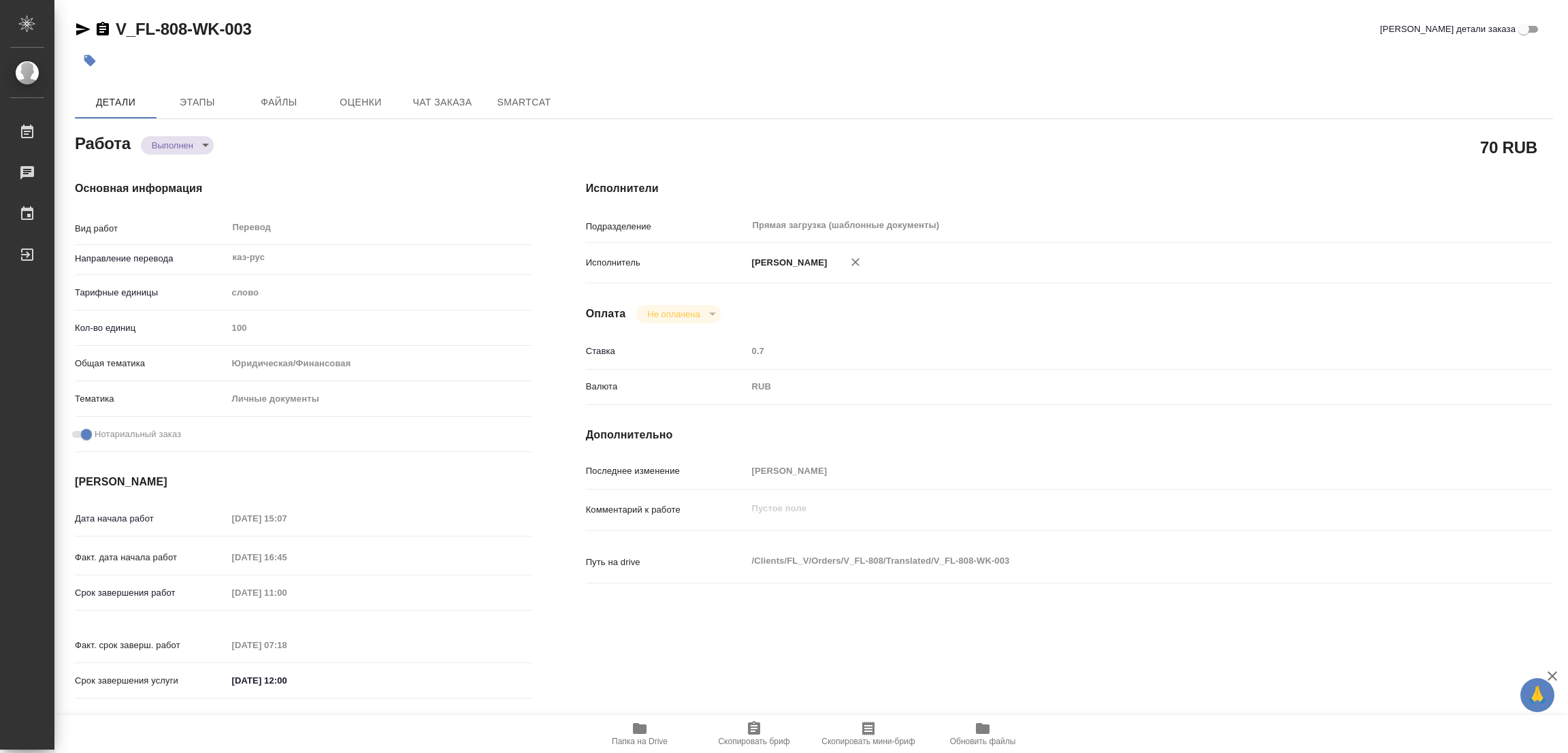
type input "[PERSON_NAME]"
type input "/Clients/FL_V/Orders/V_FL-808"
type textarea "x"
type textarea "НОТ Гражданство \ Сахарово в свид-вах нужен полный перенабор."
type textarea "x"
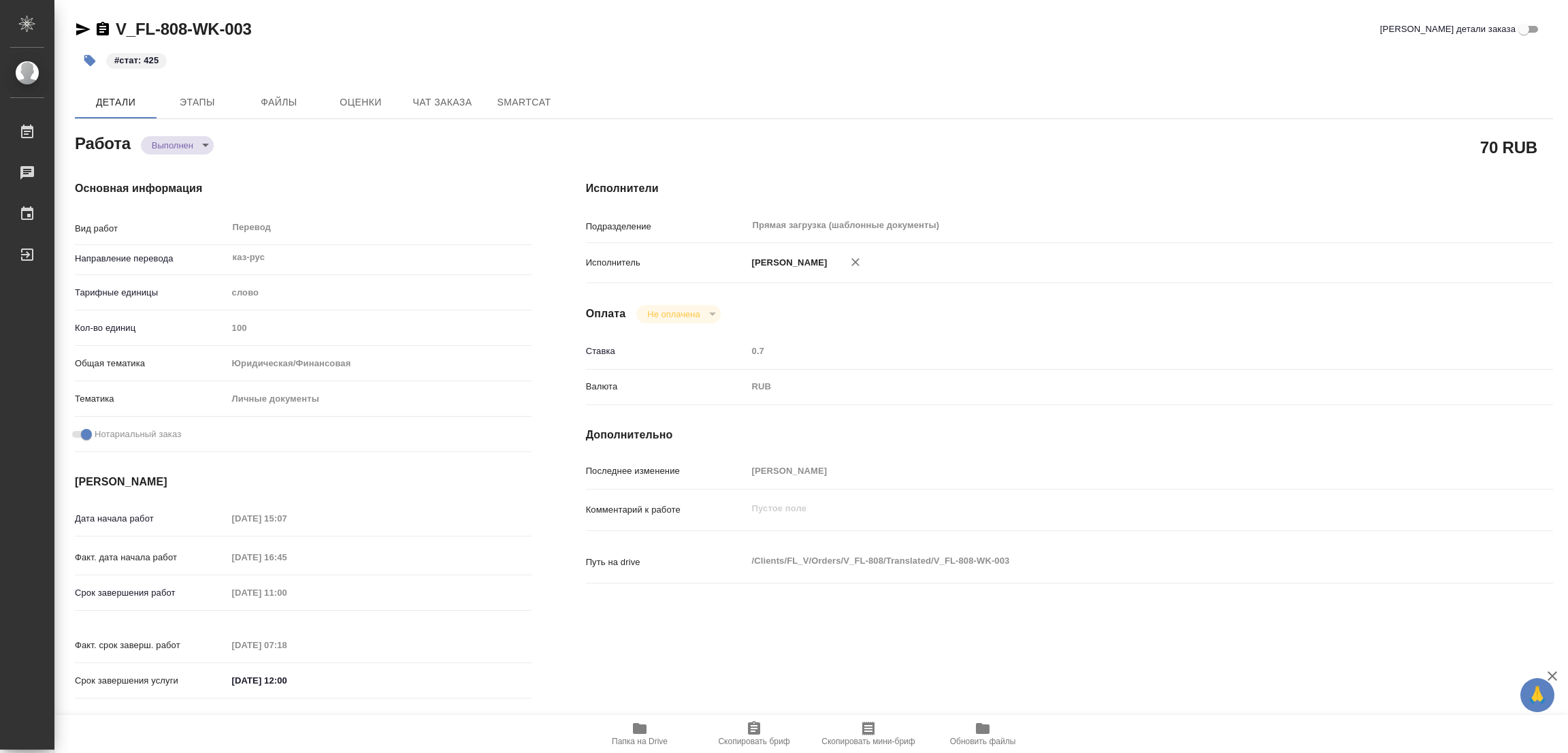
type textarea "x"
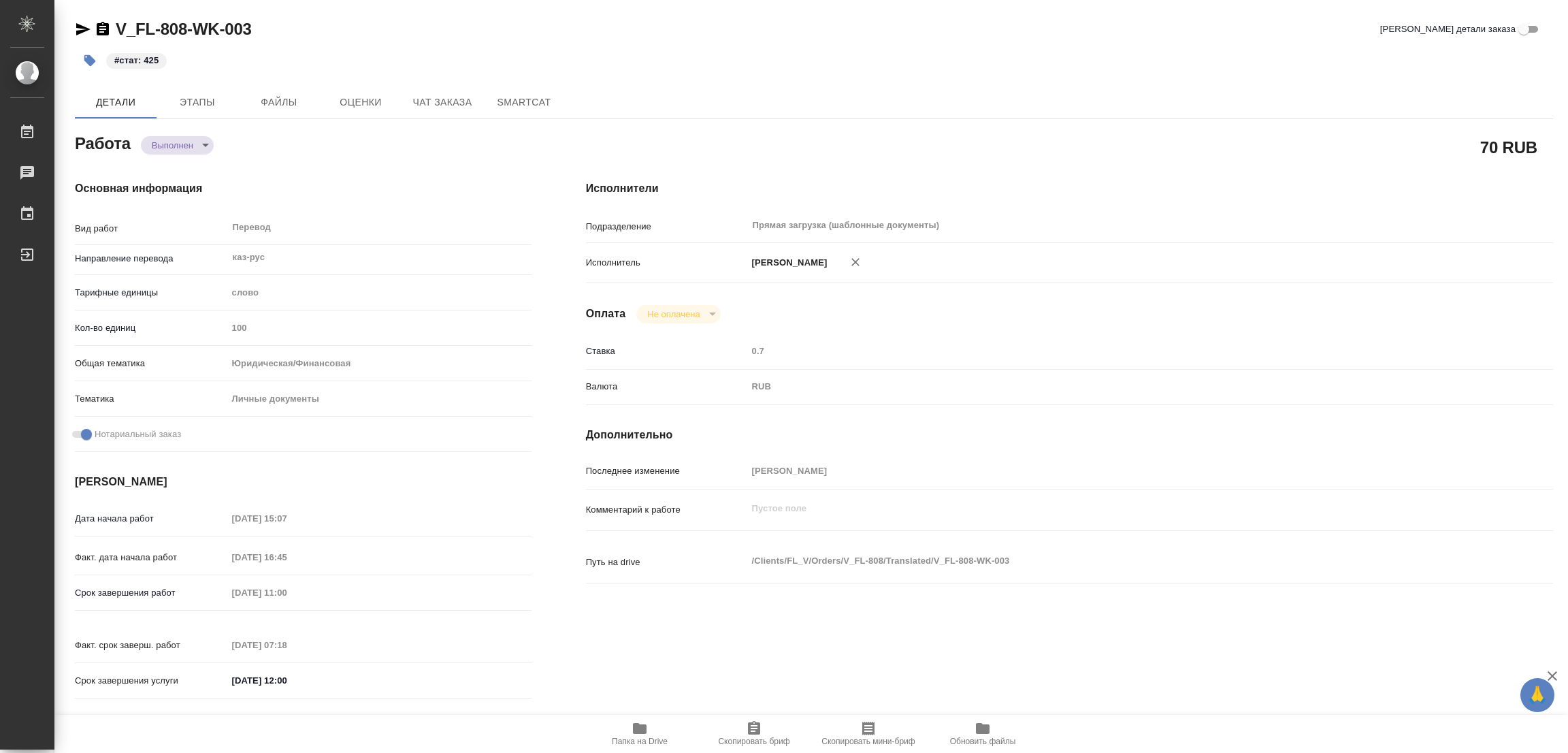
type textarea "x"
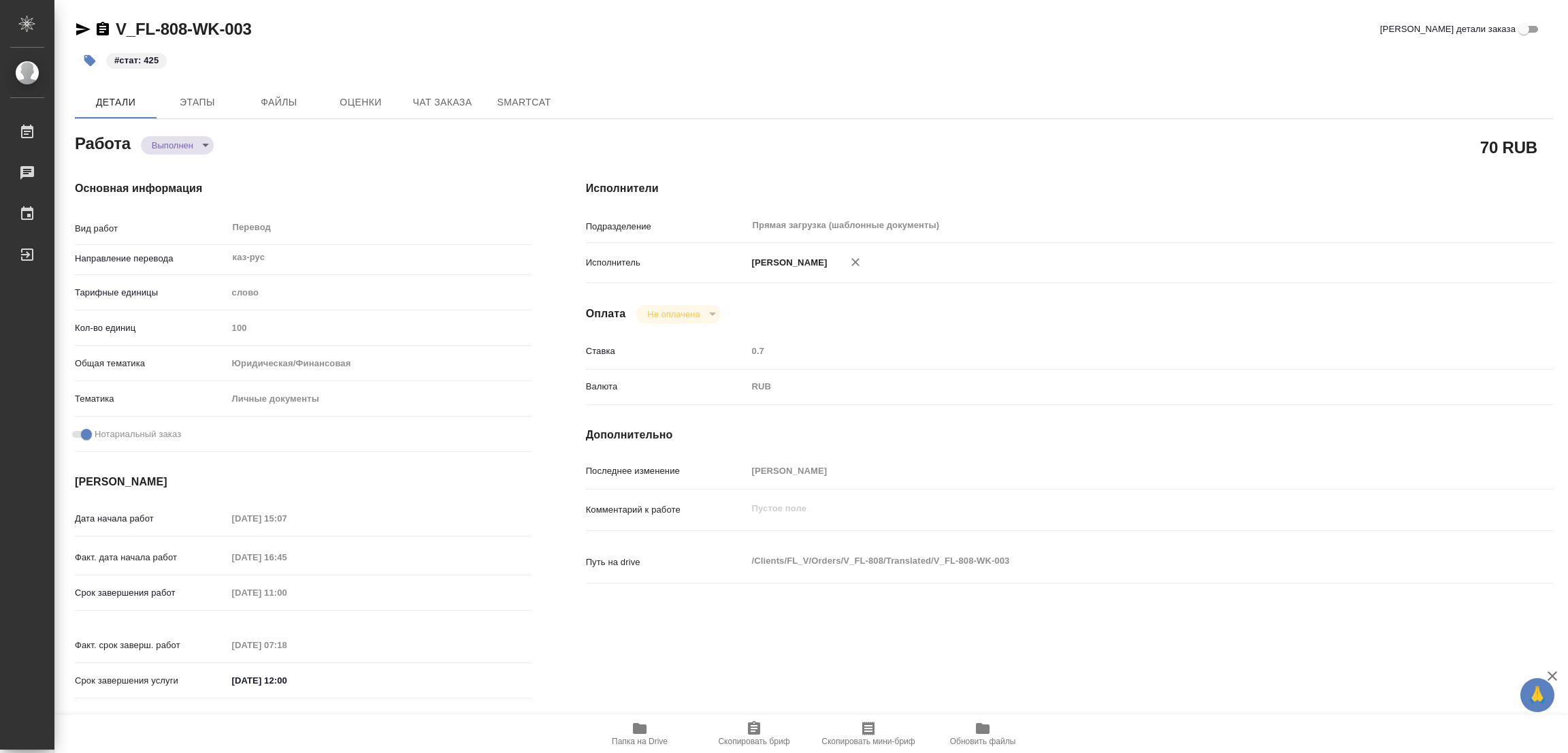
click at [369, 184] on h4 "Основная информация" at bounding box center [303, 189] width 456 height 17
type textarea "x"
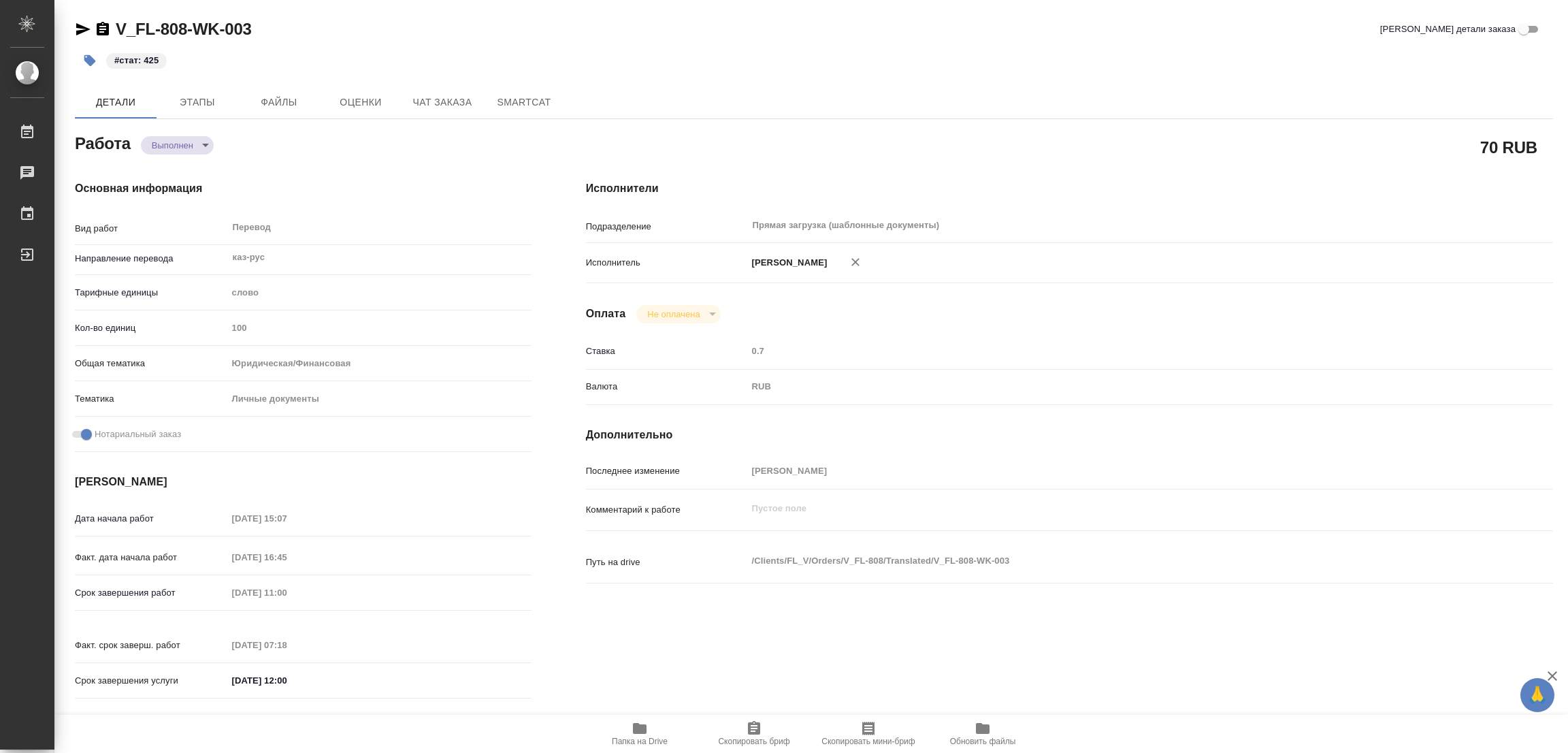
type textarea "x"
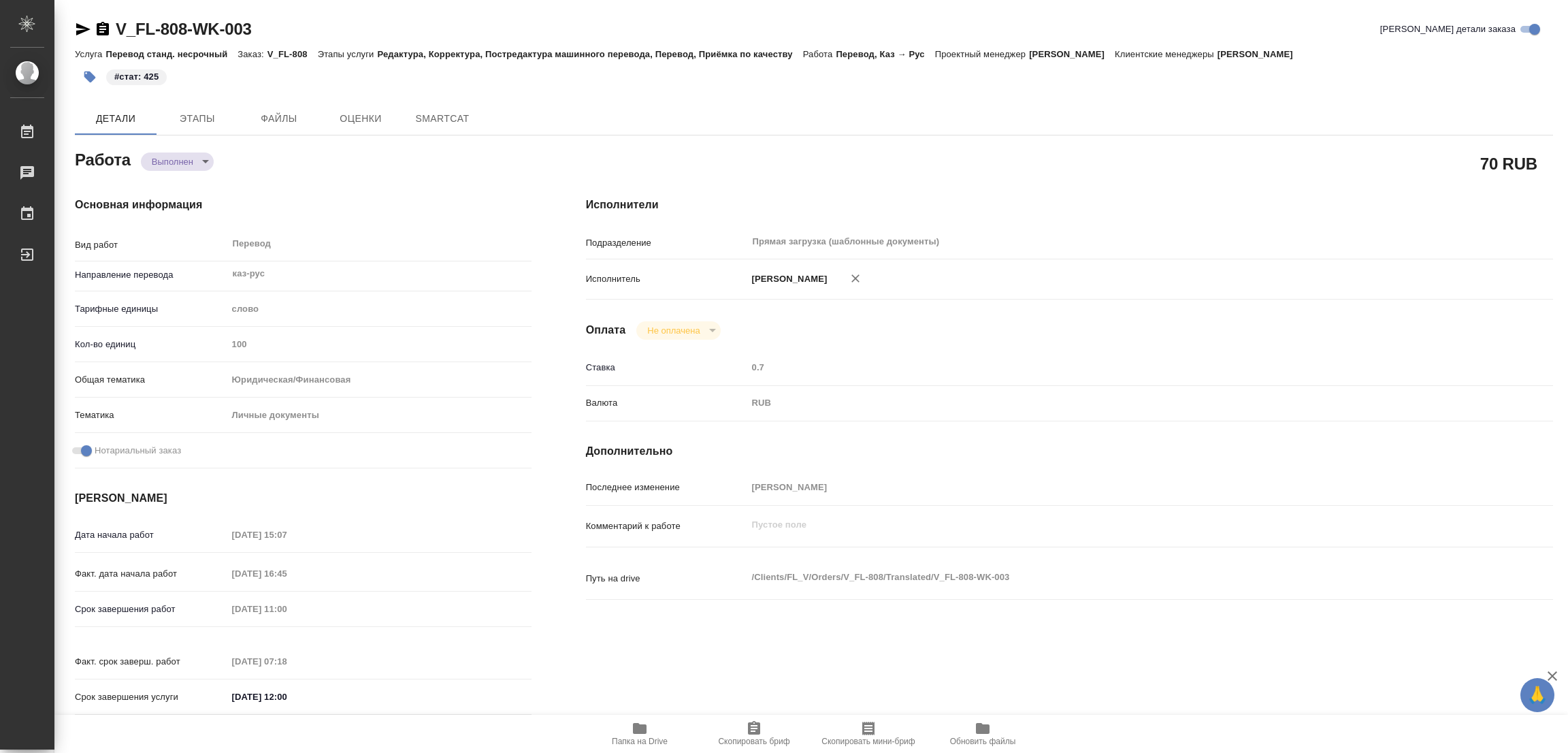
type textarea "x"
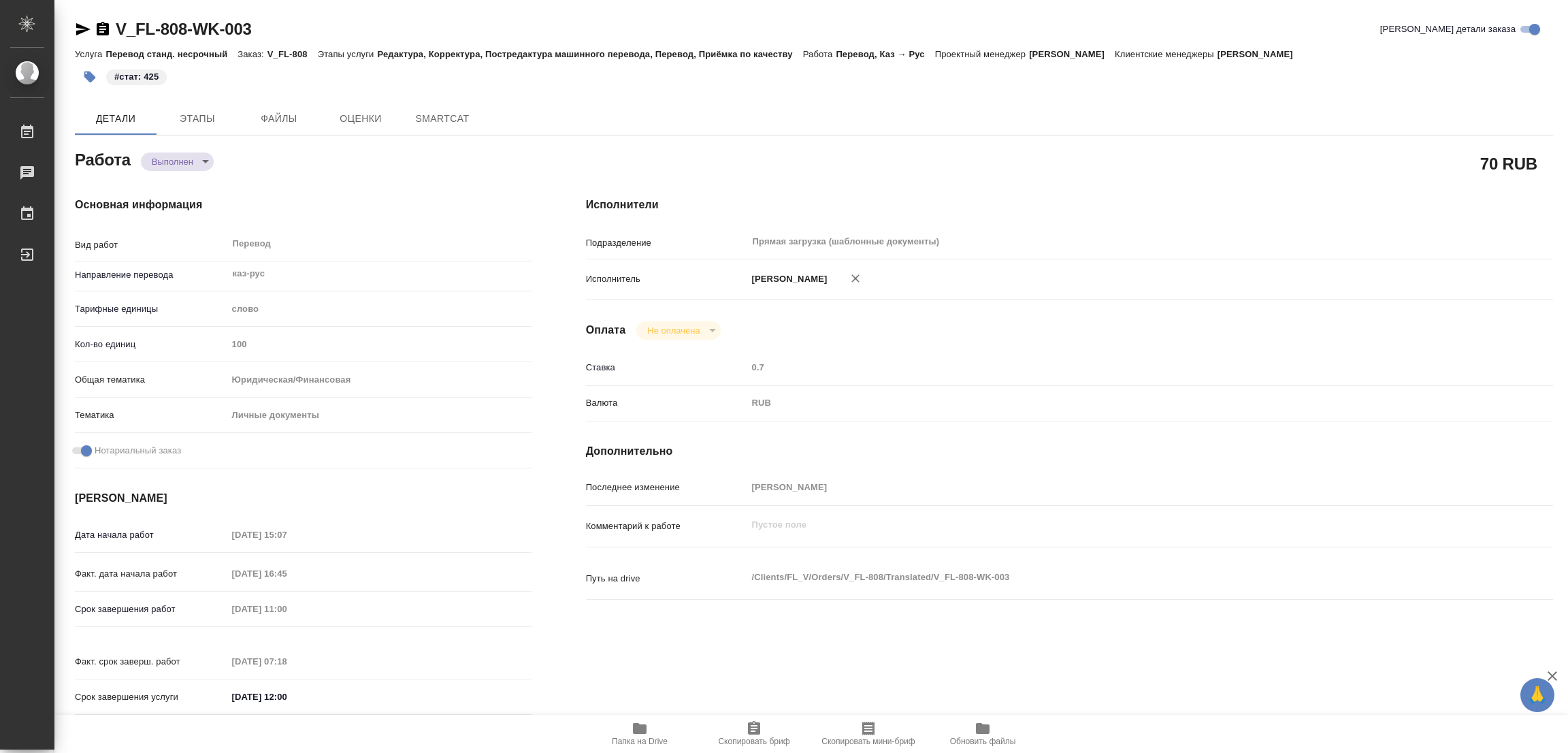
type textarea "x"
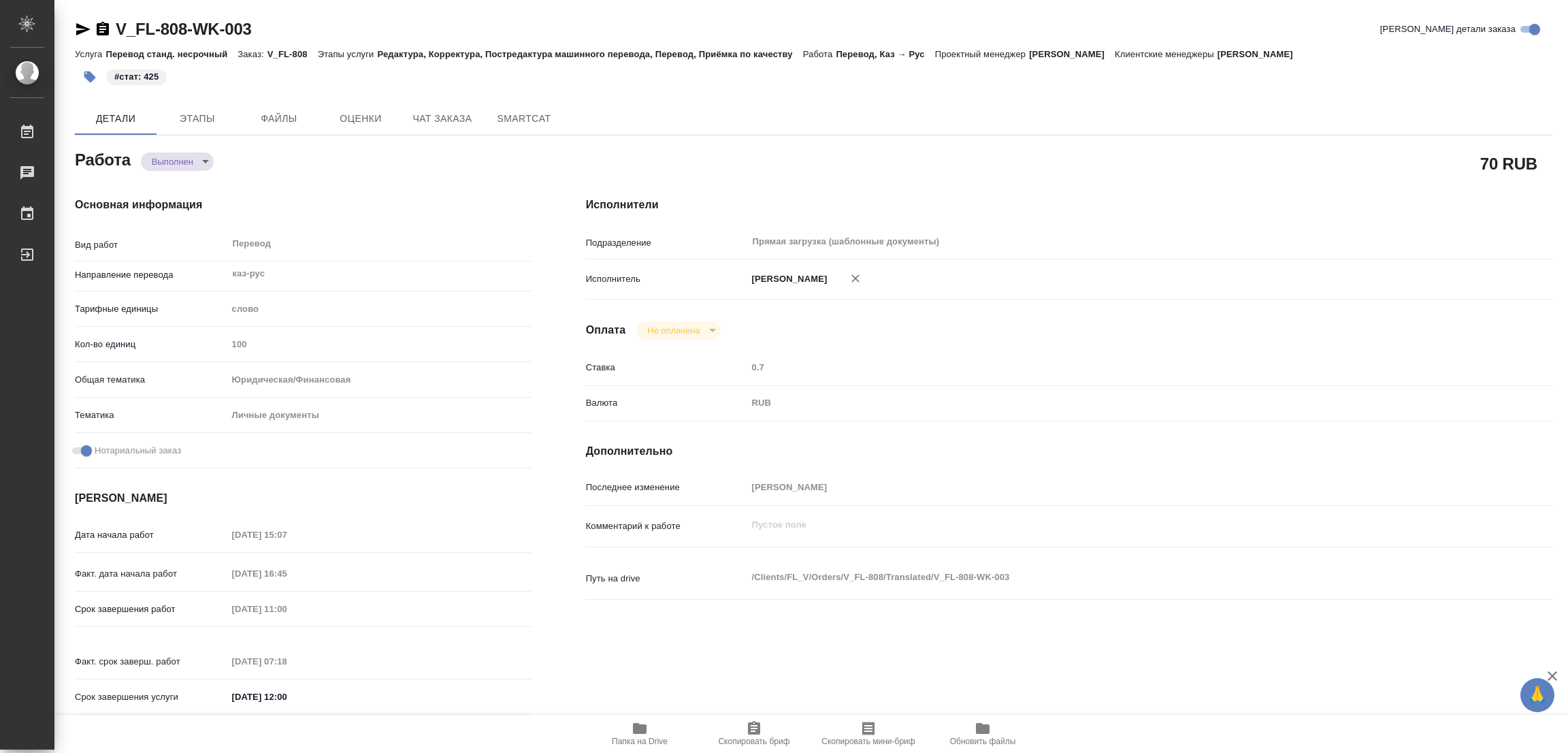
type textarea "x"
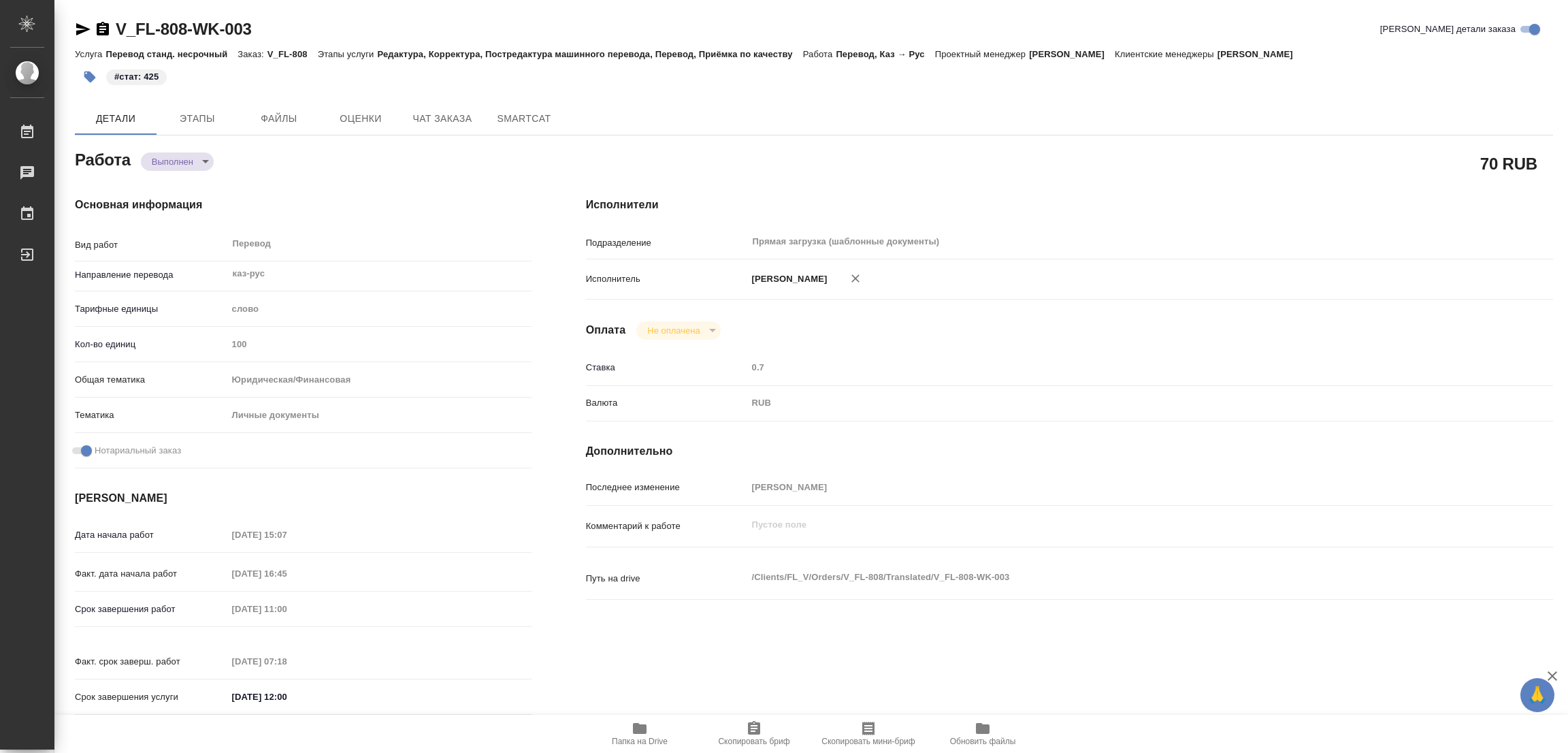
type textarea "x"
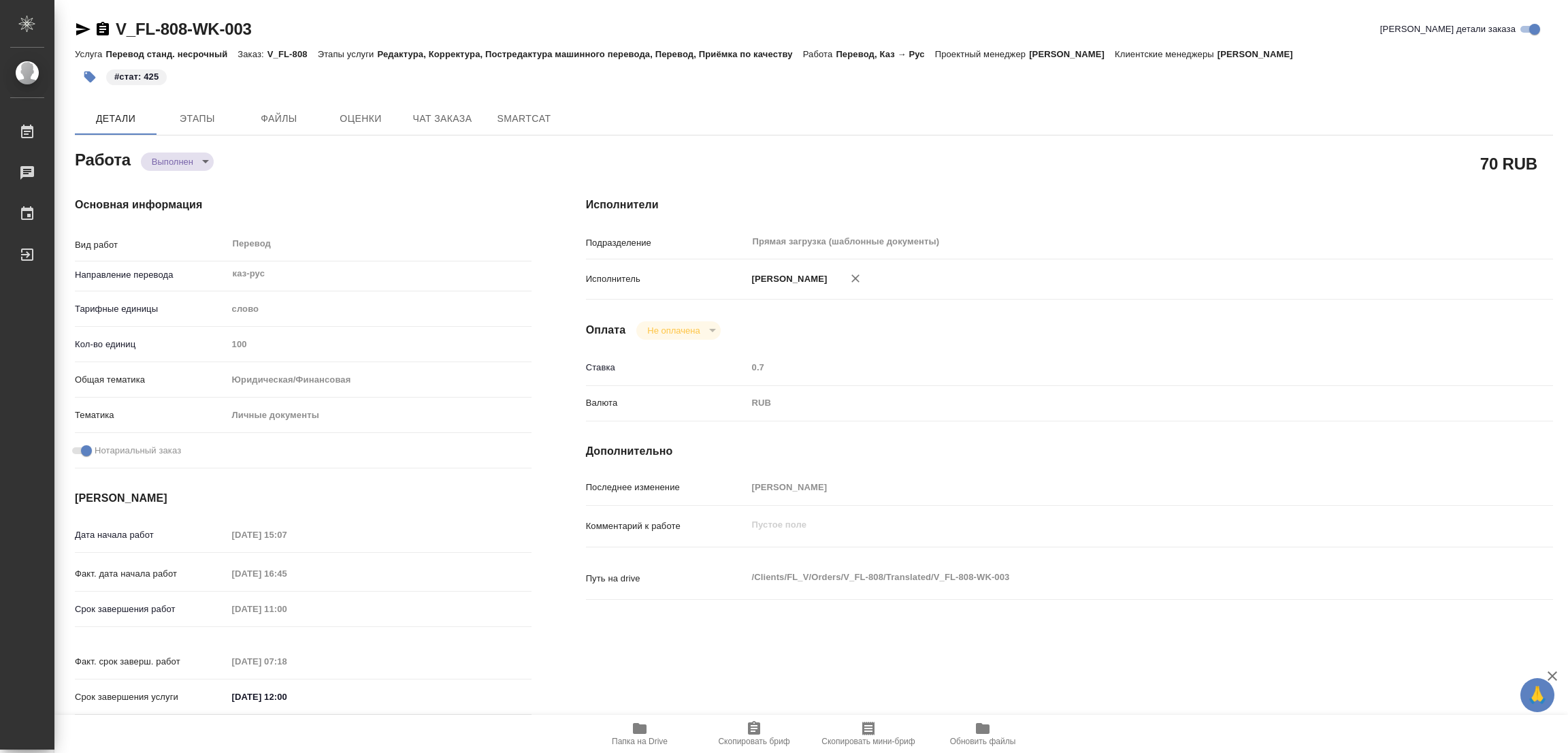
type textarea "x"
